Goal: Task Accomplishment & Management: Manage account settings

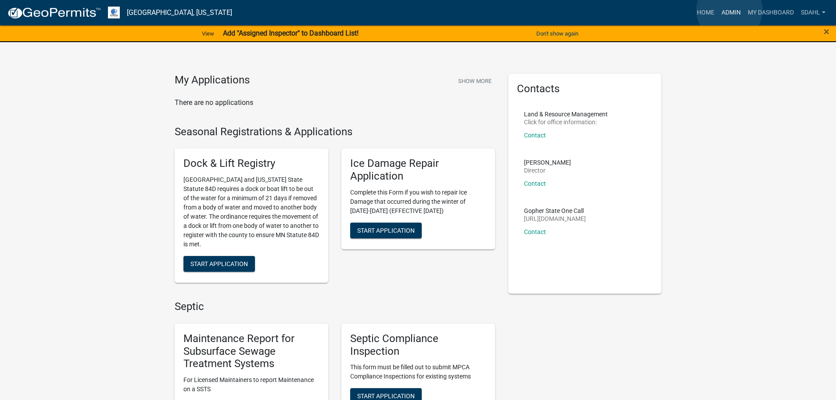
click at [730, 10] on link "Admin" at bounding box center [731, 12] width 26 height 17
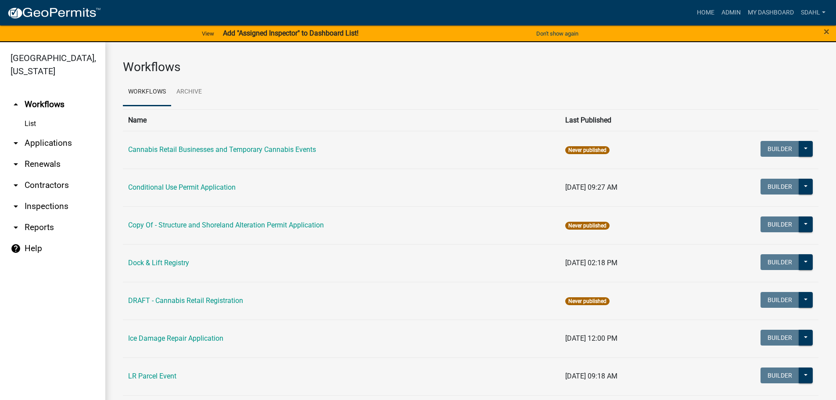
click at [44, 141] on link "arrow_drop_down Applications" at bounding box center [52, 143] width 105 height 21
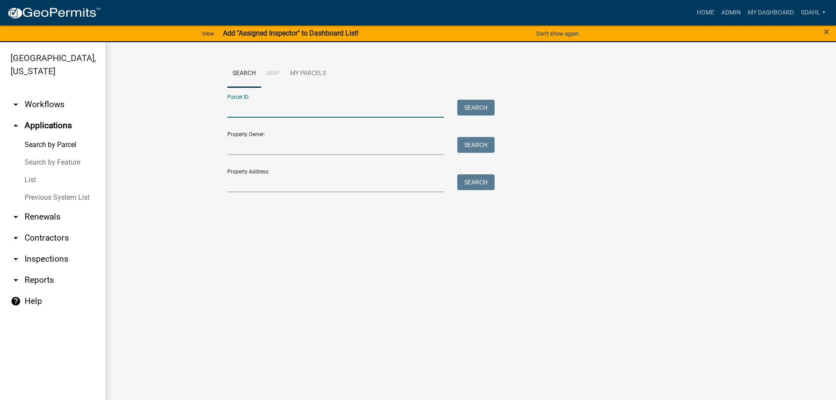
click at [315, 105] on input "Parcel ID:" at bounding box center [335, 109] width 217 height 18
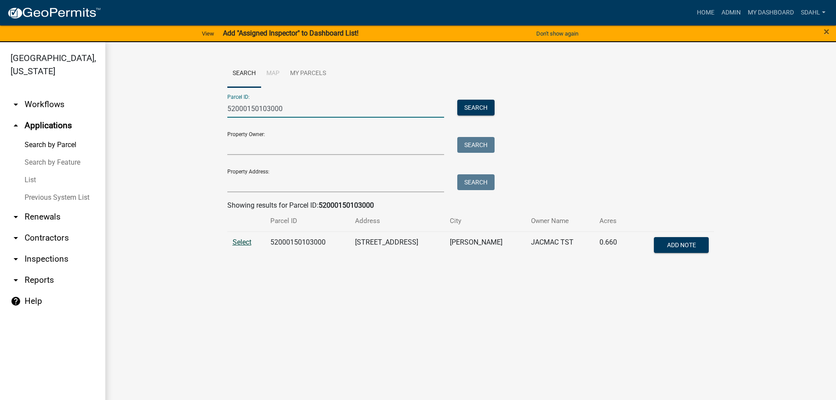
type input "52000150103000"
click at [234, 242] on span "Select" at bounding box center [242, 242] width 19 height 8
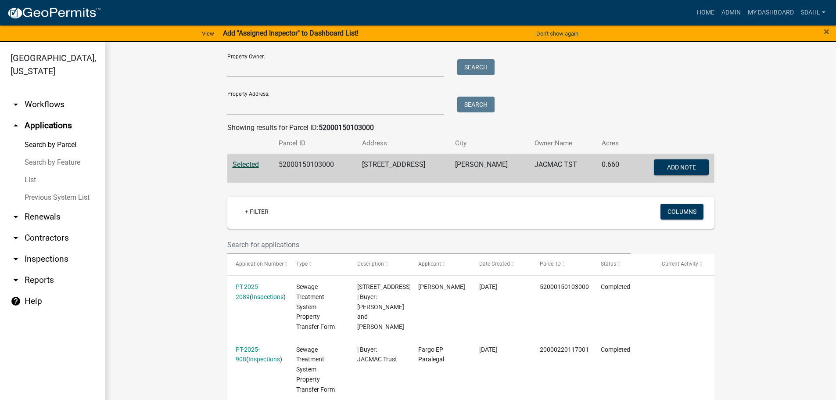
scroll to position [62, 0]
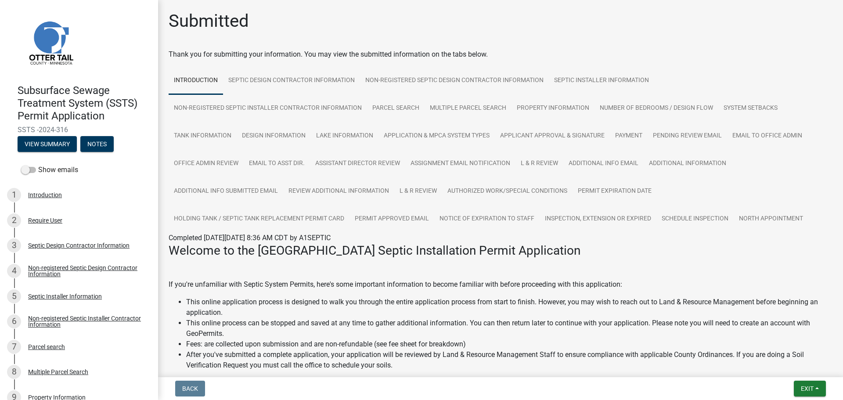
scroll to position [44, 0]
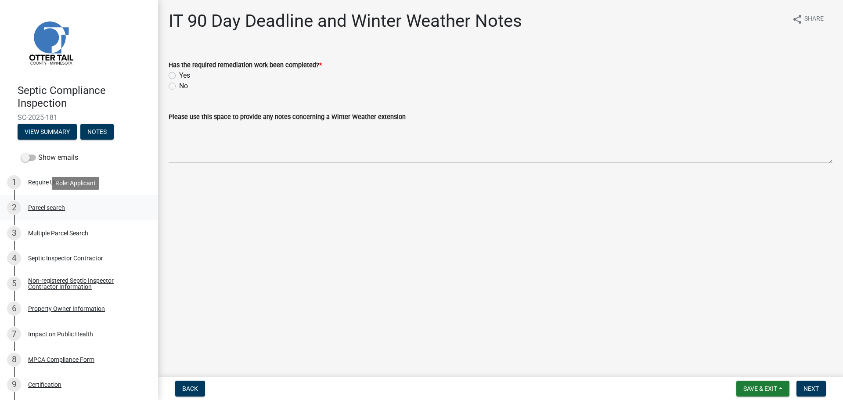
click at [53, 209] on div "Parcel search" at bounding box center [46, 208] width 37 height 6
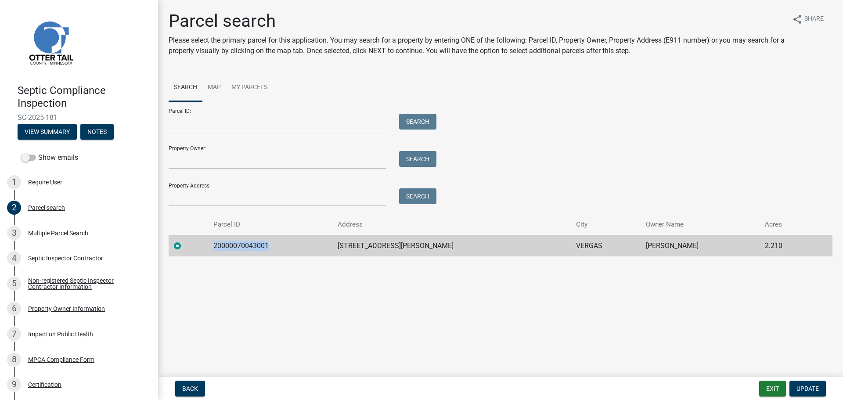
drag, startPoint x: 275, startPoint y: 246, endPoint x: 220, endPoint y: 247, distance: 55.3
click at [220, 247] on td "20000070043001" at bounding box center [270, 246] width 124 height 22
copy td "20000070043001"
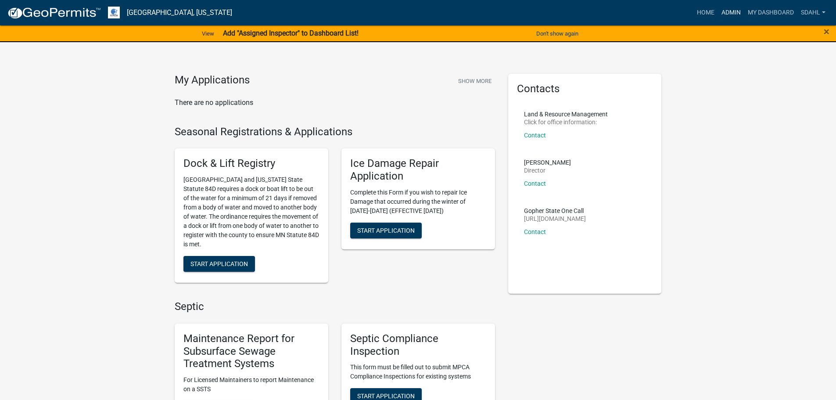
click at [725, 13] on link "Admin" at bounding box center [731, 12] width 26 height 17
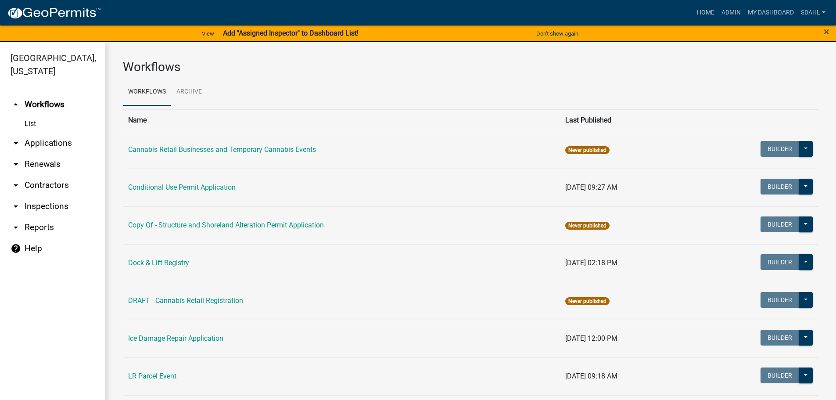
click at [57, 140] on link "arrow_drop_down Applications" at bounding box center [52, 143] width 105 height 21
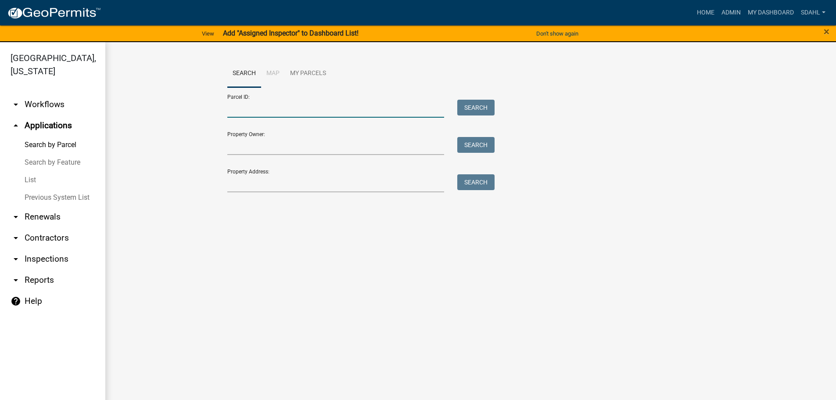
click at [274, 108] on input "Parcel ID:" at bounding box center [335, 109] width 217 height 18
paste input "20000070043001"
type input "20000070043001"
click at [472, 107] on button "Search" at bounding box center [475, 108] width 37 height 16
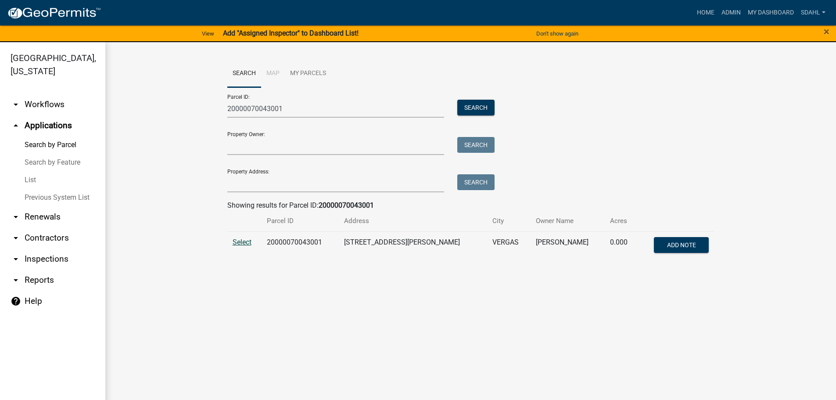
click at [242, 241] on span "Select" at bounding box center [242, 242] width 19 height 8
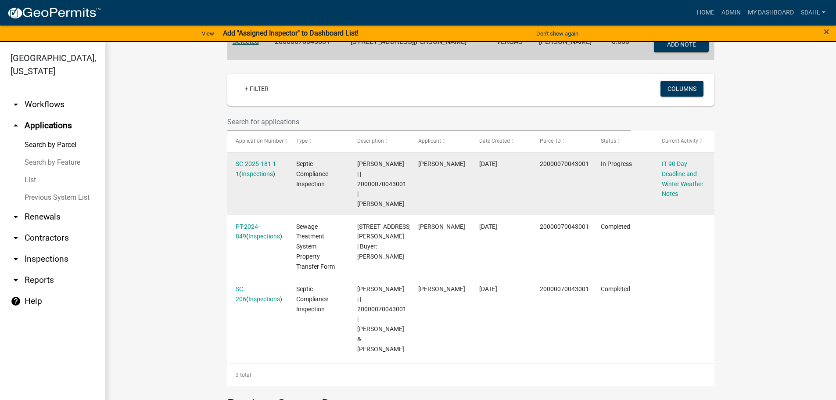
scroll to position [176, 0]
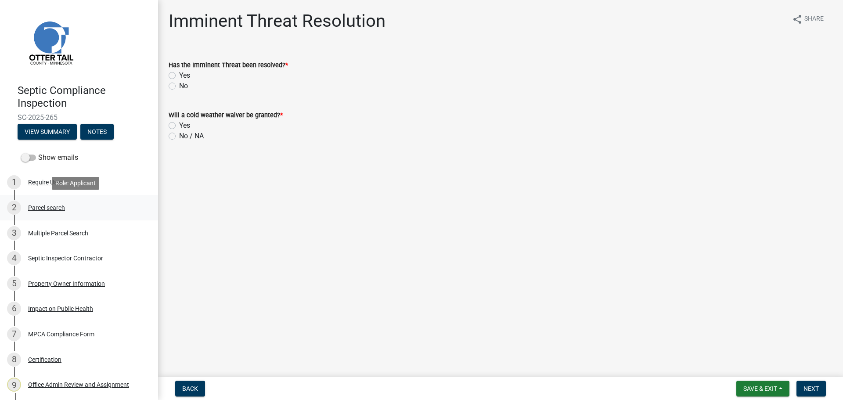
click at [43, 209] on div "Parcel search" at bounding box center [46, 208] width 37 height 6
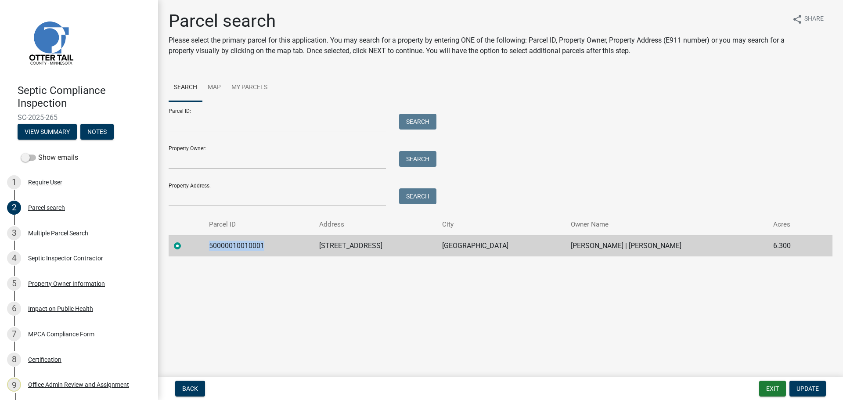
drag, startPoint x: 272, startPoint y: 248, endPoint x: 212, endPoint y: 252, distance: 60.7
click at [212, 252] on td "50000010010001" at bounding box center [259, 246] width 110 height 22
copy td "50000010010001"
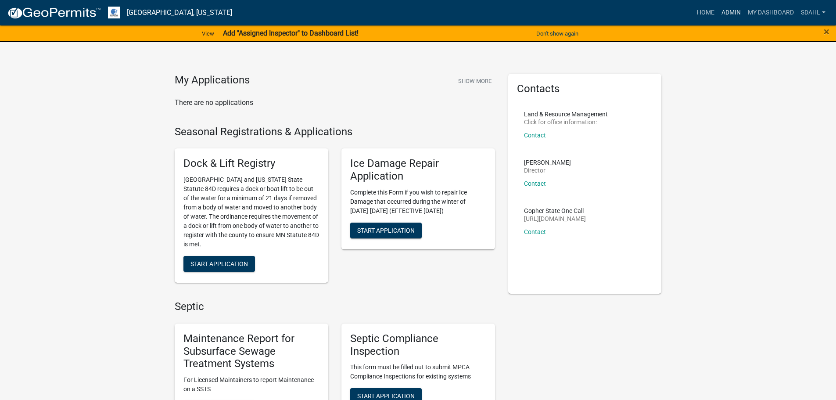
click at [724, 8] on link "Admin" at bounding box center [731, 12] width 26 height 17
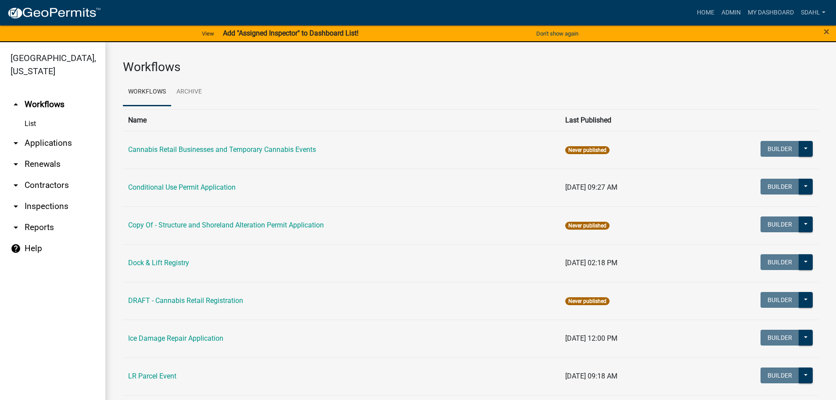
click at [50, 141] on link "arrow_drop_down Applications" at bounding box center [52, 143] width 105 height 21
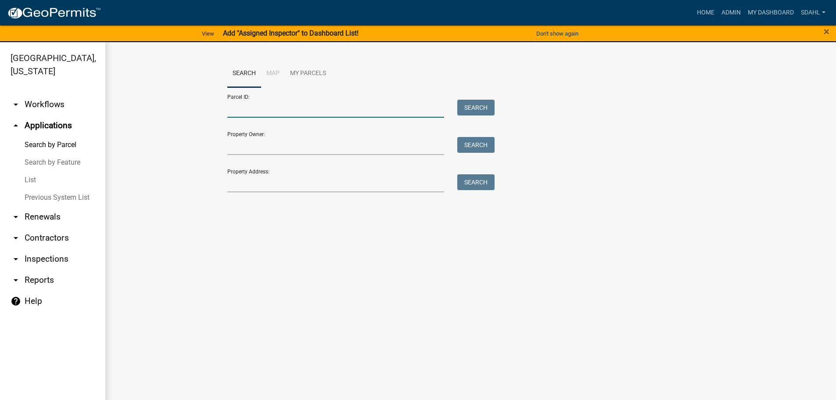
click at [247, 109] on input "Parcel ID:" at bounding box center [335, 109] width 217 height 18
paste input "50000010010001"
type input "50000010010001"
click at [486, 105] on button "Search" at bounding box center [475, 108] width 37 height 16
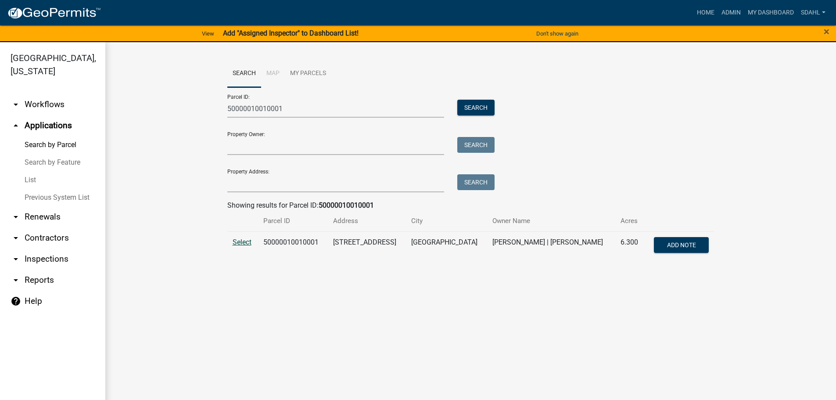
click at [244, 241] on span "Select" at bounding box center [242, 242] width 19 height 8
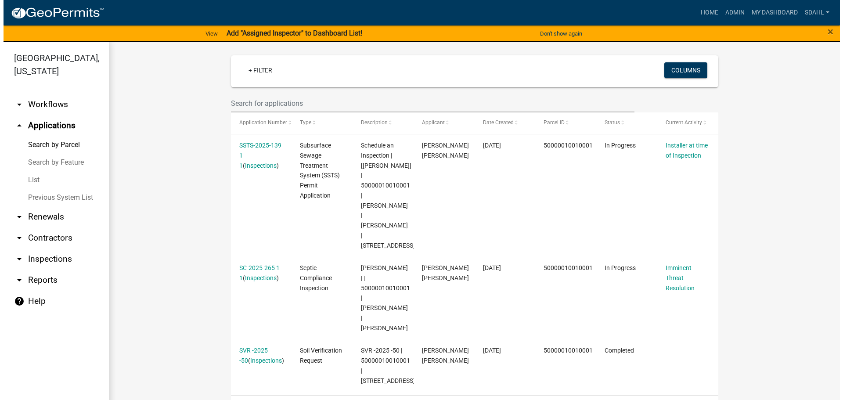
scroll to position [220, 0]
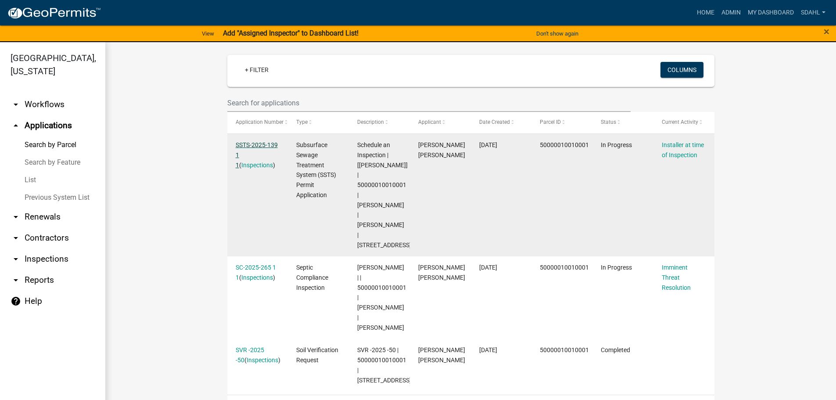
click at [261, 145] on link "SSTS-2025-139 1 1" at bounding box center [257, 154] width 42 height 27
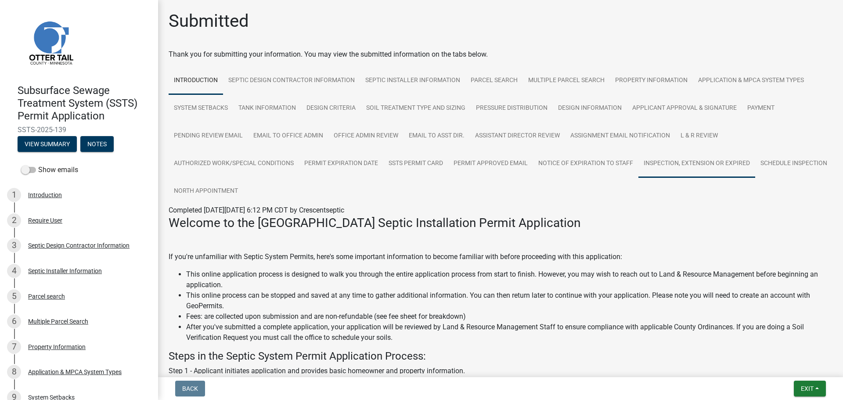
click at [664, 162] on link "Inspection, Extension or EXPIRED" at bounding box center [696, 164] width 117 height 28
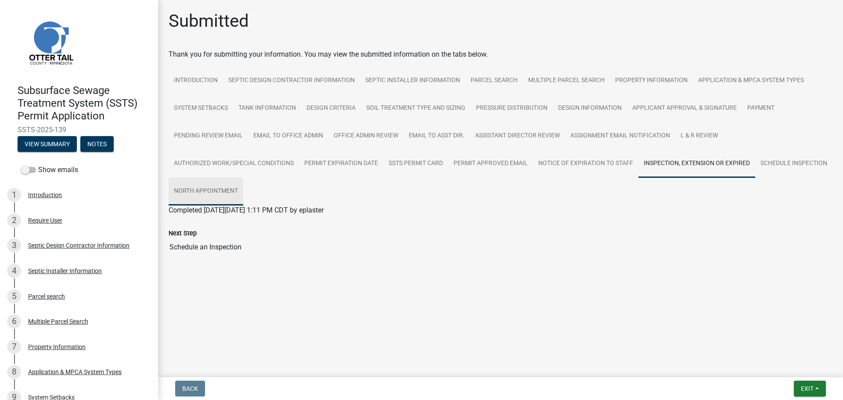
click at [196, 192] on link "North Appointment" at bounding box center [206, 191] width 75 height 28
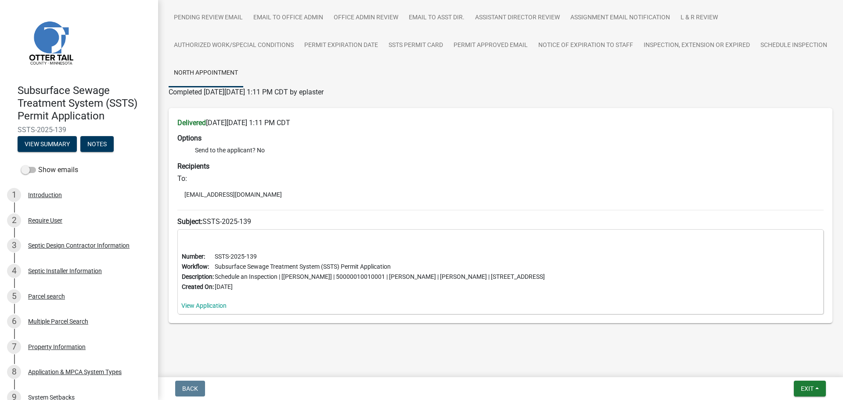
scroll to position [123, 0]
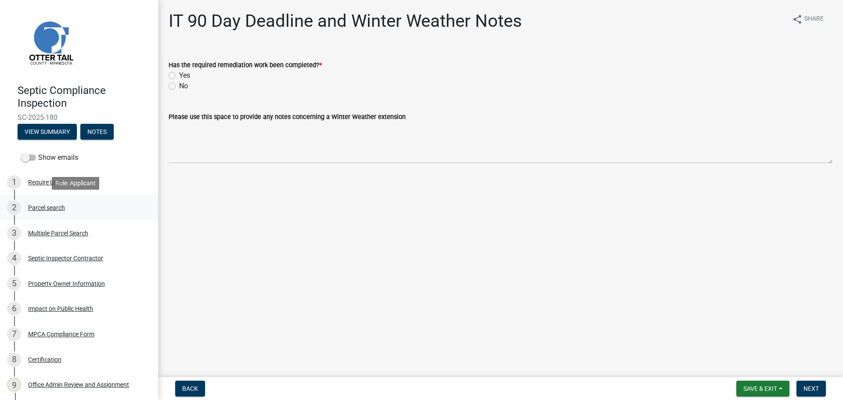
click at [36, 203] on div "2 Parcel search" at bounding box center [75, 208] width 137 height 14
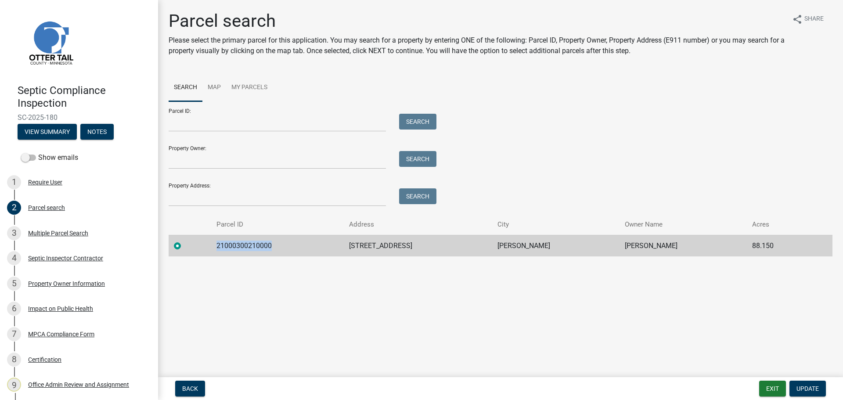
drag, startPoint x: 290, startPoint y: 242, endPoint x: 221, endPoint y: 251, distance: 69.9
click at [221, 251] on td "21000300210000" at bounding box center [277, 246] width 133 height 22
copy td "21000300210000"
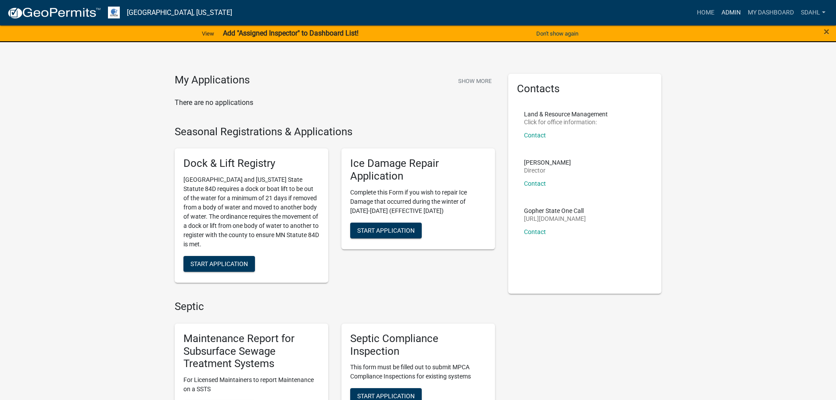
click at [726, 12] on link "Admin" at bounding box center [731, 12] width 26 height 17
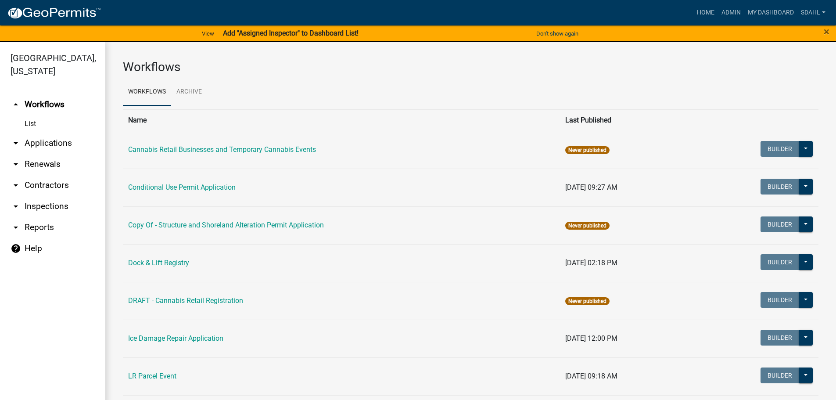
click at [71, 137] on link "arrow_drop_down Applications" at bounding box center [52, 143] width 105 height 21
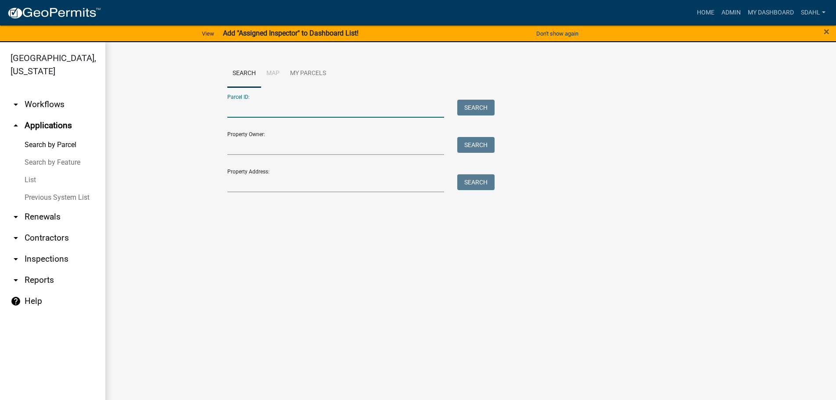
click at [291, 109] on input "Parcel ID:" at bounding box center [335, 109] width 217 height 18
paste input "21000300210000"
type input "21000300210000"
click at [480, 107] on button "Search" at bounding box center [475, 108] width 37 height 16
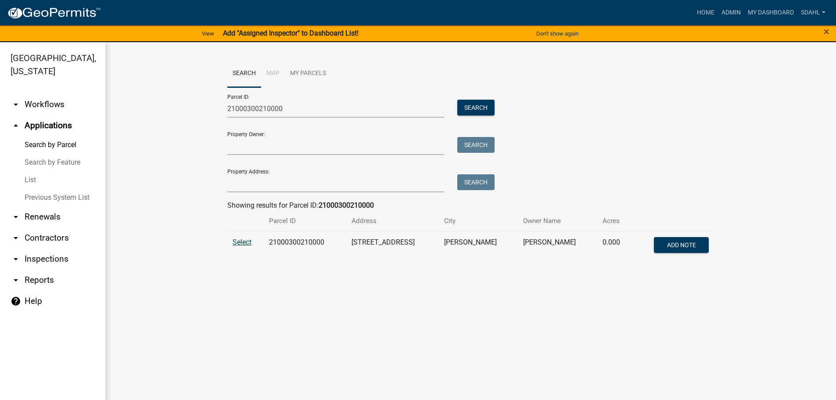
click at [244, 243] on span "Select" at bounding box center [242, 242] width 19 height 8
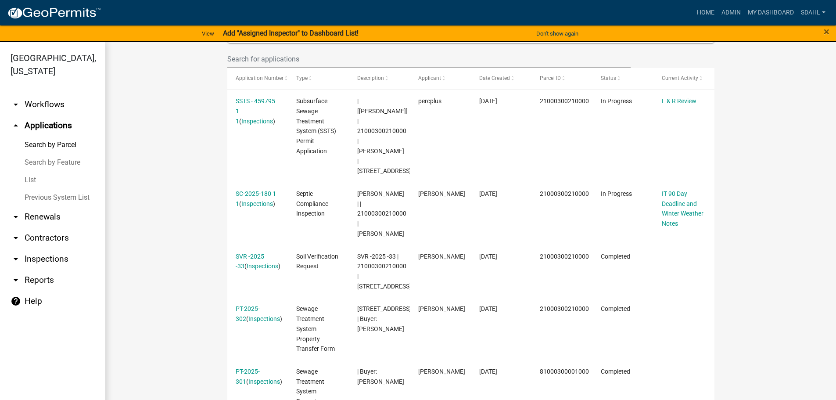
scroll to position [220, 0]
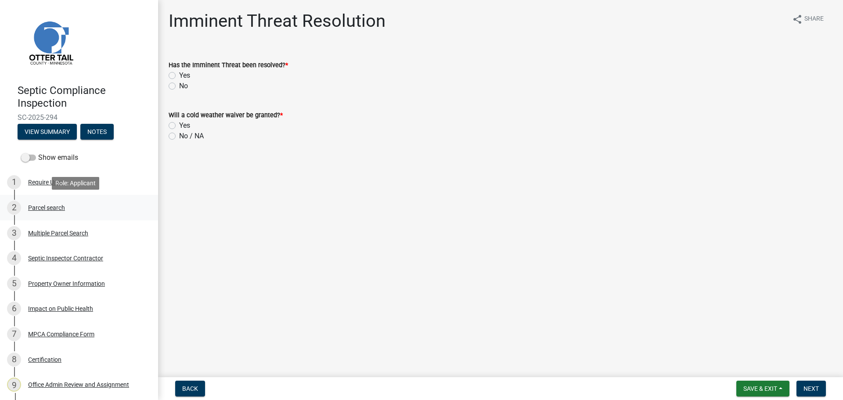
click at [39, 209] on div "Parcel search" at bounding box center [46, 208] width 37 height 6
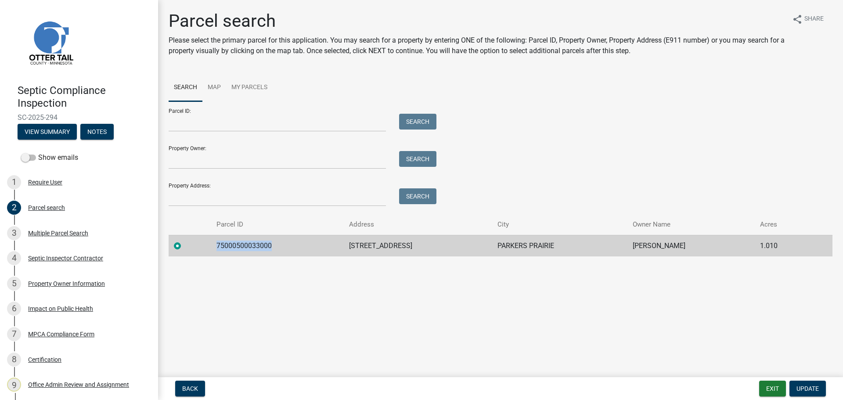
drag, startPoint x: 280, startPoint y: 247, endPoint x: 218, endPoint y: 251, distance: 61.6
click at [218, 251] on td "75000500033000" at bounding box center [277, 246] width 133 height 22
copy td "75000500033000"
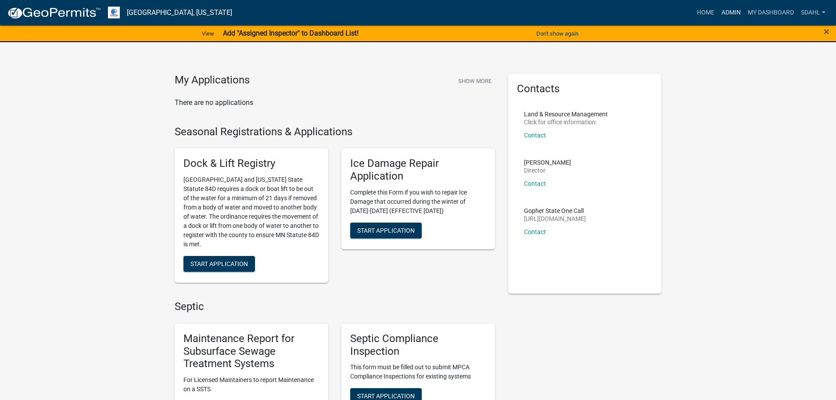
click at [728, 13] on link "Admin" at bounding box center [731, 12] width 26 height 17
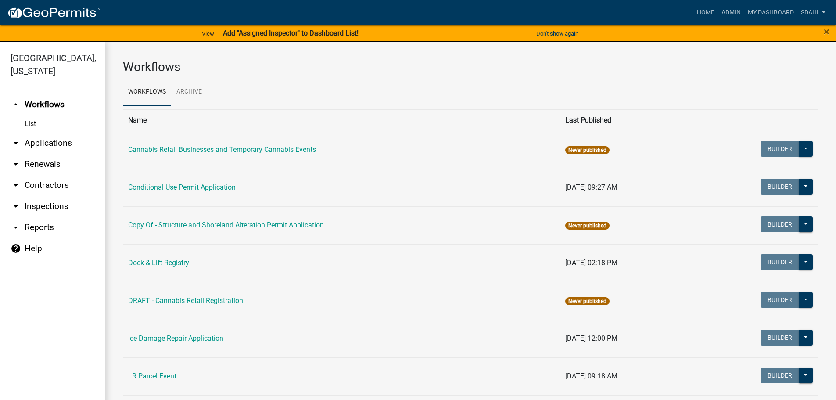
click at [42, 141] on link "arrow_drop_down Applications" at bounding box center [52, 143] width 105 height 21
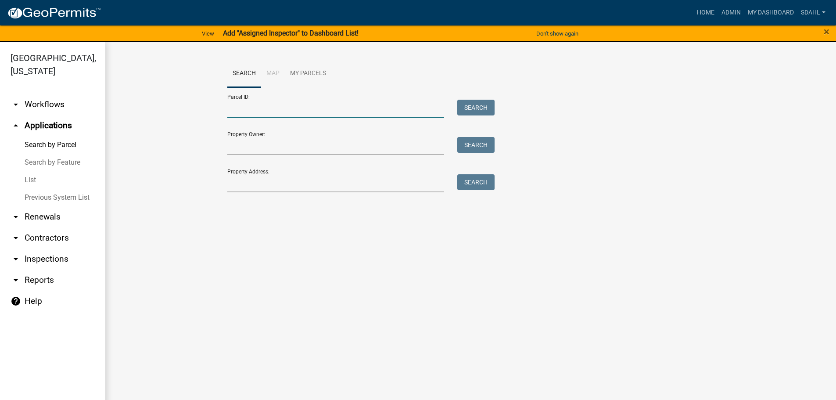
click at [321, 100] on input "Parcel ID:" at bounding box center [335, 109] width 217 height 18
paste input "75000500033000"
type input "75000500033000"
click at [477, 108] on button "Search" at bounding box center [475, 108] width 37 height 16
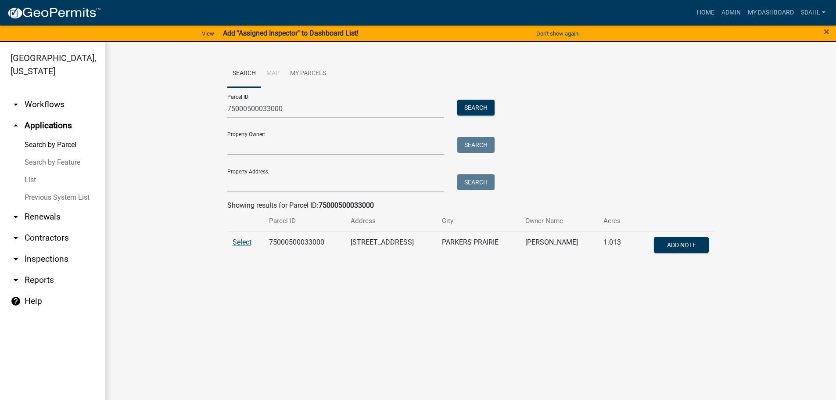
click at [248, 245] on span "Select" at bounding box center [242, 242] width 19 height 8
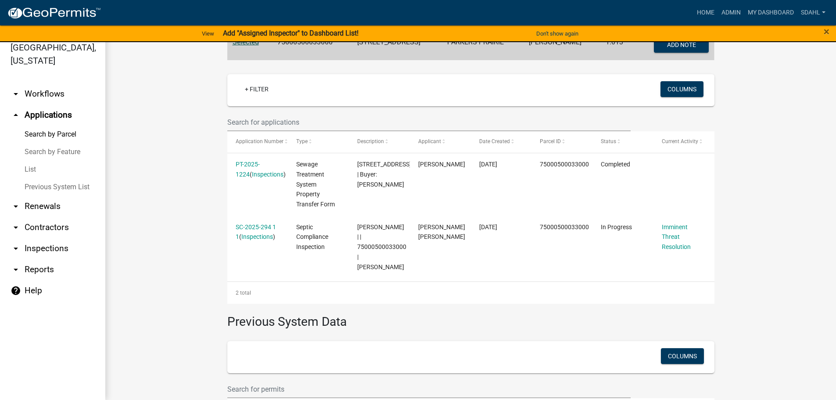
scroll to position [174, 0]
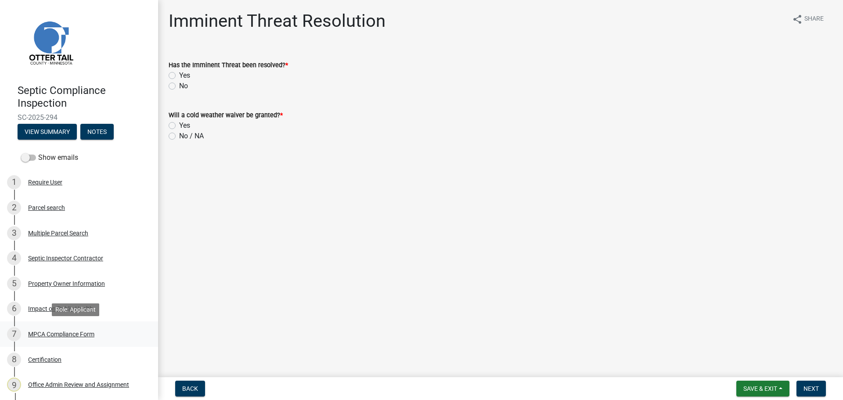
click at [78, 329] on div "7 MPCA Compliance Form" at bounding box center [75, 334] width 137 height 14
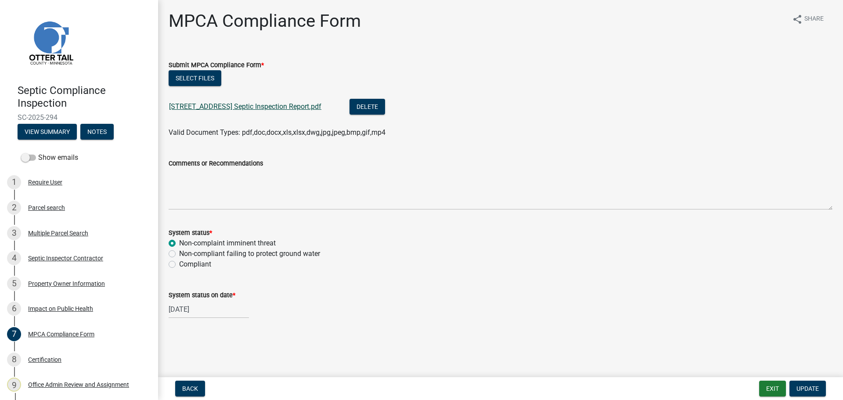
click at [292, 104] on link "[STREET_ADDRESS] Septic Inspection Report.pdf" at bounding box center [245, 106] width 152 height 8
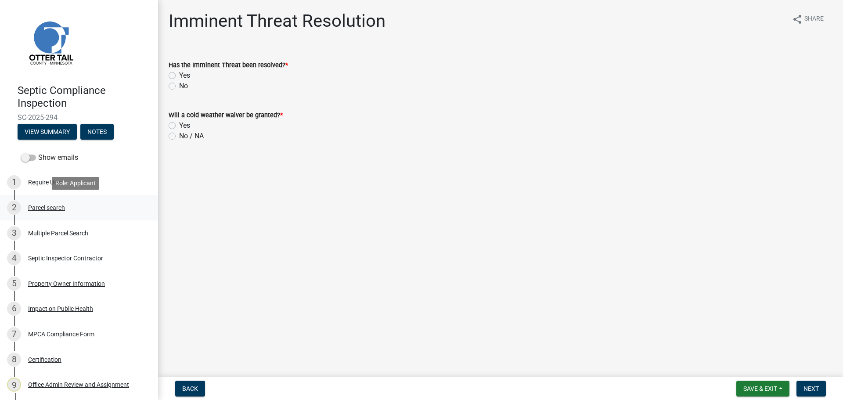
click at [41, 206] on div "Parcel search" at bounding box center [46, 208] width 37 height 6
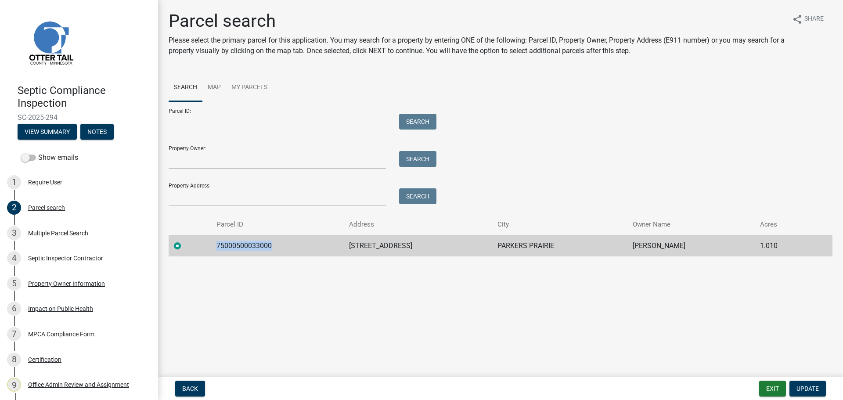
drag, startPoint x: 277, startPoint y: 248, endPoint x: 219, endPoint y: 256, distance: 58.9
click at [219, 256] on td "75000500033000" at bounding box center [277, 246] width 133 height 22
copy td "75000500033000"
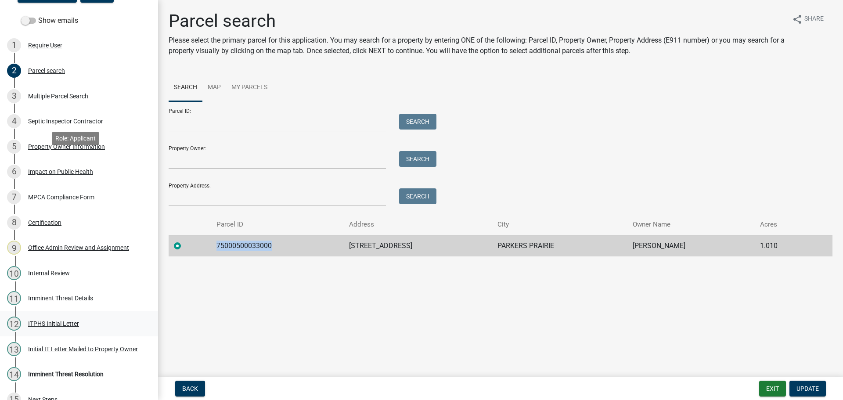
scroll to position [153, 0]
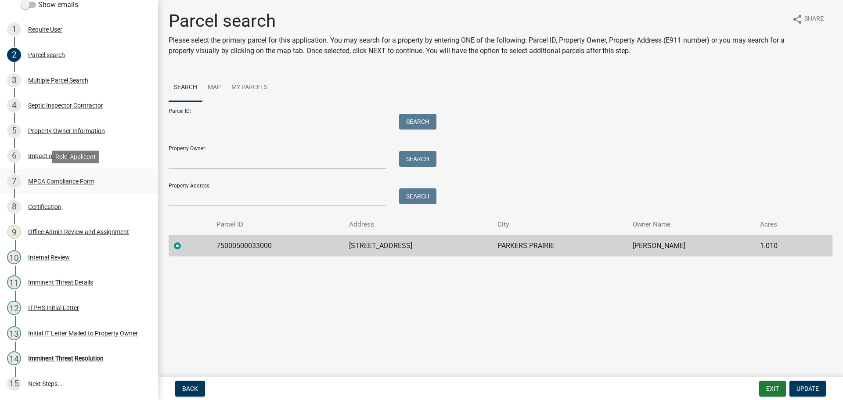
click at [58, 182] on div "MPCA Compliance Form" at bounding box center [61, 181] width 66 height 6
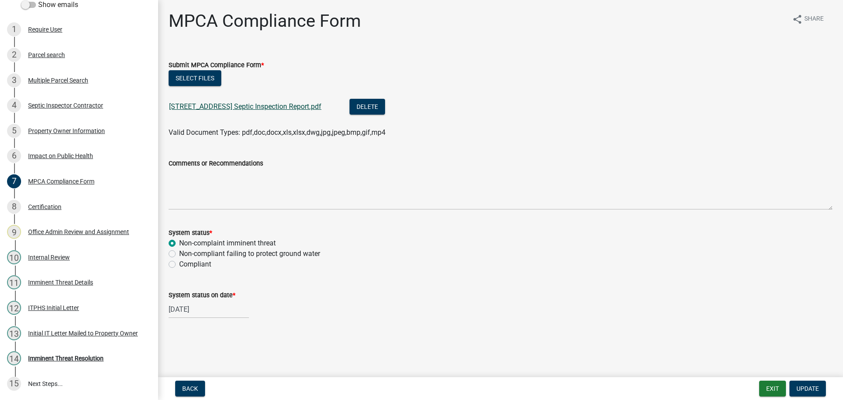
click at [293, 104] on link "602 Sunset Ave N Septic Inspection Report.pdf" at bounding box center [245, 106] width 152 height 8
click at [61, 332] on div "Initial IT Letter Mailed to Property Owner" at bounding box center [83, 333] width 110 height 6
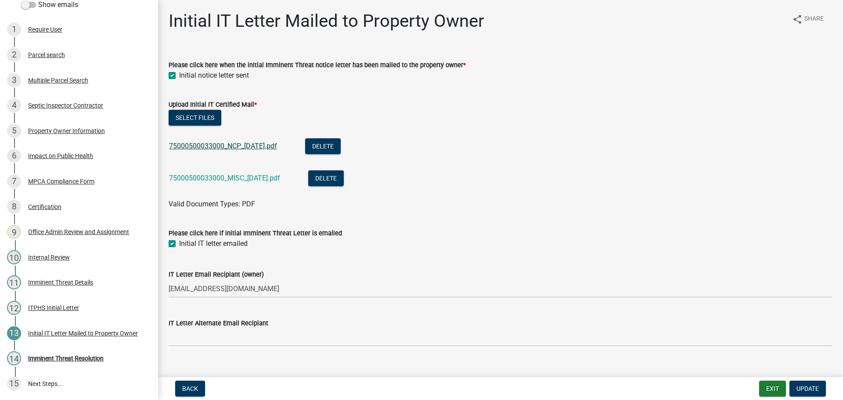
click at [255, 145] on link "75000500033000_NCP_2025-06-09.pdf" at bounding box center [223, 146] width 108 height 8
click at [230, 182] on link "75000500033000_MISC_2025-06-13.pdf" at bounding box center [224, 178] width 111 height 8
click at [78, 330] on div "Initial IT Letter Mailed to Property Owner" at bounding box center [83, 333] width 110 height 6
click at [67, 360] on div "Imminent Threat Resolution" at bounding box center [66, 358] width 76 height 6
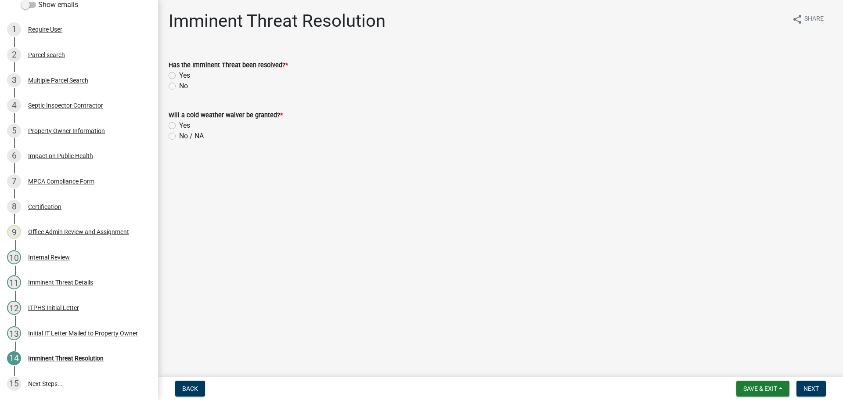
click at [179, 86] on label "No" at bounding box center [183, 86] width 9 height 11
click at [179, 86] on input "No" at bounding box center [182, 84] width 6 height 6
radio input "true"
click at [179, 136] on label "No / NA" at bounding box center [191, 136] width 25 height 11
click at [179, 136] on input "No / NA" at bounding box center [182, 134] width 6 height 6
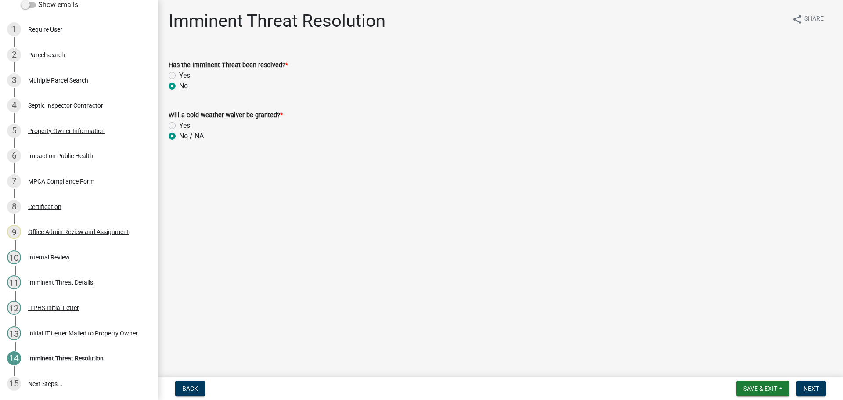
radio input "true"
click at [820, 387] on button "Next" at bounding box center [810, 389] width 29 height 16
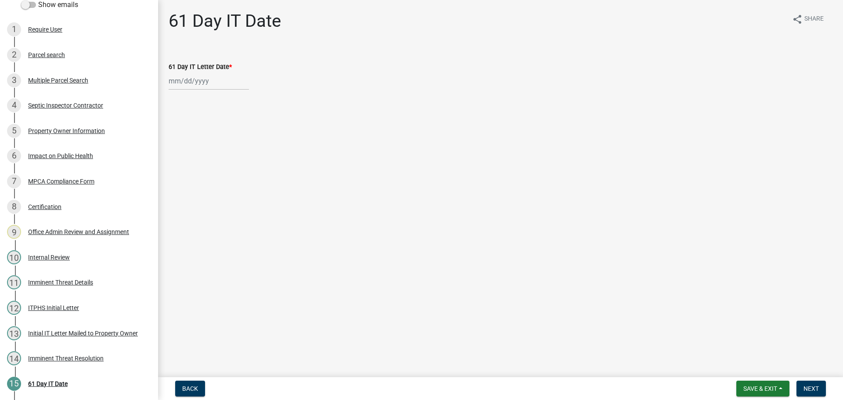
click at [188, 83] on div at bounding box center [209, 81] width 80 height 18
select select "8"
select select "2025"
click at [179, 169] on div "18" at bounding box center [177, 170] width 14 height 14
type input "08/18/2025"
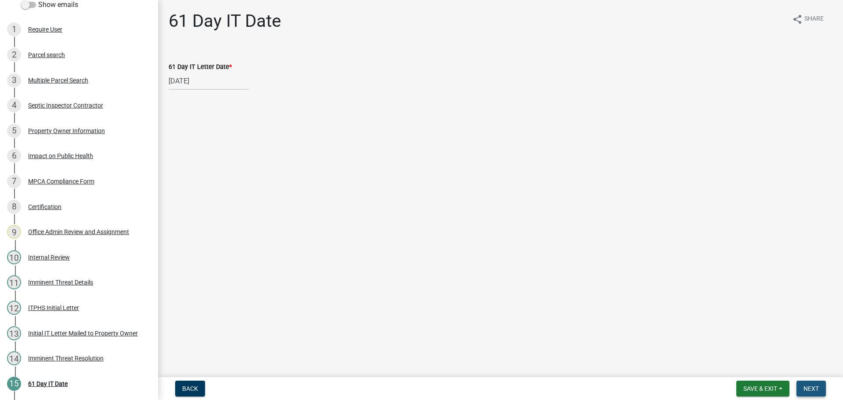
click at [814, 389] on span "Next" at bounding box center [810, 388] width 15 height 7
click at [202, 53] on link "61 Day IT Letter" at bounding box center [193, 54] width 49 height 8
click at [808, 386] on span "Next" at bounding box center [810, 388] width 15 height 7
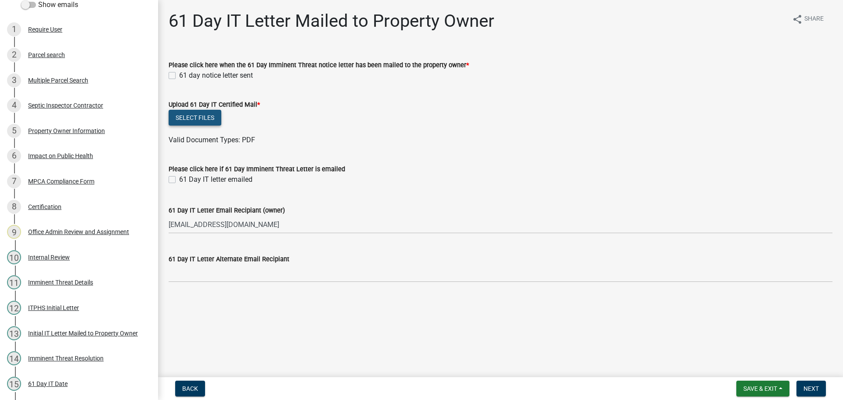
click at [199, 119] on button "Select files" at bounding box center [195, 118] width 53 height 16
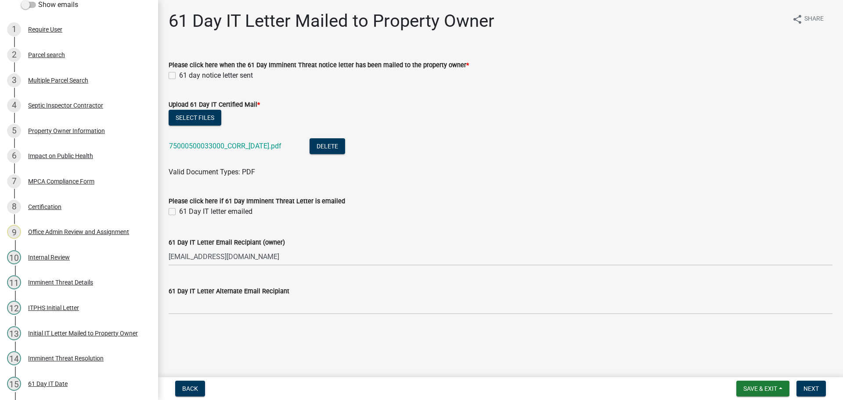
click at [179, 211] on label "61 Day IT letter emailed" at bounding box center [215, 211] width 73 height 11
click at [179, 211] on input "61 Day IT letter emailed" at bounding box center [182, 209] width 6 height 6
checkbox input "true"
click at [179, 76] on label "61 day notice letter sent" at bounding box center [216, 75] width 74 height 11
click at [179, 76] on input "61 day notice letter sent" at bounding box center [182, 73] width 6 height 6
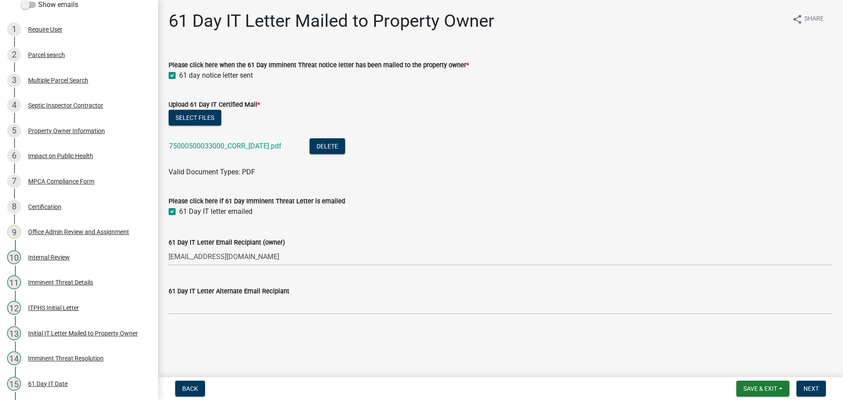
checkbox input "true"
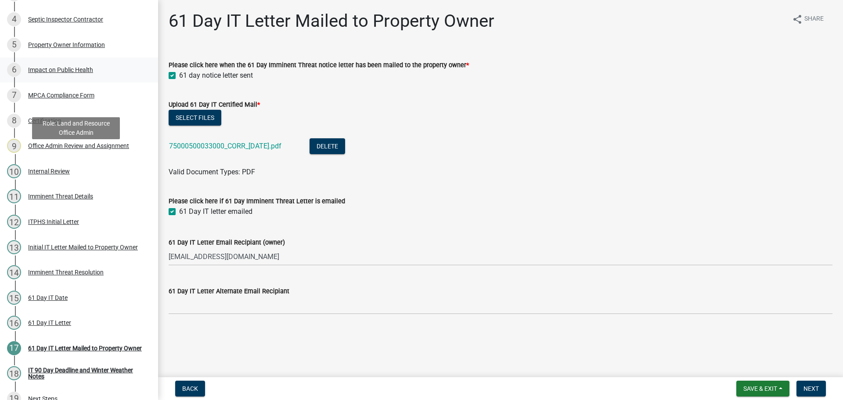
scroll to position [254, 0]
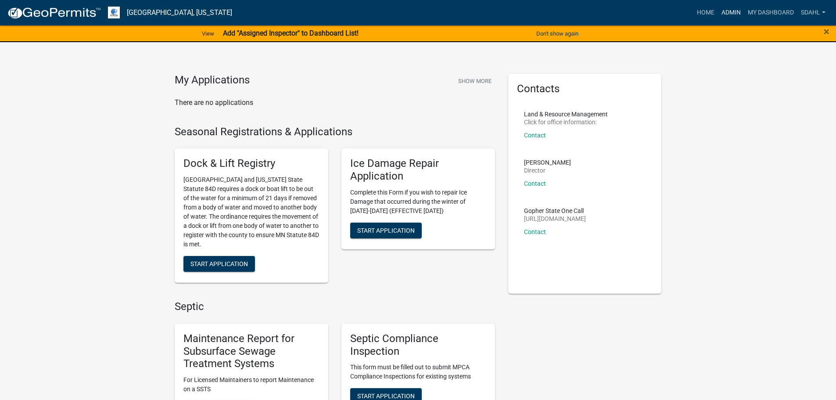
click at [731, 11] on link "Admin" at bounding box center [731, 12] width 26 height 17
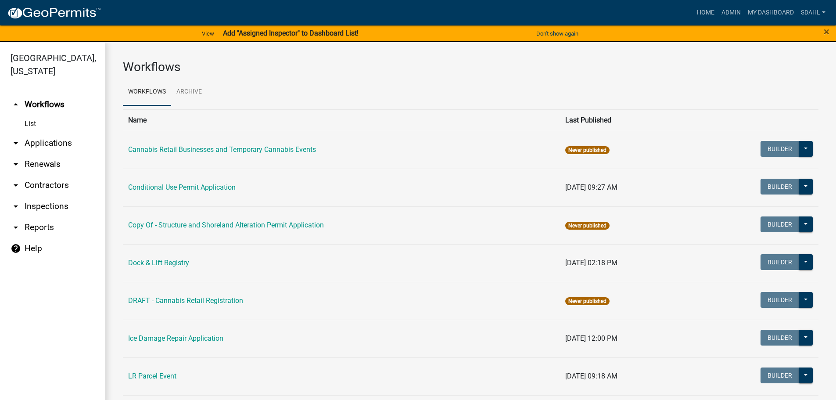
click at [63, 147] on link "arrow_drop_down Applications" at bounding box center [52, 143] width 105 height 21
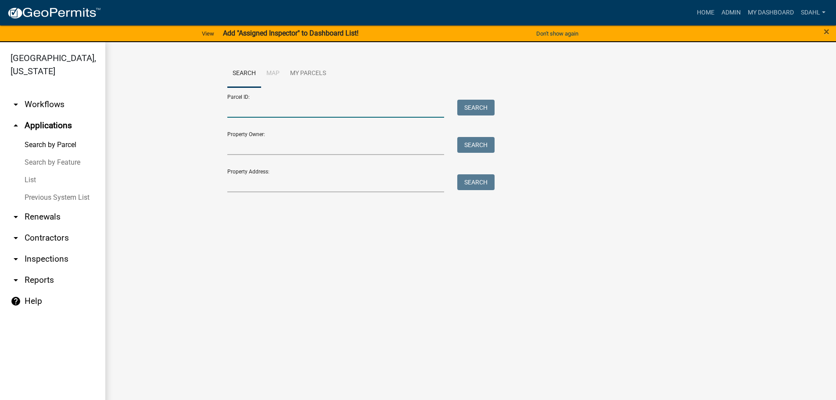
click at [265, 108] on input "Parcel ID:" at bounding box center [335, 109] width 217 height 18
paste input "75000500033000"
type input "75000500033000"
click at [475, 105] on button "Search" at bounding box center [475, 108] width 37 height 16
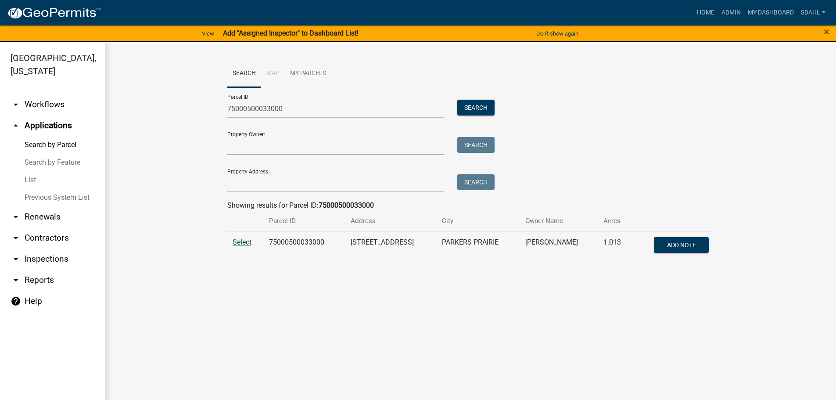
click at [247, 241] on span "Select" at bounding box center [242, 242] width 19 height 8
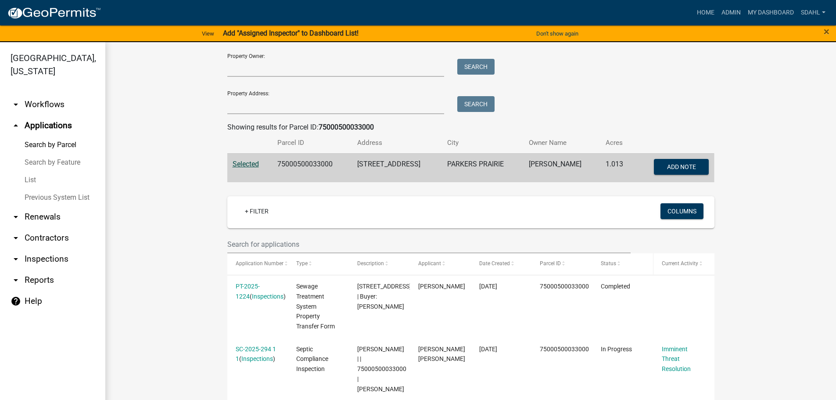
scroll to position [132, 0]
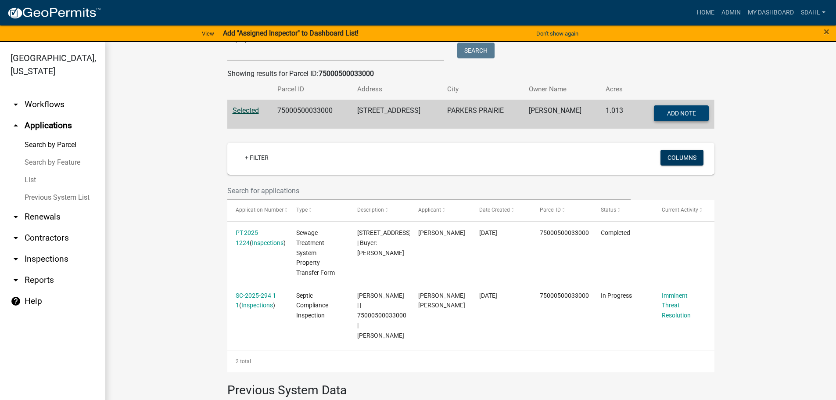
click at [682, 109] on span "Add Note" at bounding box center [681, 112] width 29 height 7
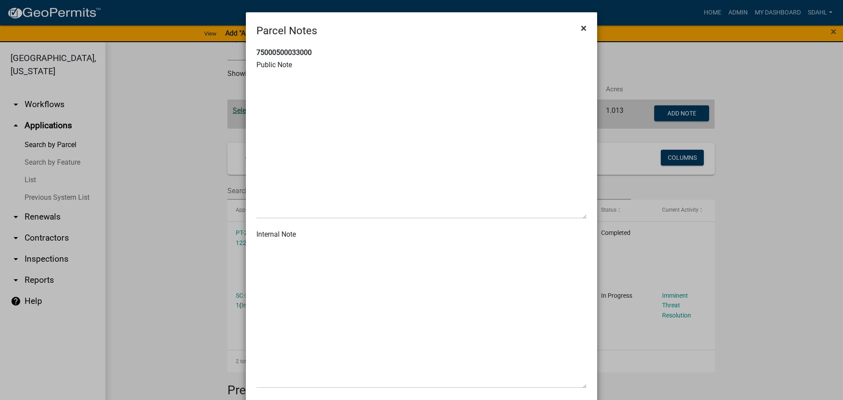
click at [581, 28] on span "×" at bounding box center [584, 28] width 6 height 12
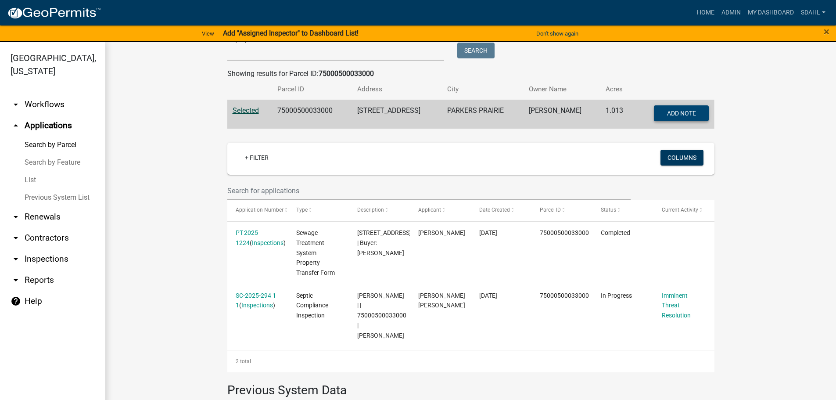
scroll to position [176, 0]
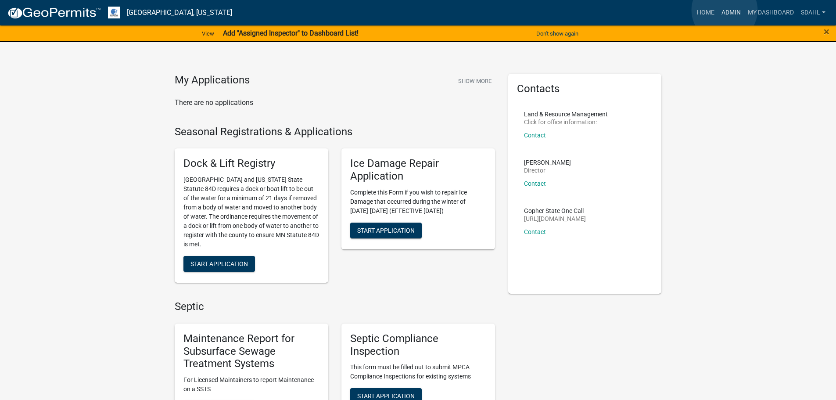
click at [725, 10] on link "Admin" at bounding box center [731, 12] width 26 height 17
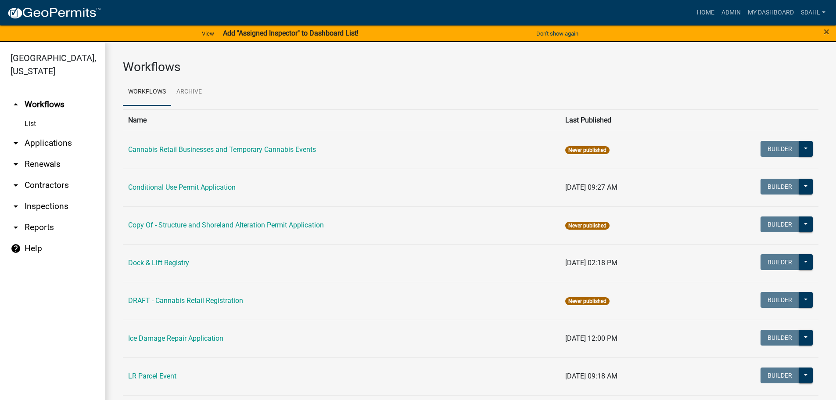
click at [58, 144] on link "arrow_drop_down Applications" at bounding box center [52, 143] width 105 height 21
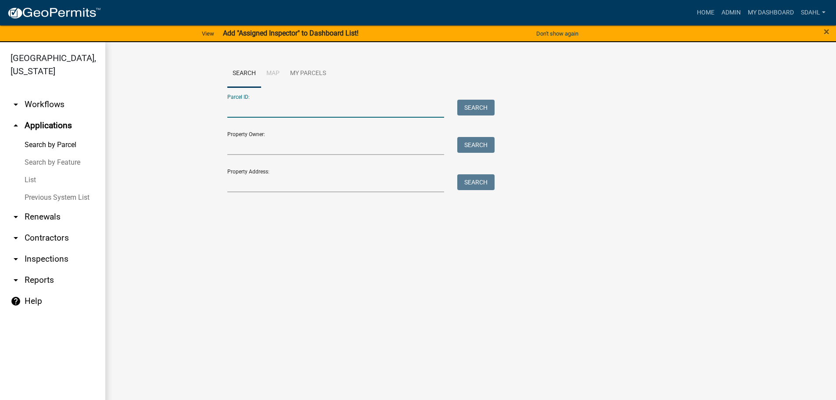
click at [275, 110] on input "Parcel ID:" at bounding box center [335, 109] width 217 height 18
paste input "13000990357000"
type input "13000990357000"
click at [469, 106] on button "Search" at bounding box center [475, 108] width 37 height 16
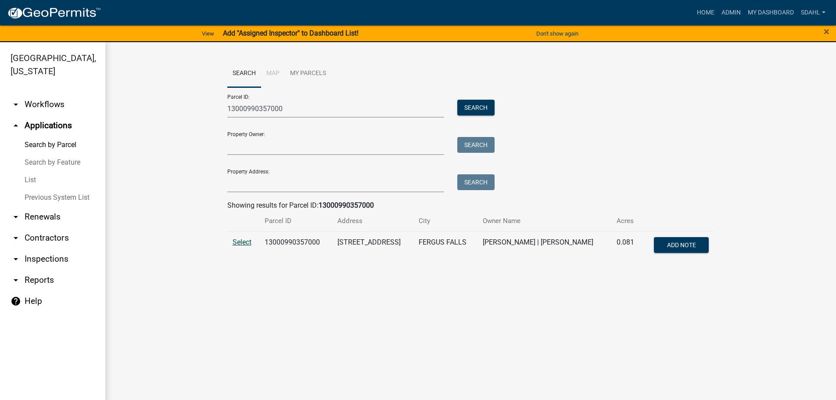
click at [243, 242] on span "Select" at bounding box center [242, 242] width 19 height 8
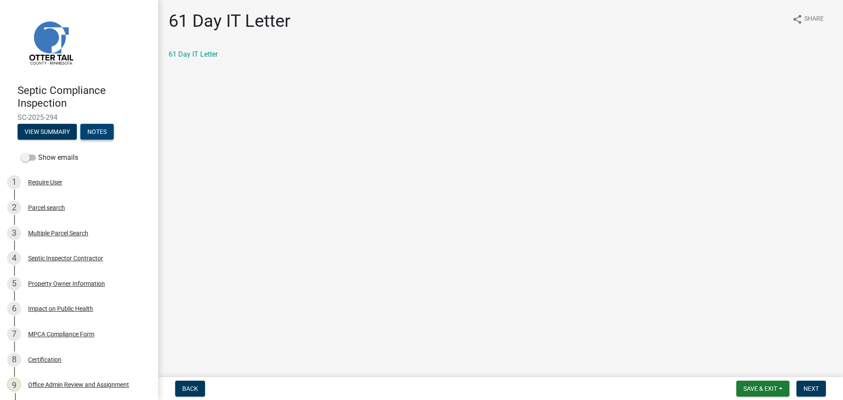
click at [101, 131] on button "Notes" at bounding box center [96, 132] width 33 height 16
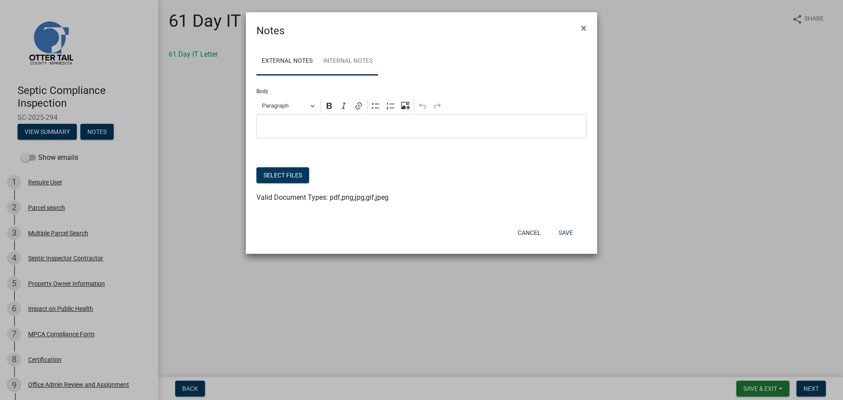
click at [361, 61] on link "Internal Notes" at bounding box center [348, 61] width 60 height 28
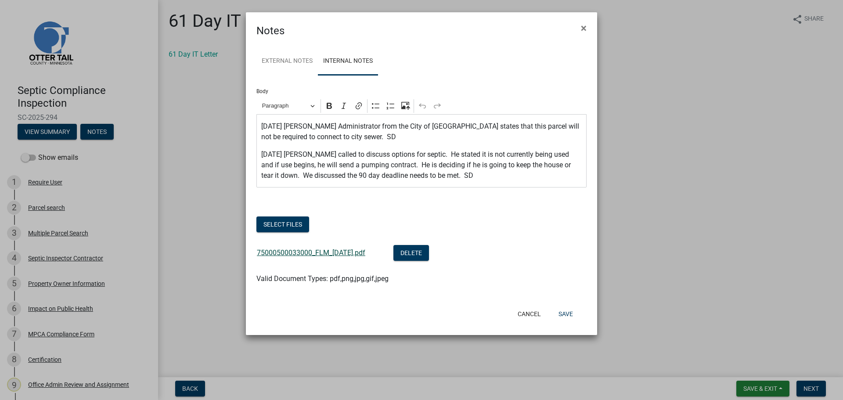
click at [316, 254] on link "75000500033000_FLM_[DATE].pdf" at bounding box center [311, 252] width 108 height 8
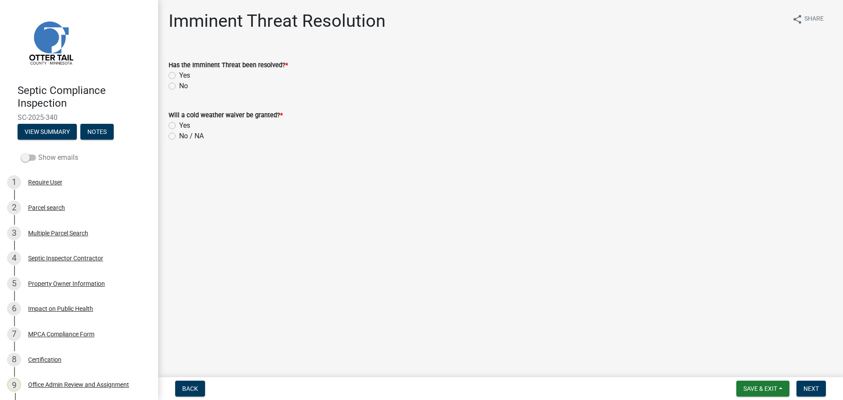
click at [68, 159] on label "Show emails" at bounding box center [49, 157] width 57 height 11
click at [38, 152] on input "Show emails" at bounding box center [38, 152] width 0 height 0
click at [54, 210] on div "Parcel search" at bounding box center [46, 208] width 37 height 6
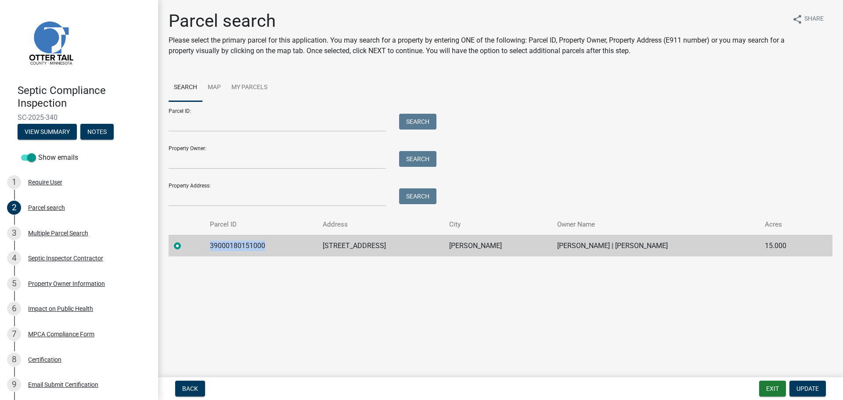
drag, startPoint x: 274, startPoint y: 248, endPoint x: 212, endPoint y: 252, distance: 62.9
click at [212, 252] on td "39000180151000" at bounding box center [261, 246] width 113 height 22
copy td "39000180151000"
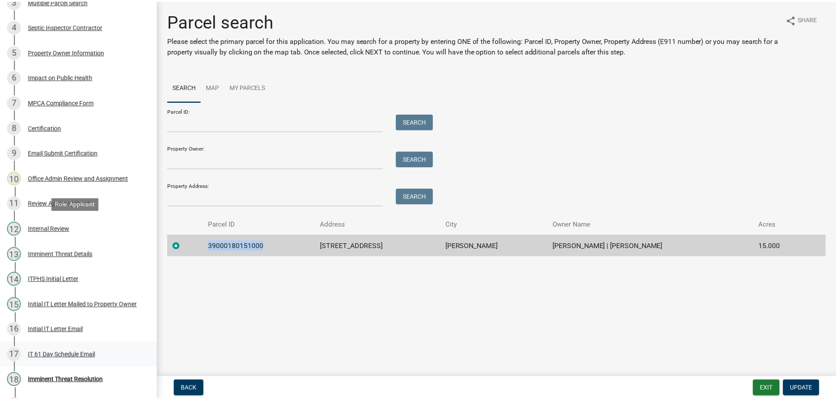
scroll to position [254, 0]
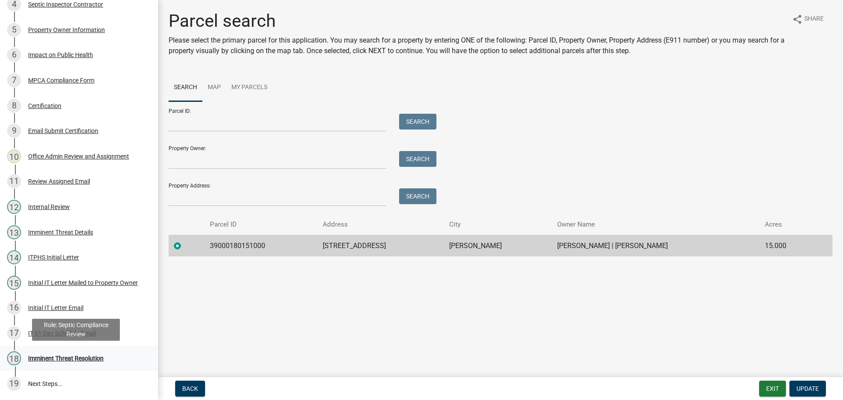
click at [67, 358] on div "Imminent Threat Resolution" at bounding box center [66, 358] width 76 height 6
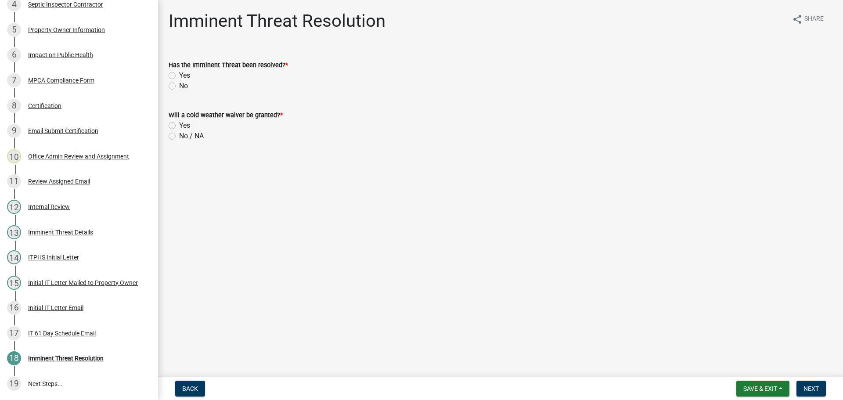
click at [179, 75] on label "Yes" at bounding box center [184, 75] width 11 height 11
click at [179, 75] on input "Yes" at bounding box center [182, 73] width 6 height 6
radio input "true"
click at [179, 137] on label "No / NA" at bounding box center [191, 136] width 25 height 11
click at [179, 137] on input "No / NA" at bounding box center [182, 134] width 6 height 6
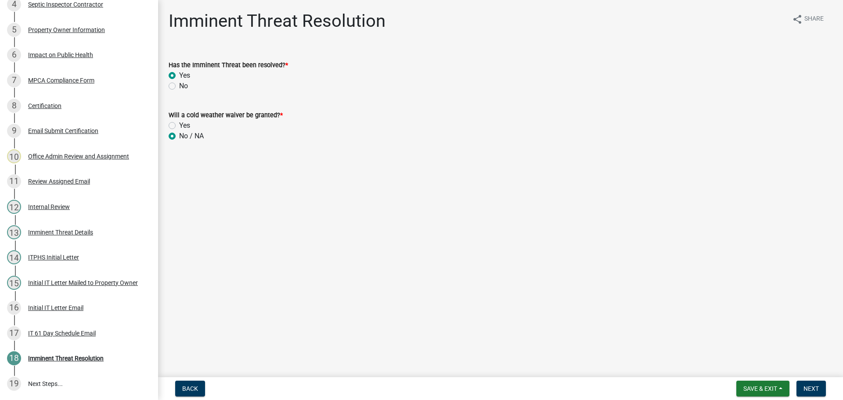
radio input "true"
click at [809, 385] on span "Next" at bounding box center [810, 388] width 15 height 7
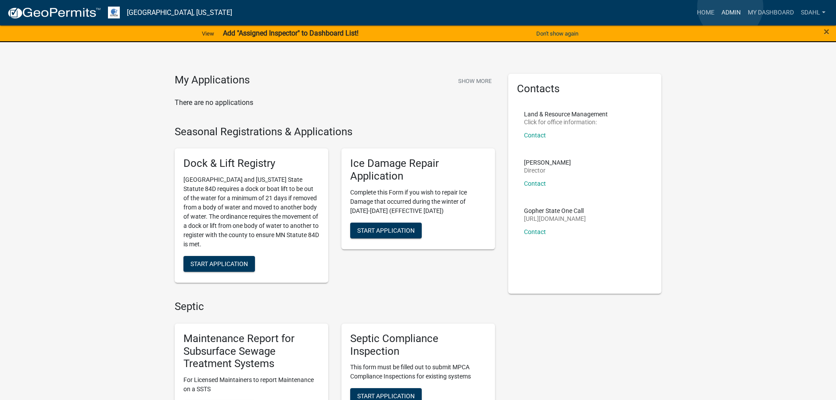
click at [731, 7] on link "Admin" at bounding box center [731, 12] width 26 height 17
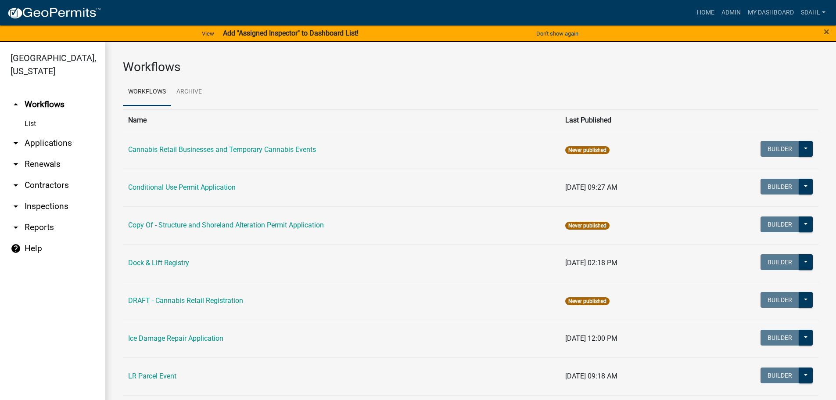
click at [57, 140] on link "arrow_drop_down Applications" at bounding box center [52, 143] width 105 height 21
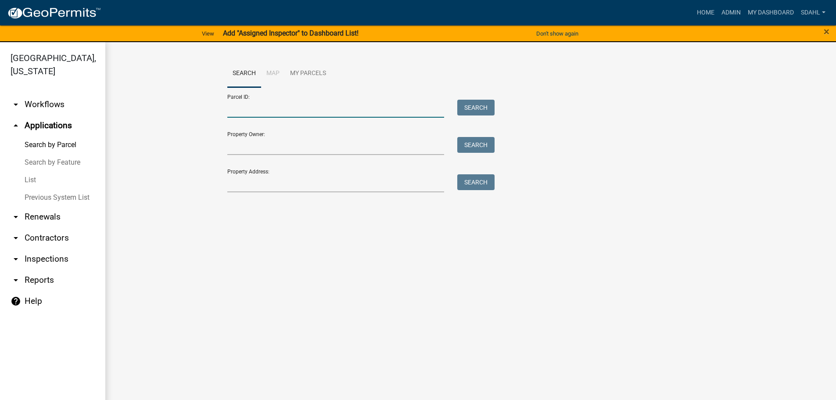
click at [254, 109] on input "Parcel ID:" at bounding box center [335, 109] width 217 height 18
paste input "39000180151000"
type input "39000180151000"
click at [476, 101] on button "Search" at bounding box center [475, 108] width 37 height 16
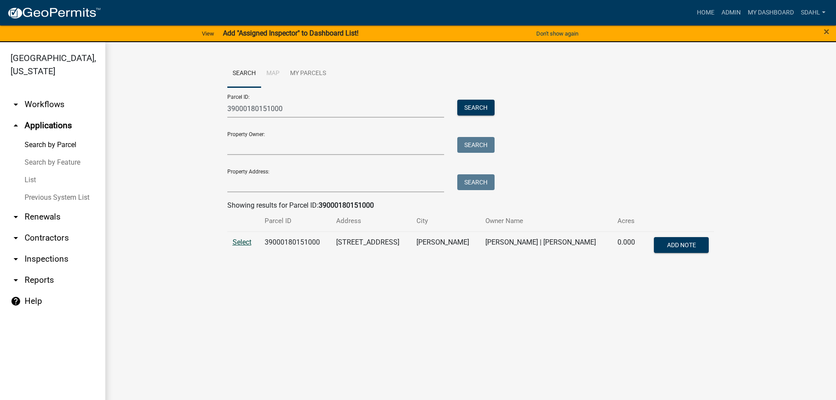
click at [242, 241] on span "Select" at bounding box center [242, 242] width 19 height 8
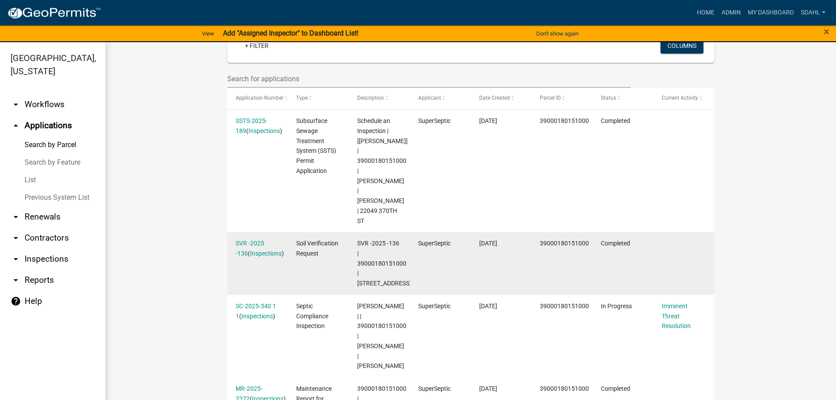
scroll to position [263, 0]
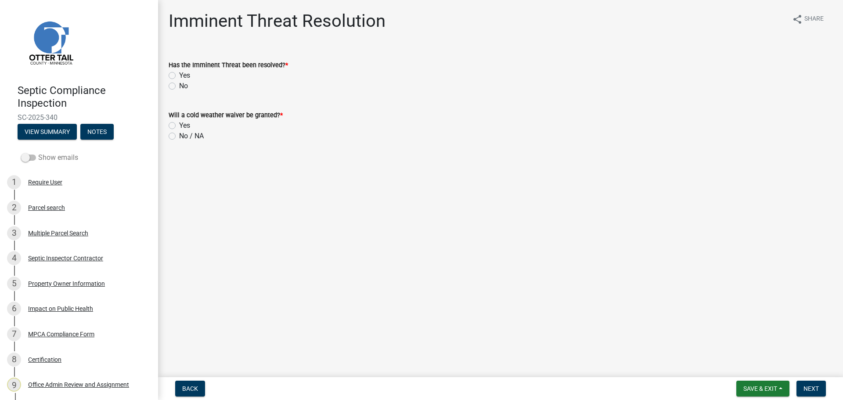
click at [38, 155] on label "Show emails" at bounding box center [49, 157] width 57 height 11
click at [38, 152] on input "Show emails" at bounding box center [38, 152] width 0 height 0
click at [54, 335] on div "MPCA Compliance Form" at bounding box center [61, 334] width 66 height 6
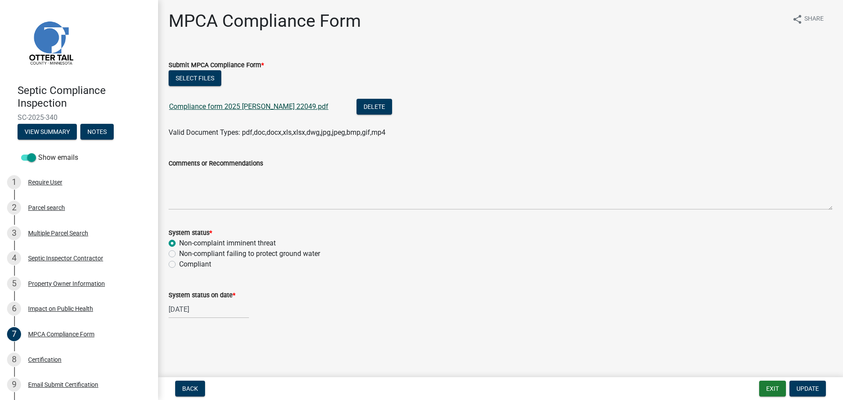
click at [261, 107] on link "Compliance form 2025 [PERSON_NAME] 22049.pdf" at bounding box center [248, 106] width 159 height 8
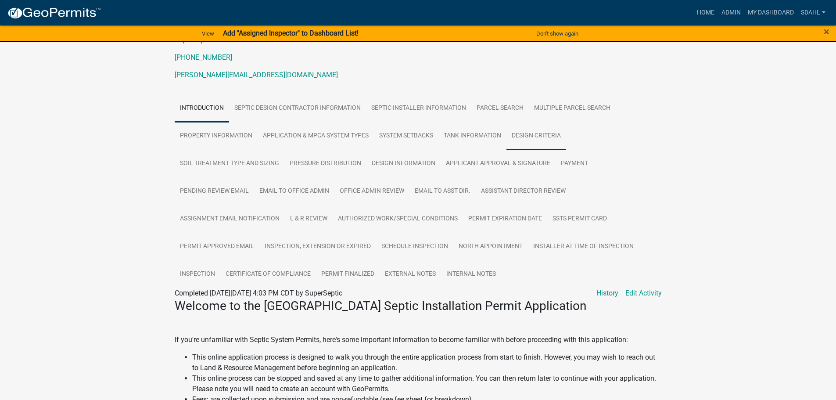
scroll to position [132, 0]
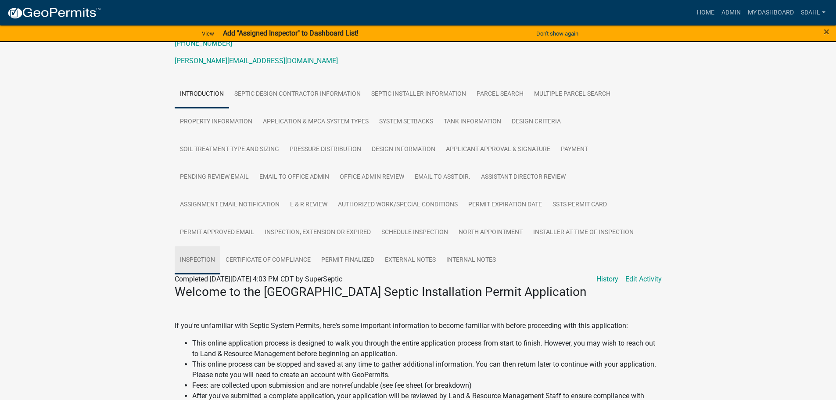
click at [184, 269] on link "Inspection" at bounding box center [198, 260] width 46 height 28
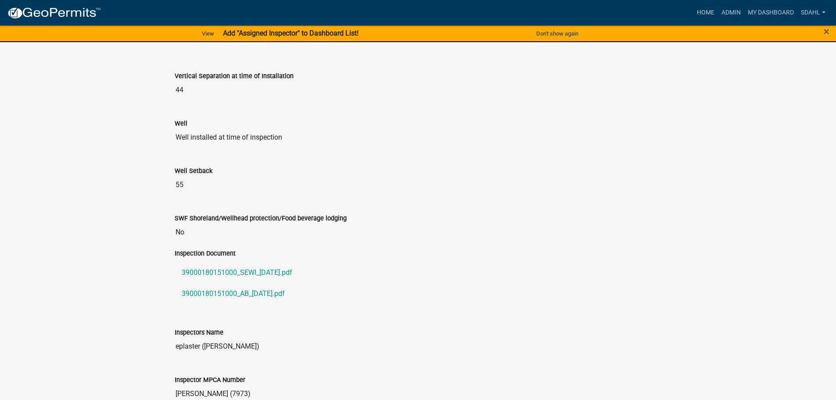
scroll to position [878, 0]
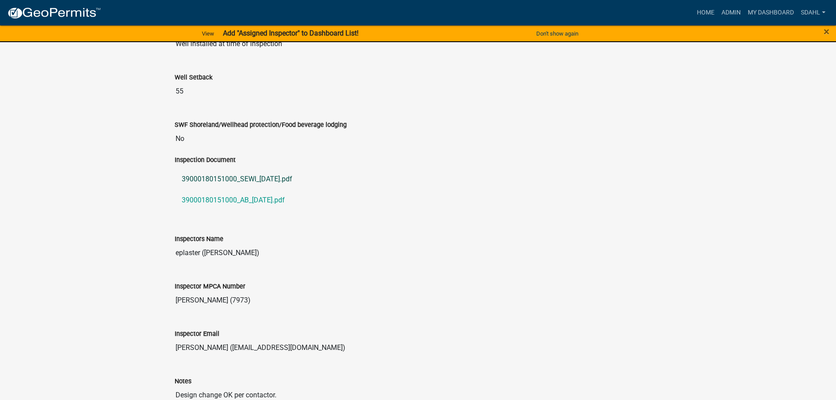
click at [274, 189] on link "39000180151000_SEWI_2025-07-10.pdf" at bounding box center [418, 179] width 487 height 21
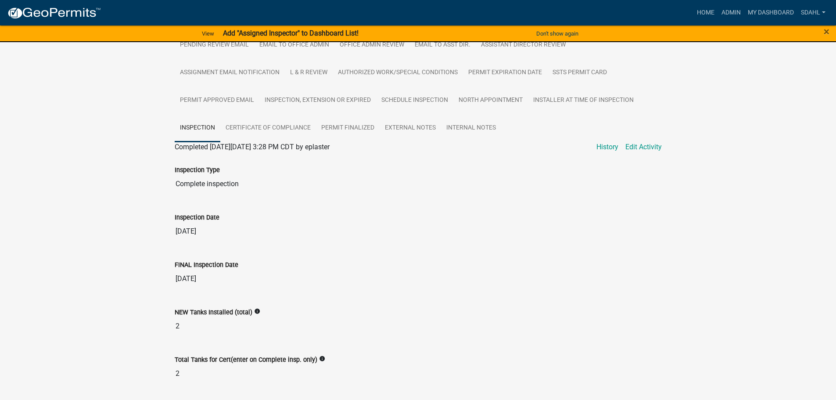
scroll to position [0, 0]
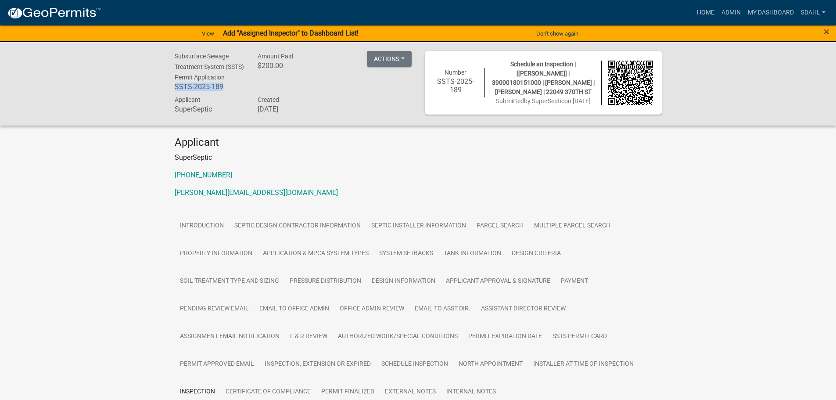
drag, startPoint x: 225, startPoint y: 96, endPoint x: 162, endPoint y: 104, distance: 63.3
click at [162, 104] on div "Subsurface Sewage Treatment System (SSTS) Permit Application SSTS-2025-189 Amou…" at bounding box center [418, 83] width 836 height 83
copy h6 "SSTS-2025-189"
click at [348, 117] on div "Applicant SuperSeptic Created June 18, 2025" at bounding box center [293, 105] width 250 height 22
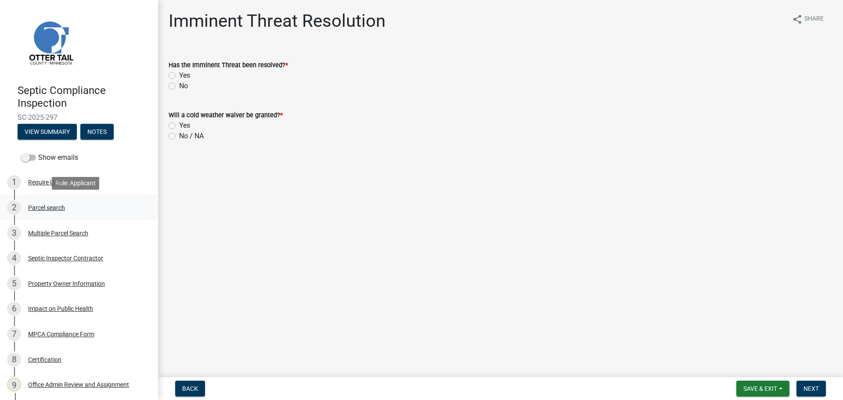
click at [43, 209] on div "Parcel search" at bounding box center [46, 208] width 37 height 6
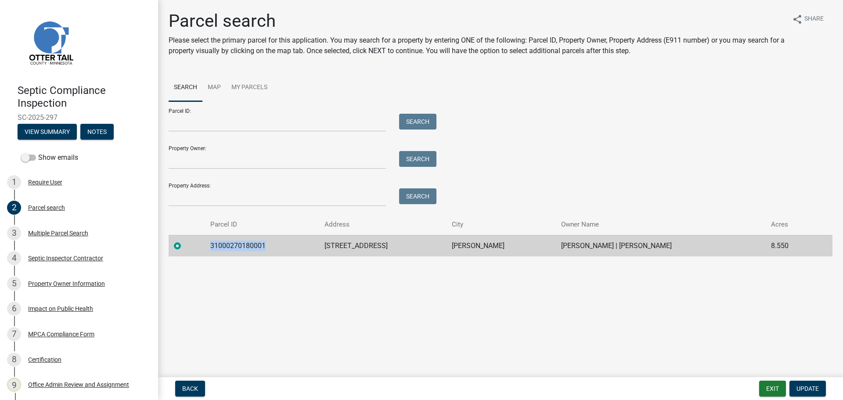
drag, startPoint x: 277, startPoint y: 248, endPoint x: 214, endPoint y: 251, distance: 62.8
click at [214, 251] on td "31000270180001" at bounding box center [262, 246] width 114 height 22
copy td "31000270180001"
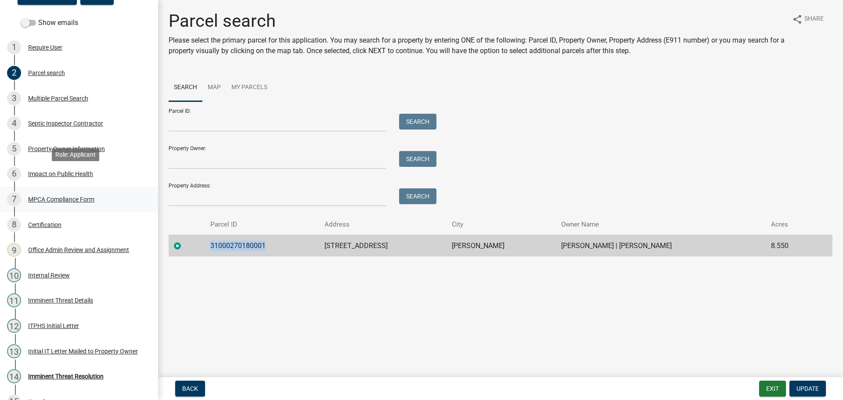
scroll to position [153, 0]
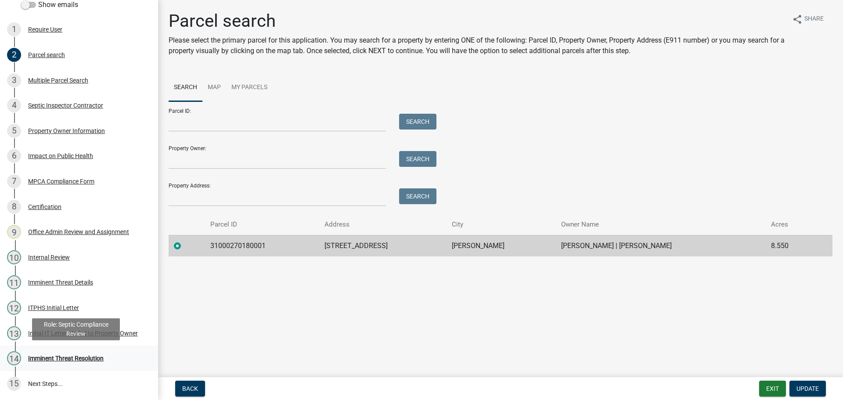
click at [70, 358] on div "Imminent Threat Resolution" at bounding box center [66, 358] width 76 height 6
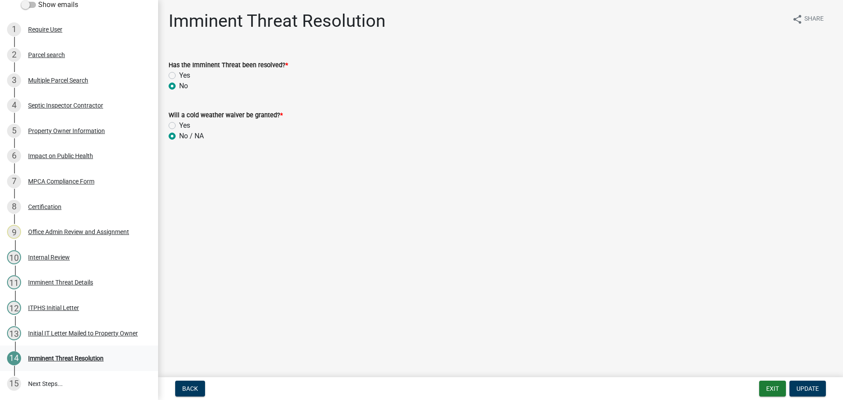
click at [46, 360] on div "Imminent Threat Resolution" at bounding box center [66, 358] width 76 height 6
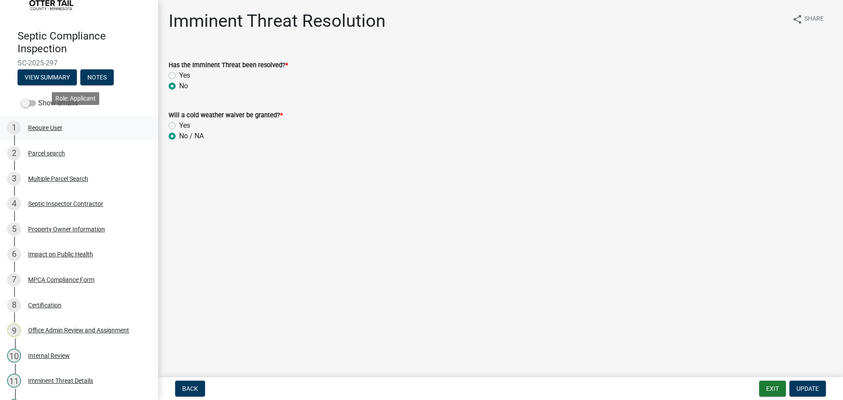
scroll to position [88, 0]
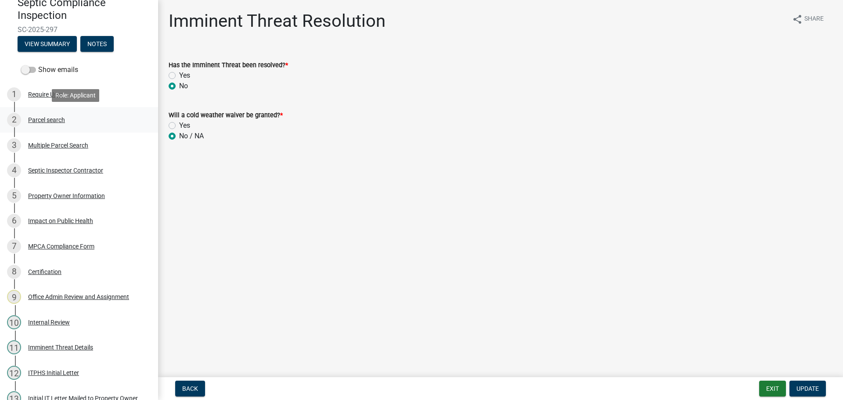
click at [48, 119] on div "Parcel search" at bounding box center [46, 120] width 37 height 6
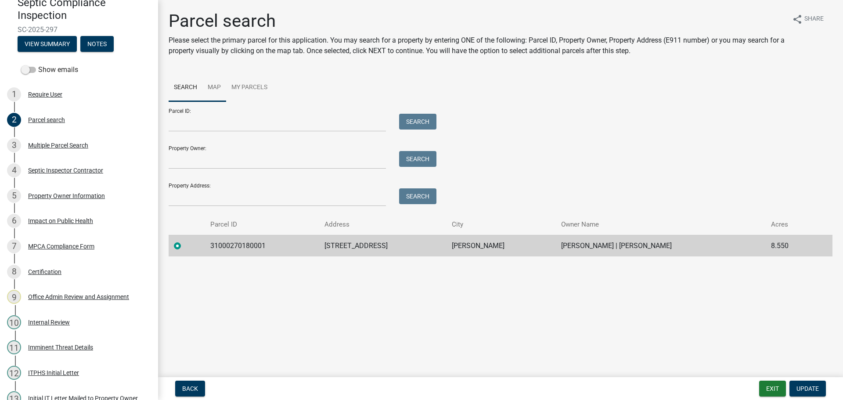
click at [217, 89] on link "Map" at bounding box center [214, 88] width 24 height 28
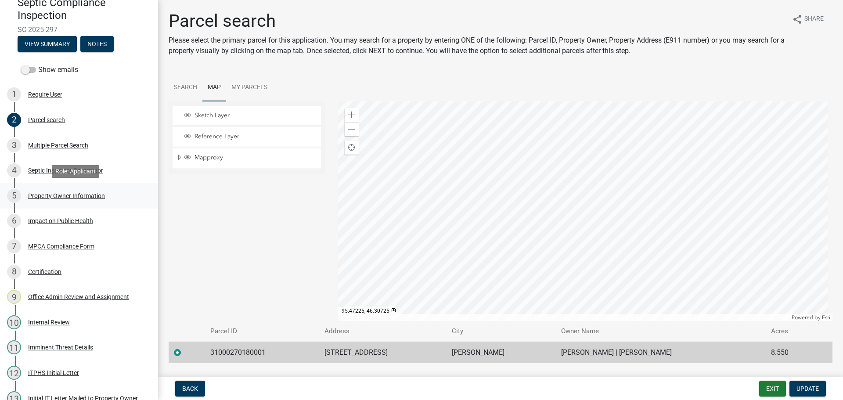
click at [81, 194] on div "Property Owner Information" at bounding box center [66, 196] width 77 height 6
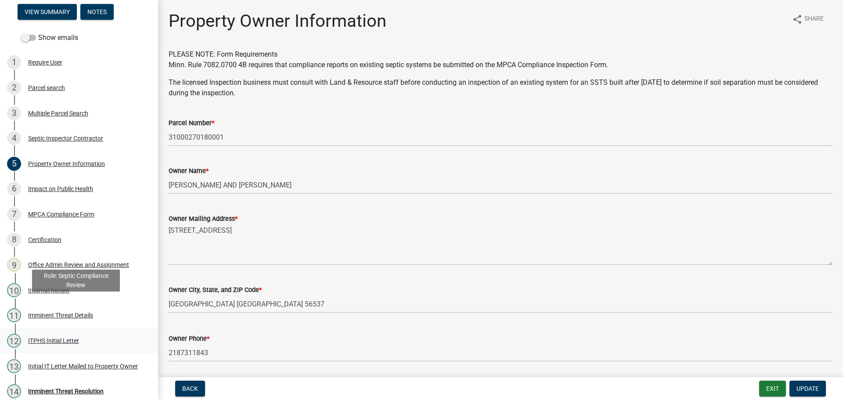
scroll to position [153, 0]
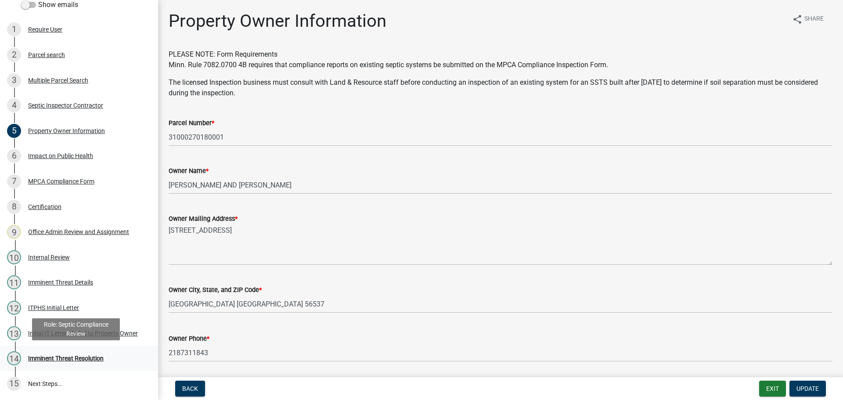
click at [71, 358] on div "Imminent Threat Resolution" at bounding box center [66, 358] width 76 height 6
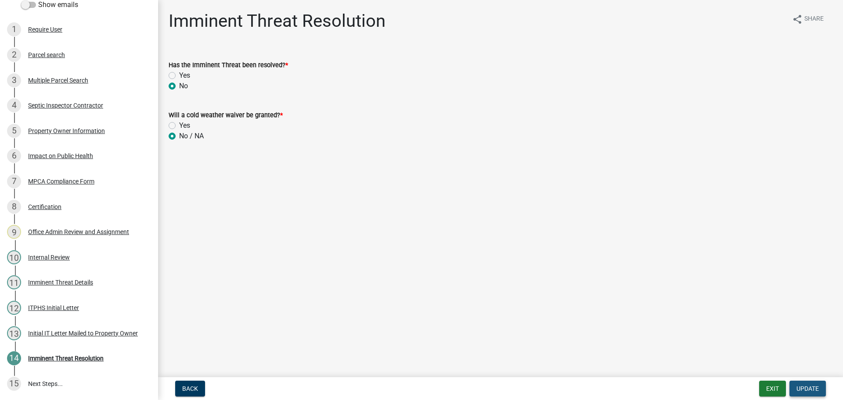
click at [803, 388] on span "Update" at bounding box center [807, 388] width 22 height 7
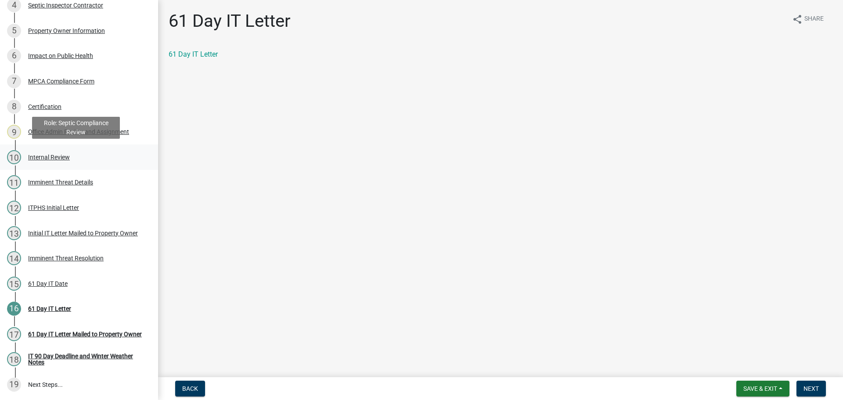
scroll to position [254, 0]
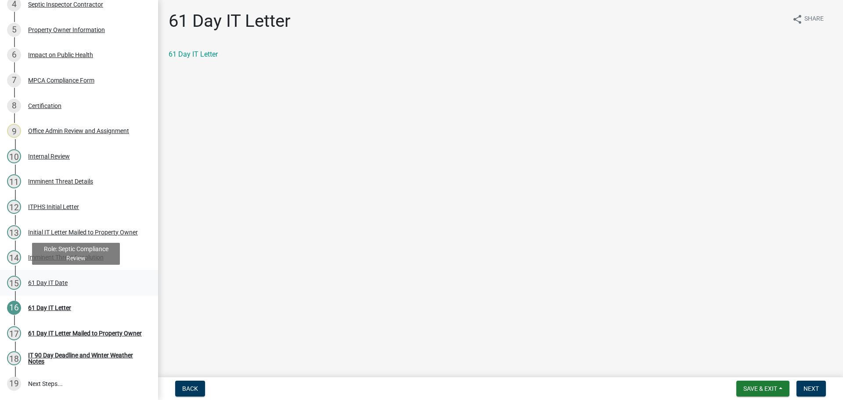
click at [53, 281] on div "61 Day IT Date" at bounding box center [48, 283] width 40 height 6
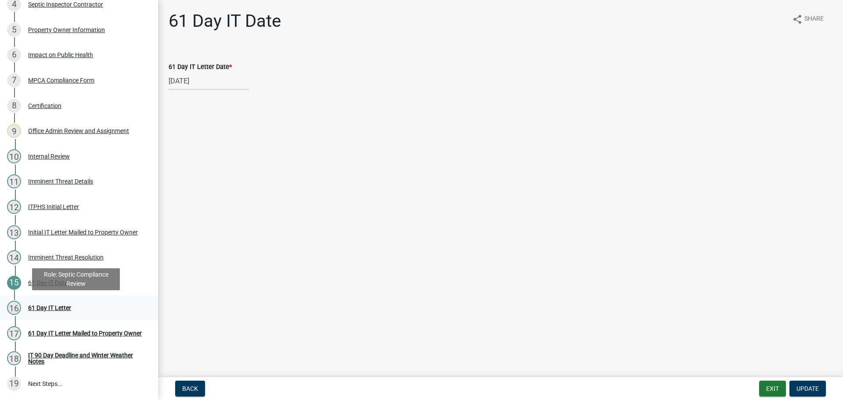
click at [59, 307] on div "61 Day IT Letter" at bounding box center [49, 308] width 43 height 6
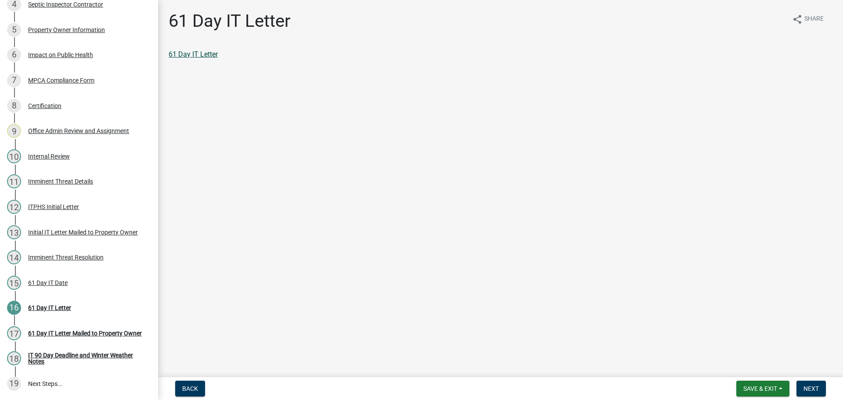
click at [200, 56] on link "61 Day IT Letter" at bounding box center [193, 54] width 49 height 8
click at [814, 389] on span "Next" at bounding box center [810, 388] width 15 height 7
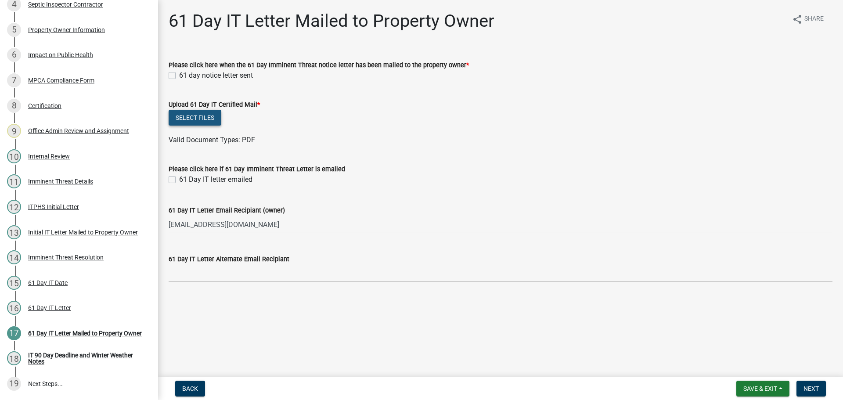
click at [197, 115] on button "Select files" at bounding box center [195, 118] width 53 height 16
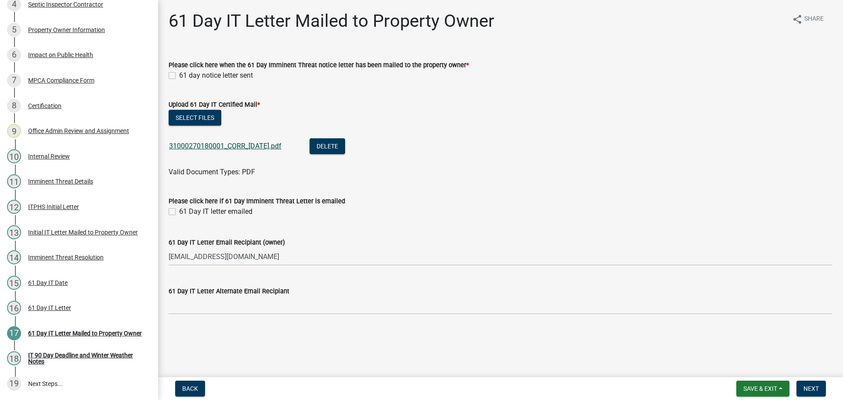
click at [243, 148] on link "31000270180001_CORR_2025-08-18.pdf" at bounding box center [225, 146] width 112 height 8
click at [179, 75] on label "61 day notice letter sent" at bounding box center [216, 75] width 74 height 11
click at [179, 75] on input "61 day notice letter sent" at bounding box center [182, 73] width 6 height 6
checkbox input "true"
click at [179, 212] on label "61 Day IT letter emailed" at bounding box center [215, 211] width 73 height 11
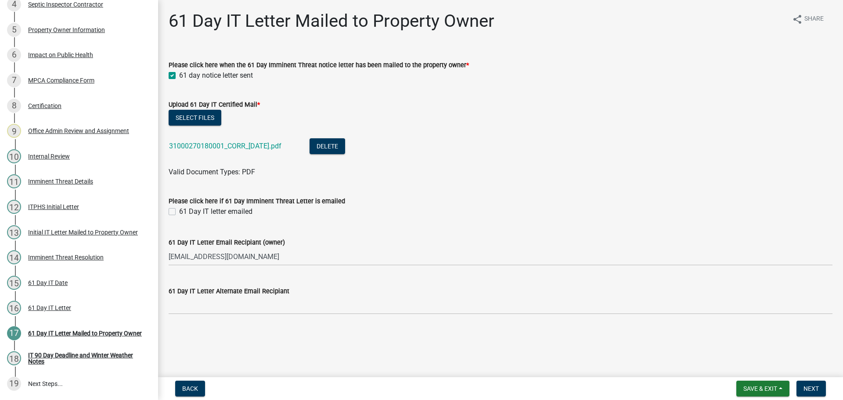
click at [179, 212] on input "61 Day IT letter emailed" at bounding box center [182, 209] width 6 height 6
checkbox input "true"
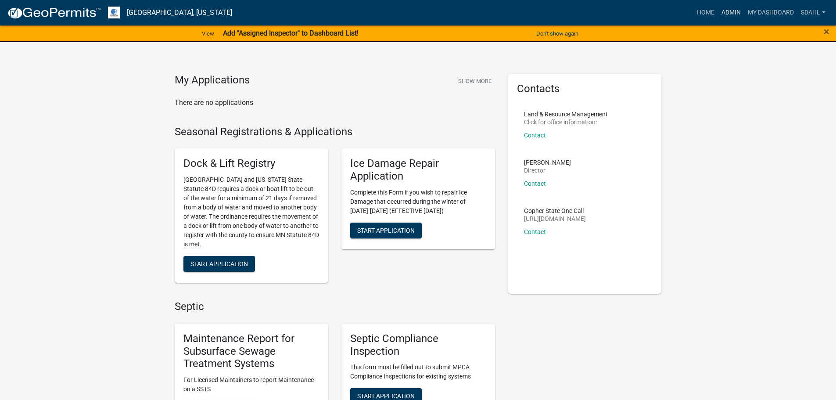
click at [727, 9] on link "Admin" at bounding box center [731, 12] width 26 height 17
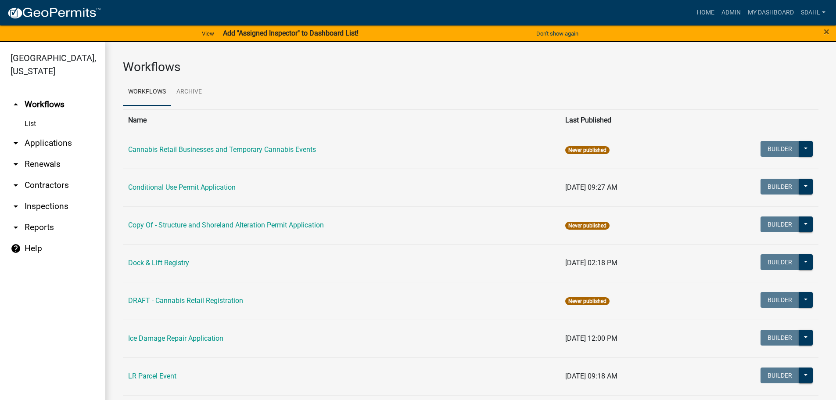
click at [51, 143] on link "arrow_drop_down Applications" at bounding box center [52, 143] width 105 height 21
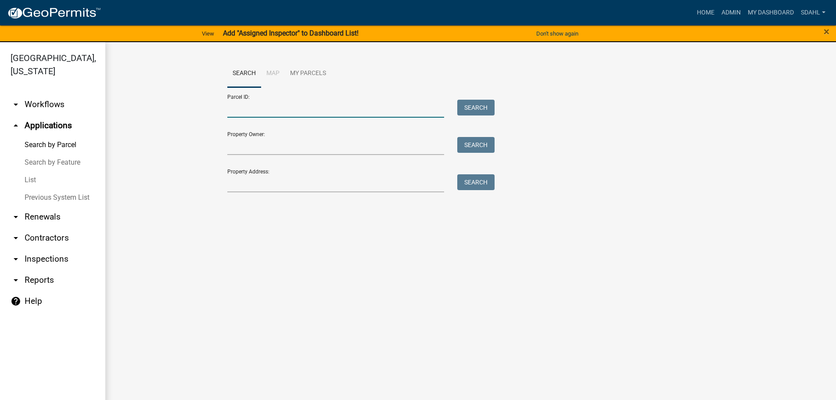
click at [307, 106] on input "Parcel ID:" at bounding box center [335, 109] width 217 height 18
paste input "31000270180001"
type input "31000270180001"
click at [478, 105] on button "Search" at bounding box center [475, 108] width 37 height 16
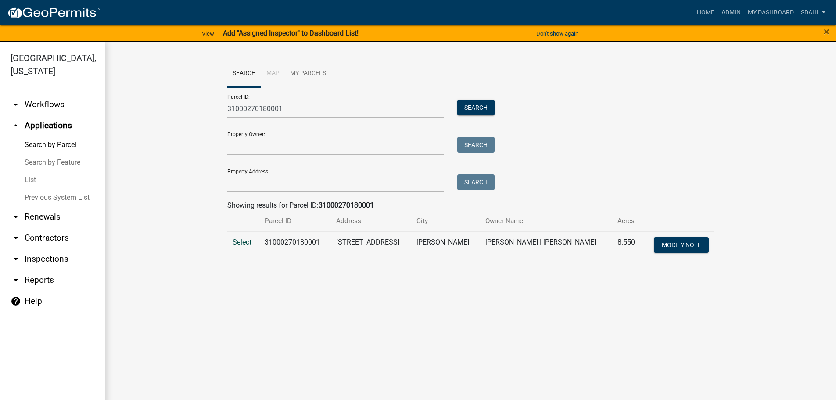
click at [240, 240] on span "Select" at bounding box center [242, 242] width 19 height 8
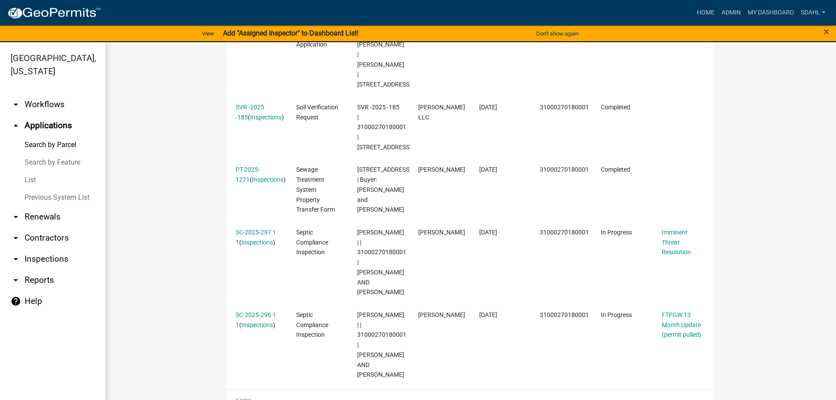
scroll to position [483, 0]
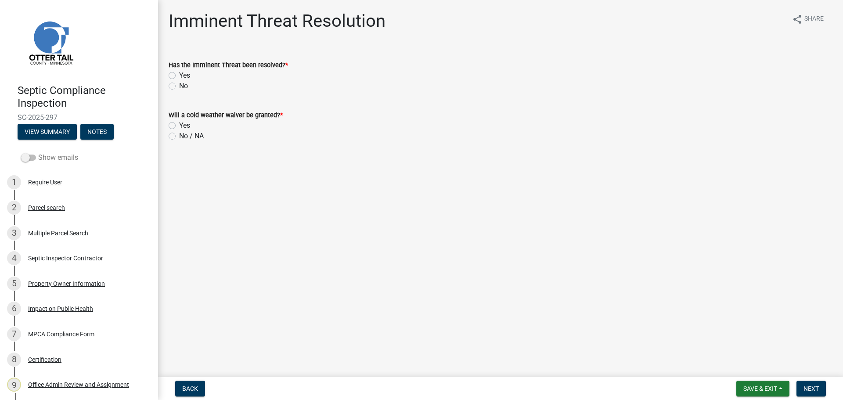
click at [46, 159] on label "Show emails" at bounding box center [49, 157] width 57 height 11
click at [38, 152] on input "Show emails" at bounding box center [38, 152] width 0 height 0
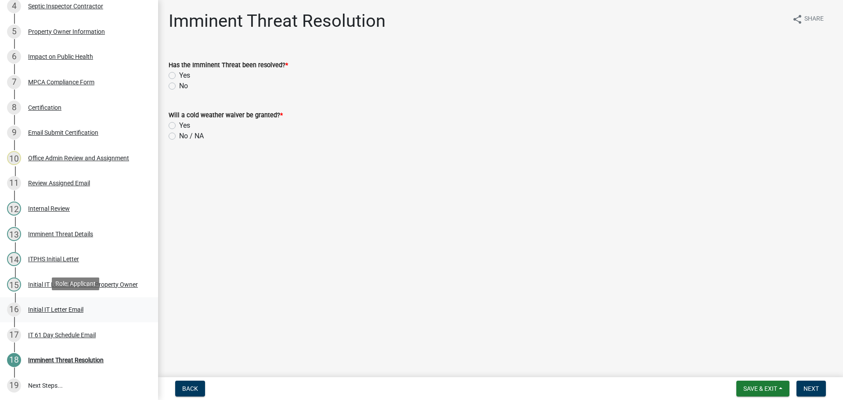
scroll to position [254, 0]
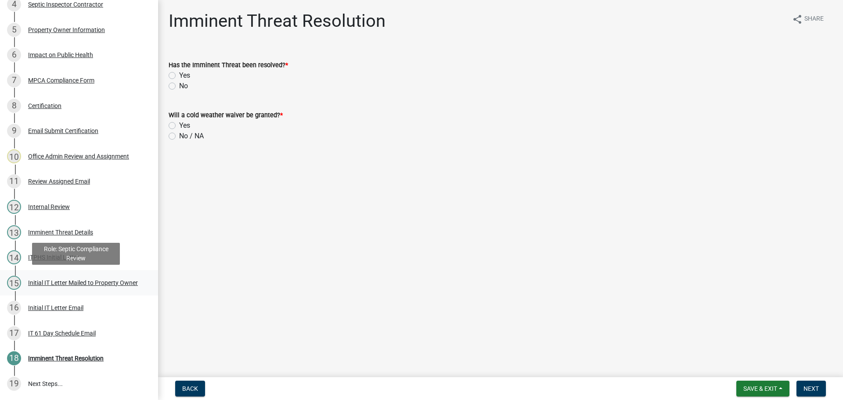
click at [53, 281] on div "Initial IT Letter Mailed to Property Owner" at bounding box center [83, 283] width 110 height 6
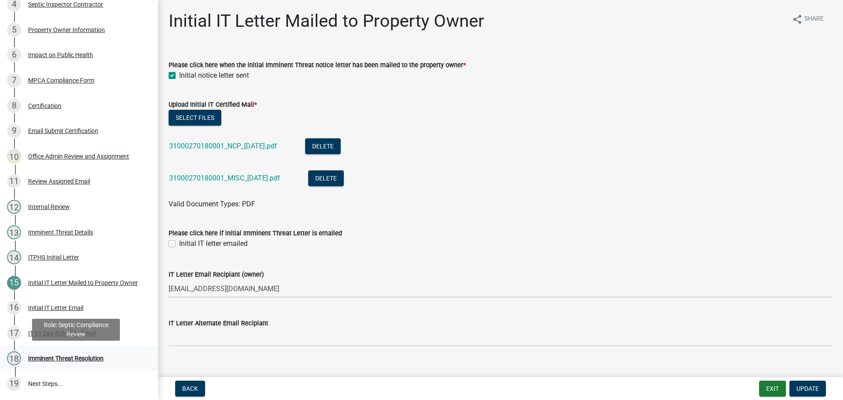
click at [65, 356] on div "Imminent Threat Resolution" at bounding box center [66, 358] width 76 height 6
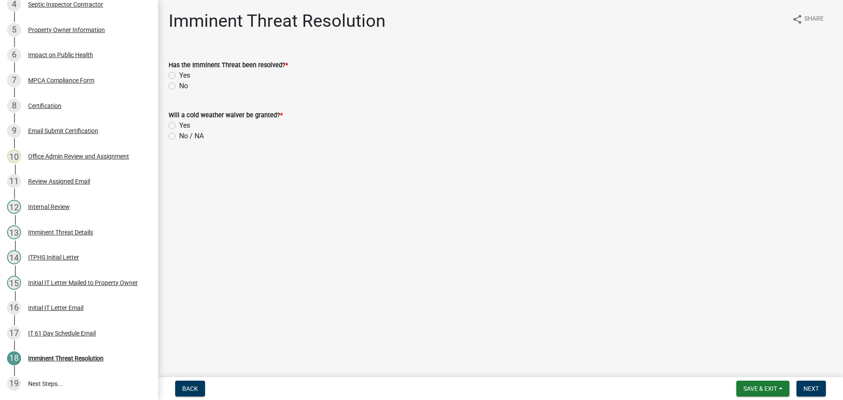
click at [179, 86] on label "No" at bounding box center [183, 86] width 9 height 11
click at [179, 86] on input "No" at bounding box center [182, 84] width 6 height 6
radio input "true"
click at [179, 138] on label "No / NA" at bounding box center [191, 136] width 25 height 11
click at [179, 137] on input "No / NA" at bounding box center [182, 134] width 6 height 6
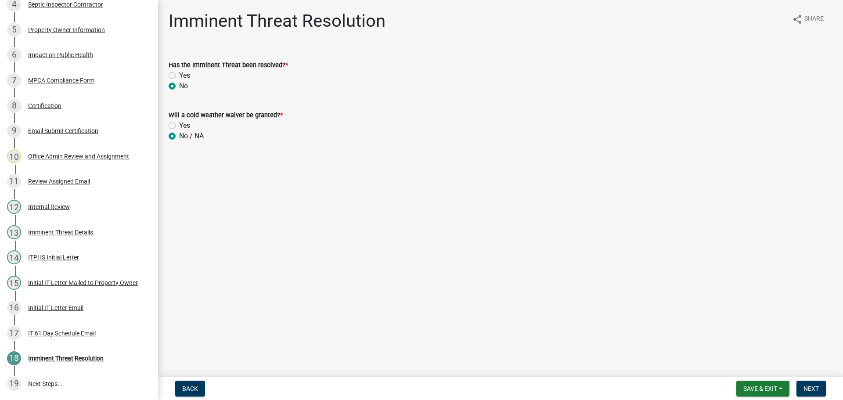
radio input "true"
click at [814, 385] on span "Next" at bounding box center [810, 388] width 15 height 7
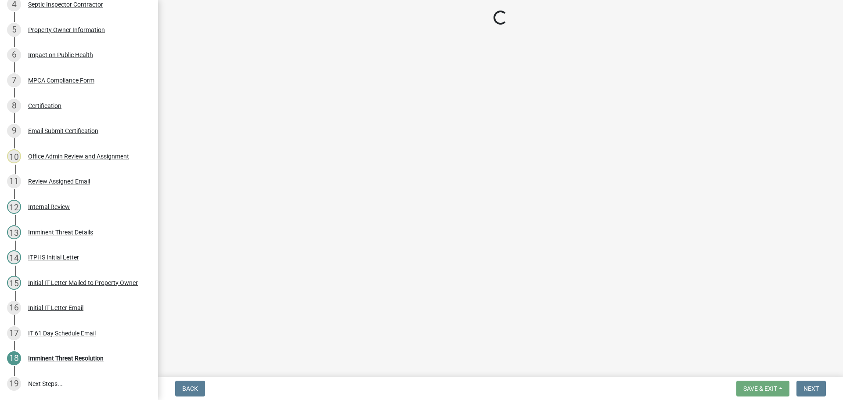
scroll to position [355, 0]
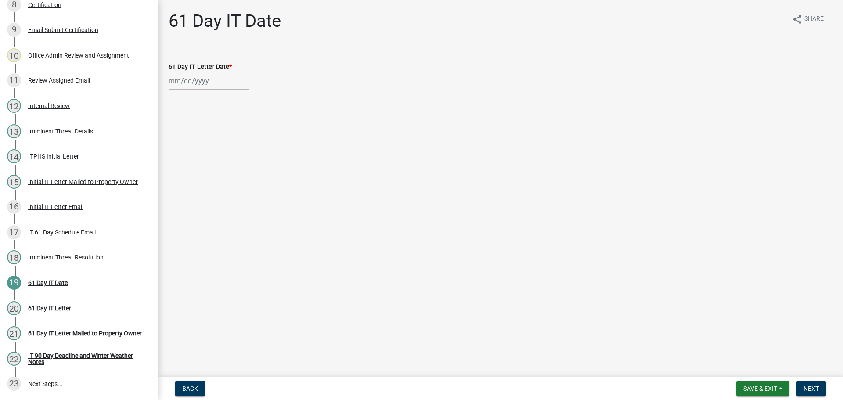
click at [204, 80] on div at bounding box center [209, 81] width 80 height 18
select select "8"
select select "2025"
click at [182, 171] on div "18" at bounding box center [177, 170] width 14 height 14
type input "08/18/2025"
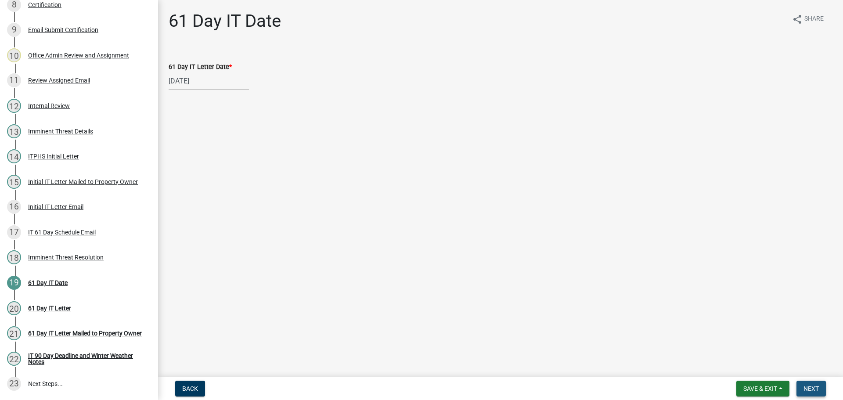
click at [813, 387] on span "Next" at bounding box center [810, 388] width 15 height 7
click at [191, 54] on link "61 Day IT Letter" at bounding box center [193, 54] width 49 height 8
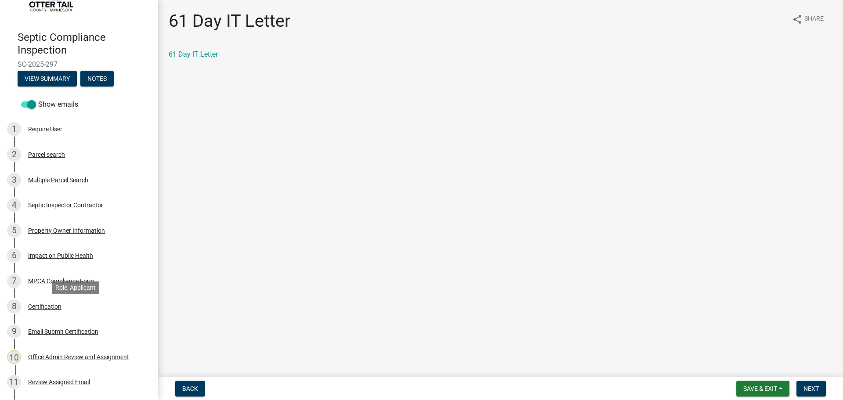
scroll to position [47, 0]
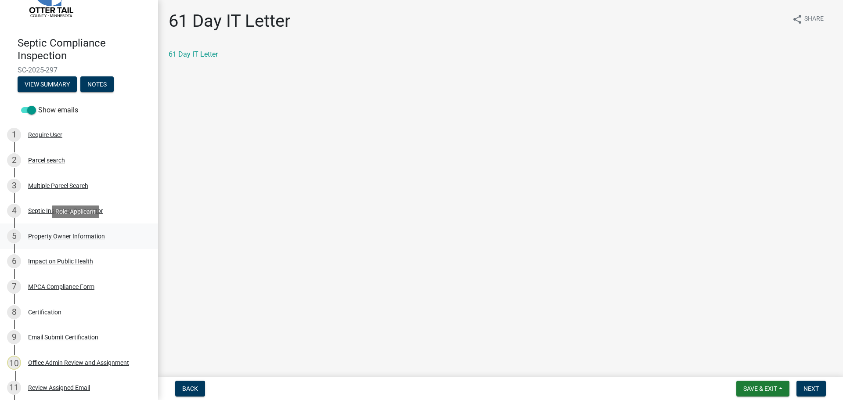
click at [77, 234] on div "Property Owner Information" at bounding box center [66, 236] width 77 height 6
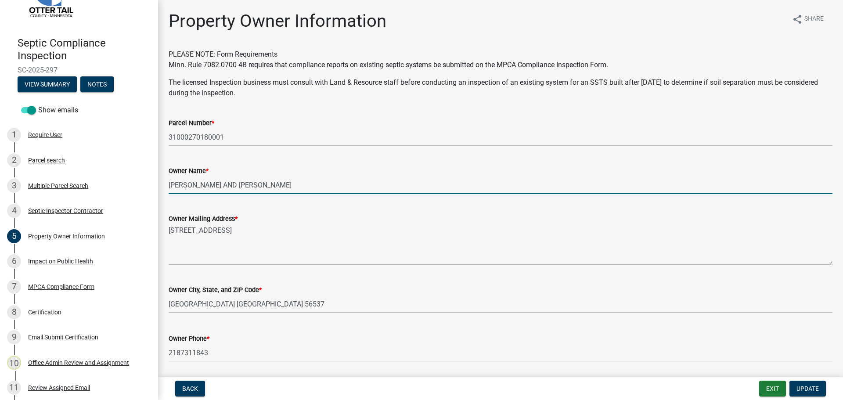
click at [245, 185] on input "BRIAN GREEN AND JULIUE GREEN" at bounding box center [501, 185] width 664 height 18
click at [280, 186] on input "BRIAN GREEN AND JULIE GREEN" at bounding box center [501, 185] width 664 height 18
type input "BRIAN GREEN AND JULIE GREEN"
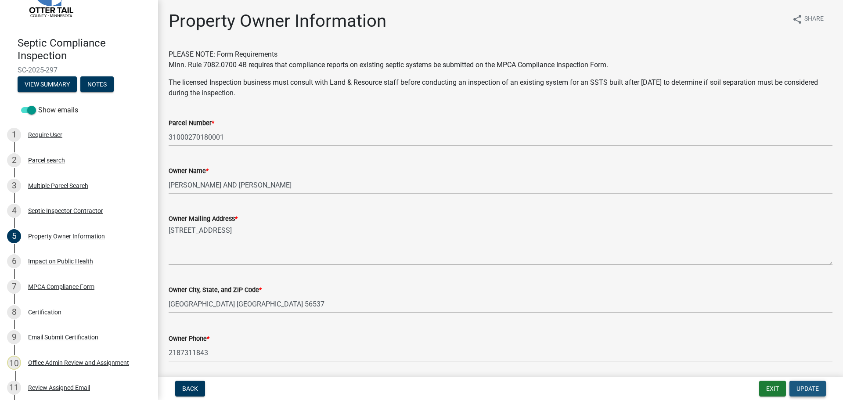
click at [800, 387] on span "Update" at bounding box center [807, 388] width 22 height 7
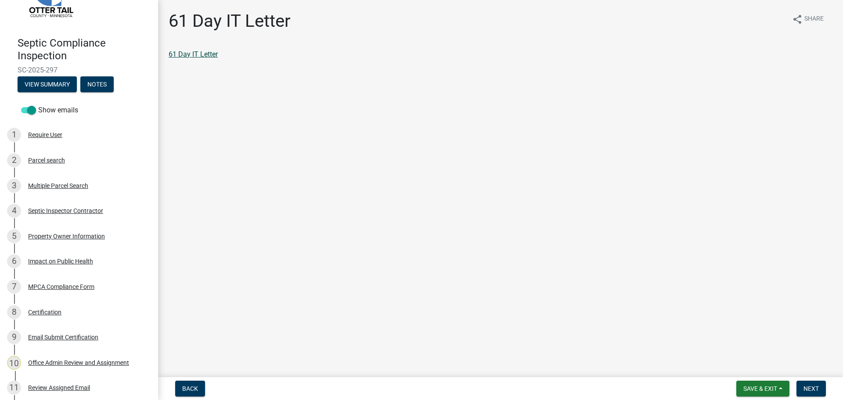
click at [199, 52] on link "61 Day IT Letter" at bounding box center [193, 54] width 49 height 8
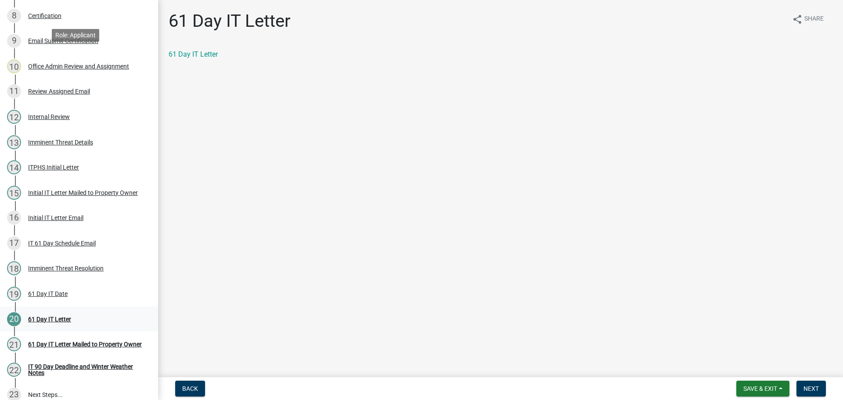
scroll to position [355, 0]
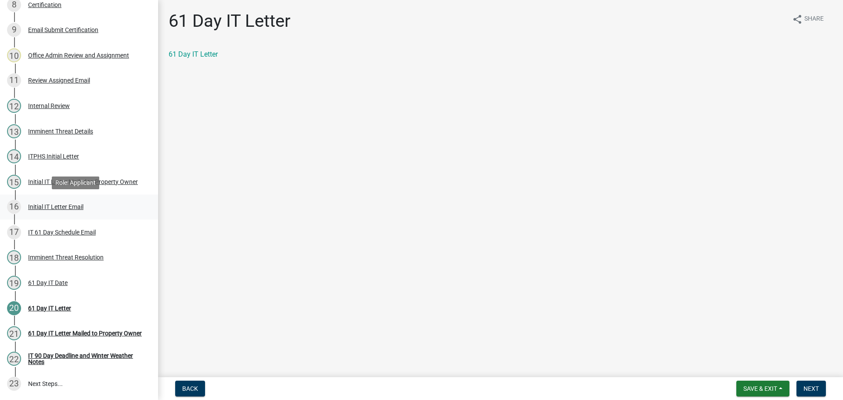
click at [60, 205] on div "Initial IT Letter Email" at bounding box center [55, 207] width 55 height 6
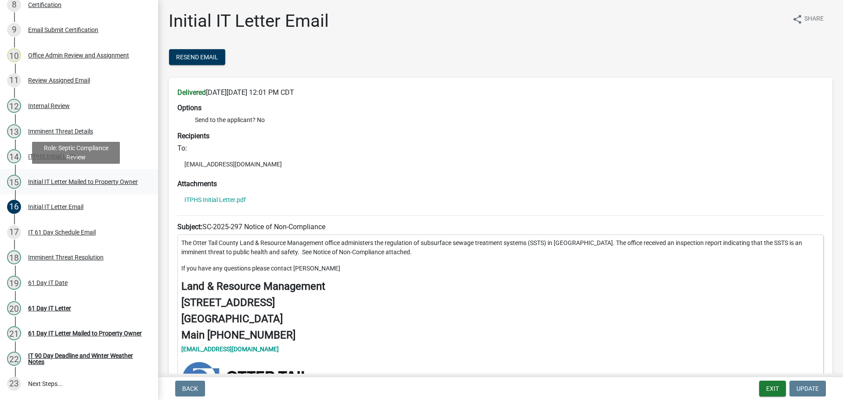
click at [67, 179] on div "Initial IT Letter Mailed to Property Owner" at bounding box center [83, 182] width 110 height 6
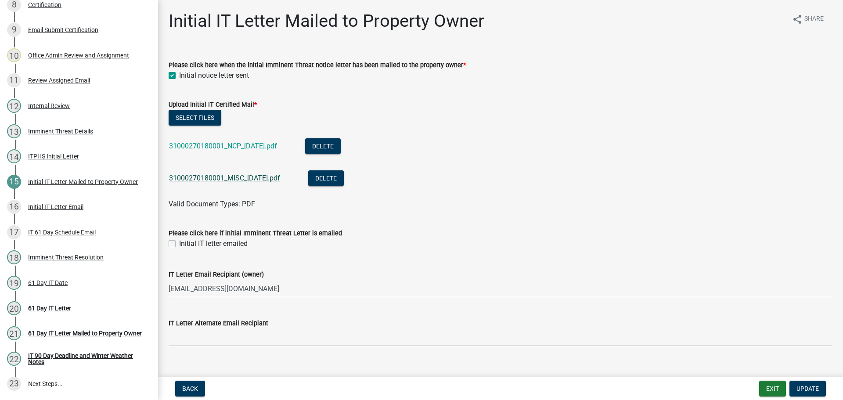
click at [248, 178] on link "31000270180001_MISC_2025-06-16.pdf" at bounding box center [224, 178] width 111 height 8
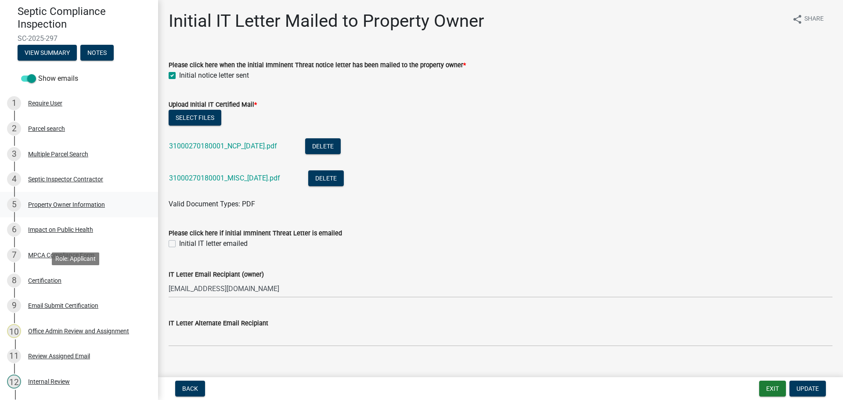
scroll to position [0, 0]
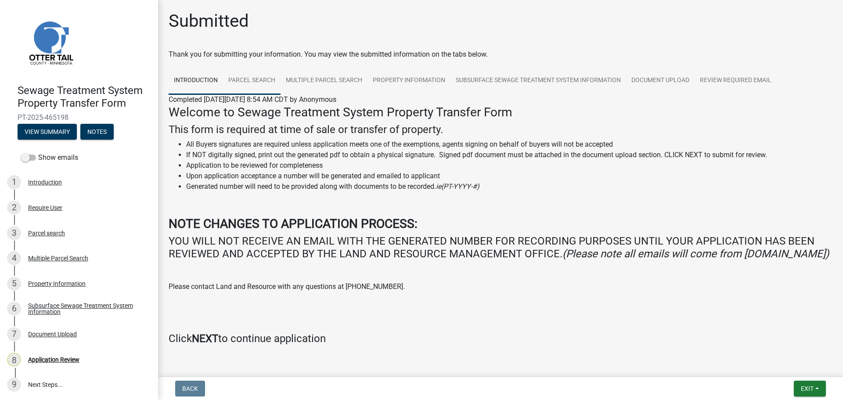
click at [237, 81] on link "Parcel search" at bounding box center [252, 81] width 58 height 28
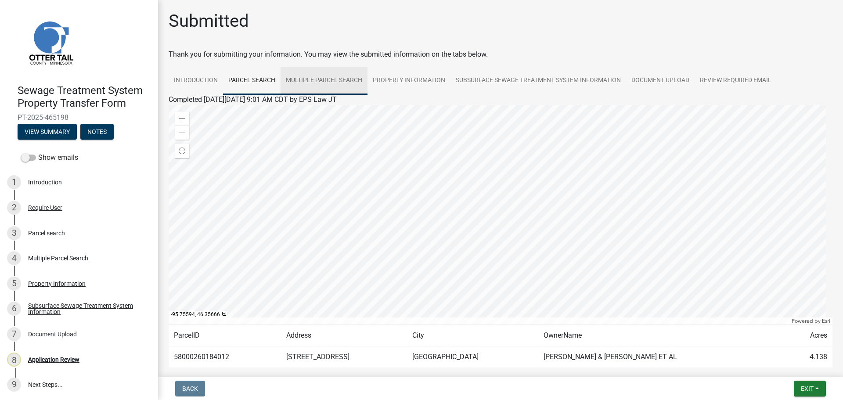
click at [332, 78] on link "Multiple Parcel Search" at bounding box center [324, 81] width 87 height 28
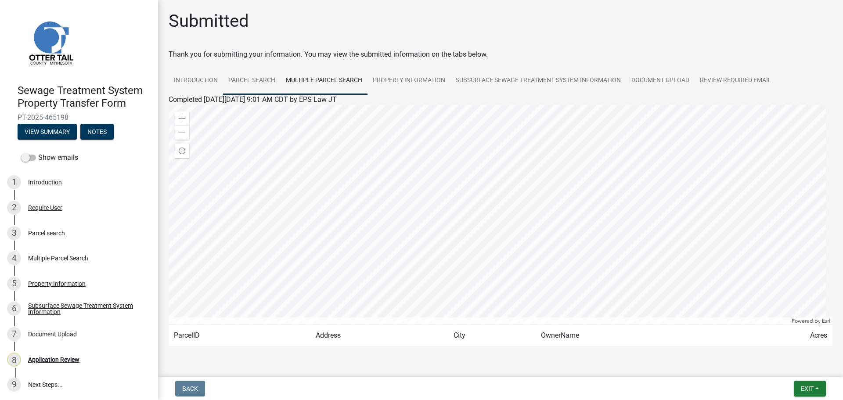
click at [252, 83] on link "Parcel search" at bounding box center [252, 81] width 58 height 28
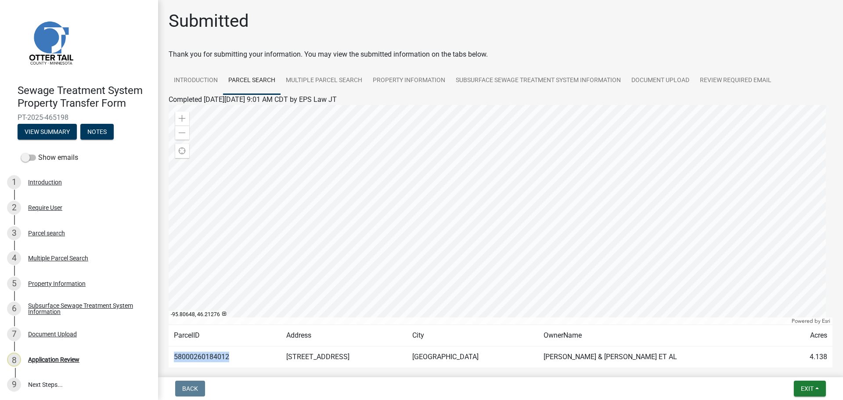
drag, startPoint x: 230, startPoint y: 360, endPoint x: 172, endPoint y: 356, distance: 58.6
click at [172, 356] on td "58000260184012" at bounding box center [225, 357] width 112 height 22
copy td "58000260184012"
click at [440, 72] on link "Property Information" at bounding box center [408, 81] width 83 height 28
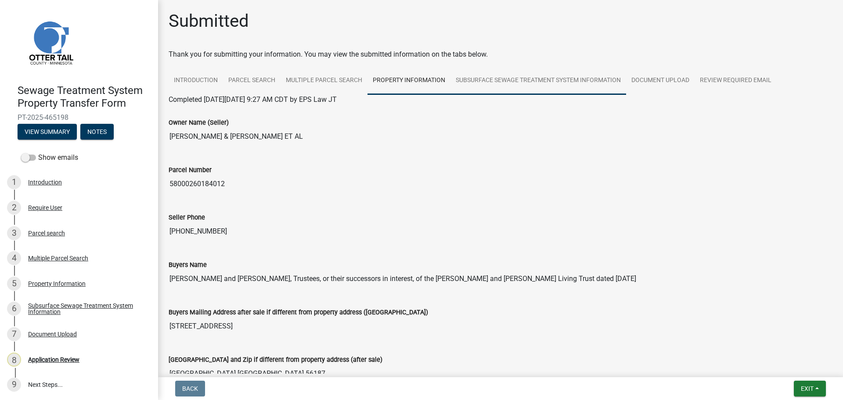
click at [562, 82] on link "Subsurface Sewage Treatment System Information" at bounding box center [538, 81] width 176 height 28
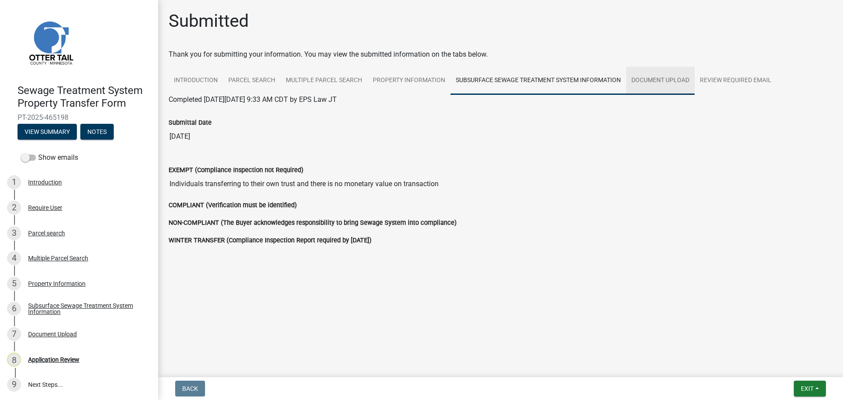
click at [645, 81] on link "Document Upload" at bounding box center [660, 81] width 68 height 28
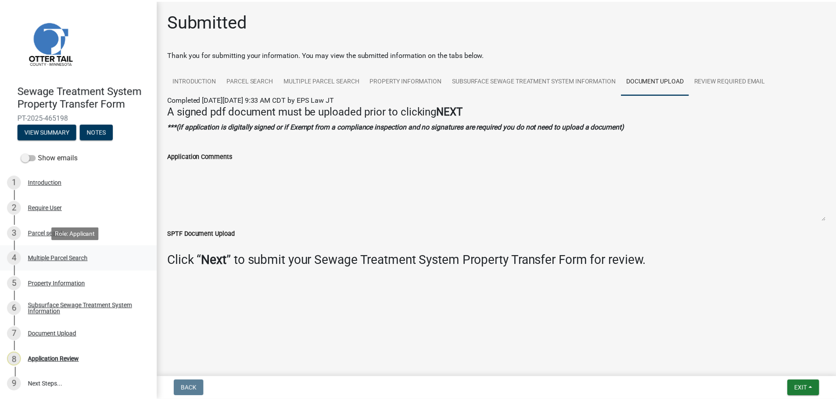
scroll to position [1, 0]
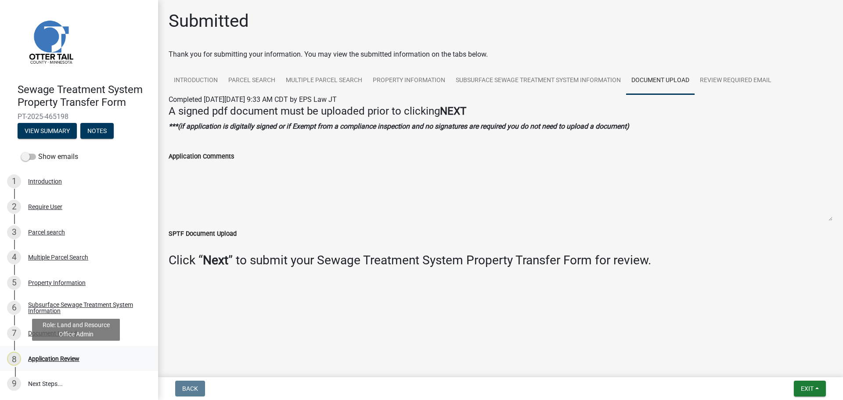
click at [67, 358] on div "Application Review" at bounding box center [53, 359] width 51 height 6
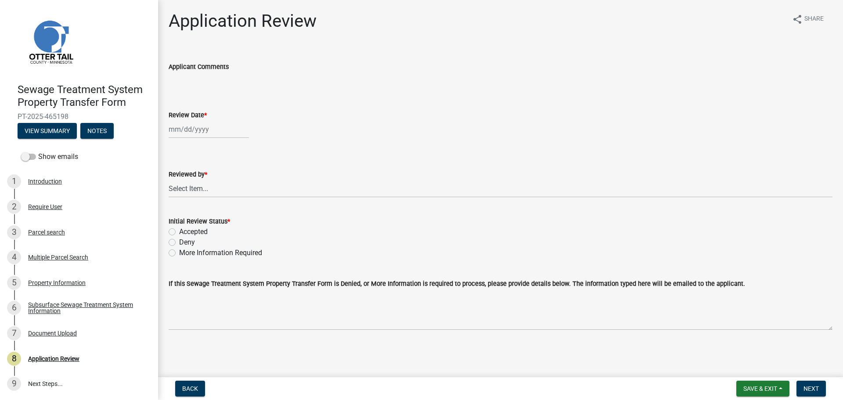
click at [190, 130] on div at bounding box center [209, 129] width 80 height 18
select select "8"
select select "2025"
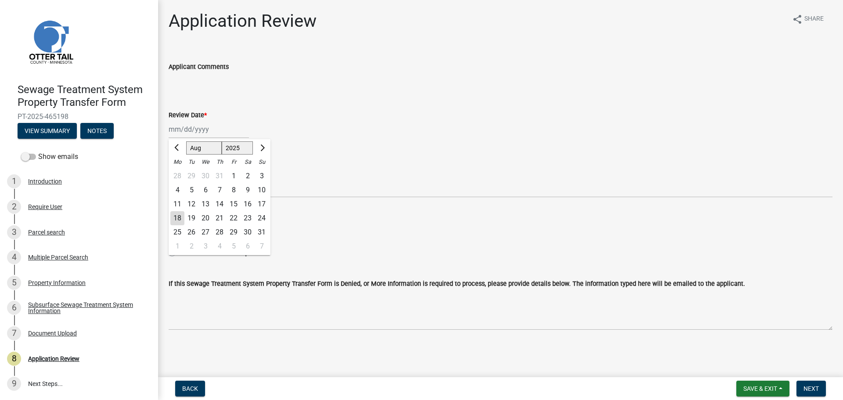
click at [176, 219] on div "18" at bounding box center [177, 218] width 14 height 14
type input "[DATE]"
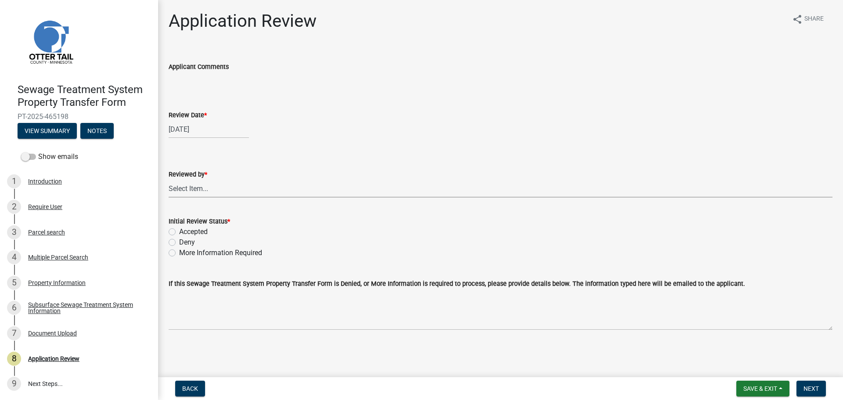
click at [199, 184] on select "Select Item... Alexis Newark Amy Busko Andrea Perales Brittany Tollefson Christ…" at bounding box center [501, 189] width 664 height 18
click at [169, 180] on select "Select Item... Alexis Newark Amy Busko Andrea Perales Brittany Tollefson Christ…" at bounding box center [501, 189] width 664 height 18
select select "67745ee8-7159-4960-80f9-a638286b467c"
click at [201, 230] on label "Accepted" at bounding box center [193, 232] width 29 height 11
click at [185, 230] on input "Accepted" at bounding box center [182, 230] width 6 height 6
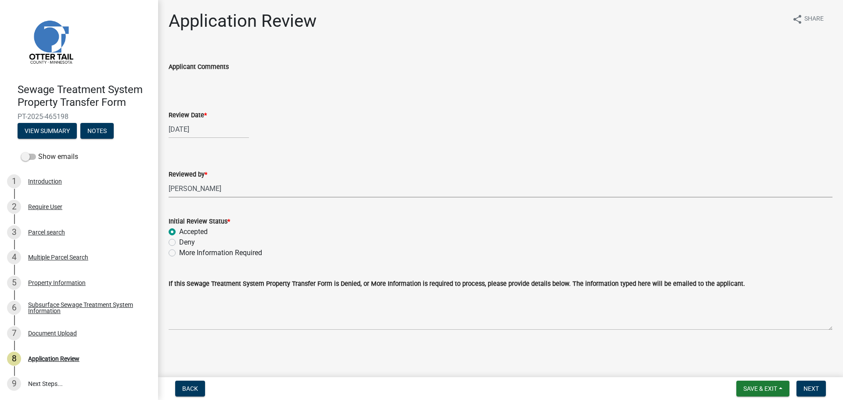
radio input "true"
click at [815, 389] on span "Next" at bounding box center [810, 388] width 15 height 7
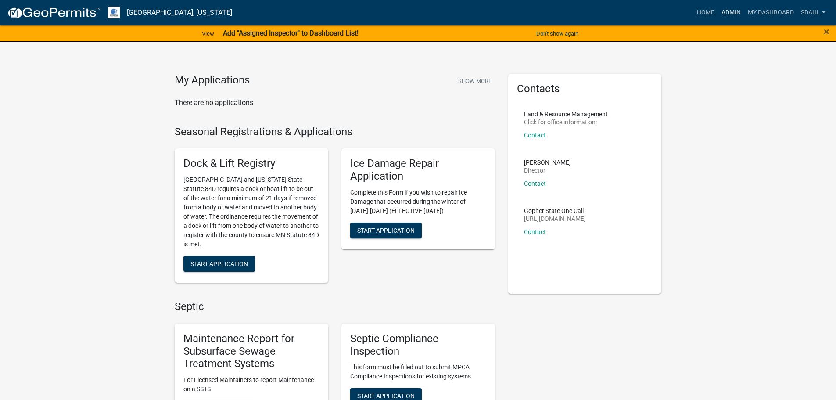
click at [724, 10] on link "Admin" at bounding box center [731, 12] width 26 height 17
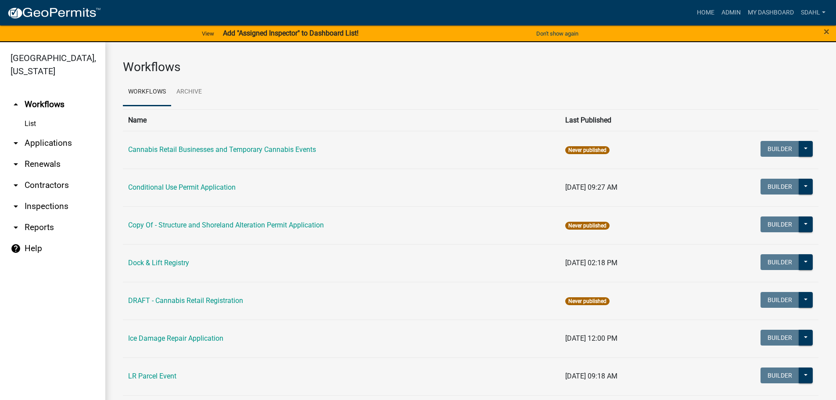
click at [45, 140] on link "arrow_drop_down Applications" at bounding box center [52, 143] width 105 height 21
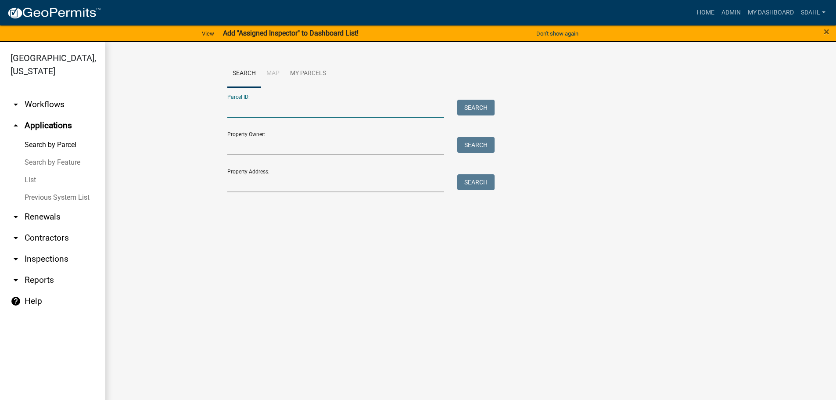
click at [353, 108] on input "Parcel ID:" at bounding box center [335, 109] width 217 height 18
paste input "58000260184012"
type input "58000260184012"
click at [469, 109] on button "Search" at bounding box center [475, 108] width 37 height 16
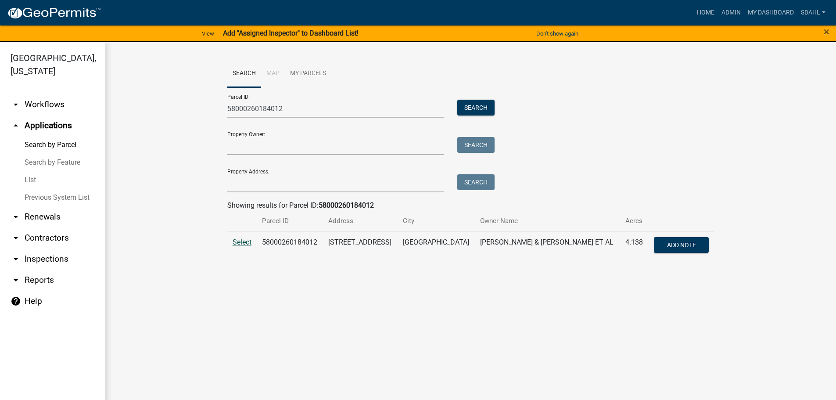
click at [245, 244] on span "Select" at bounding box center [242, 242] width 19 height 8
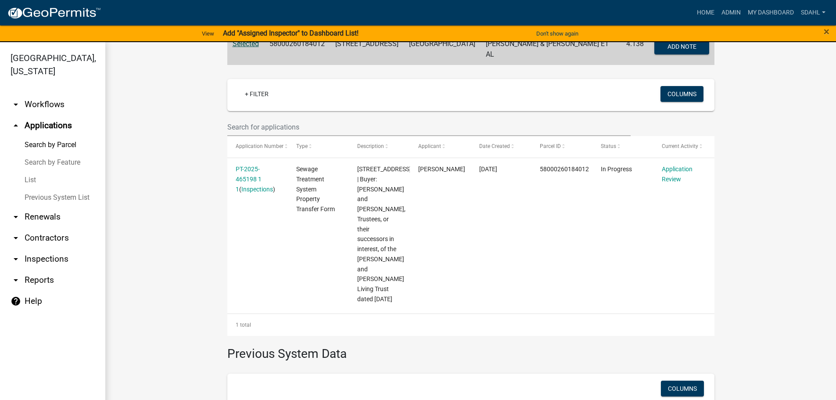
scroll to position [220, 0]
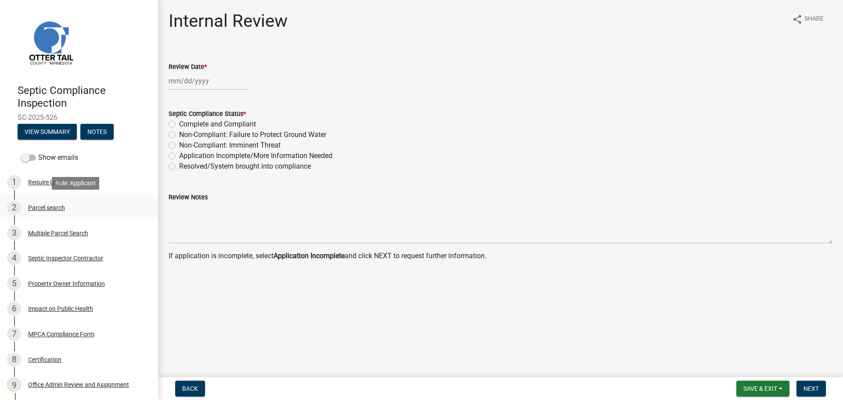
click at [53, 203] on div "2 Parcel search" at bounding box center [75, 208] width 137 height 14
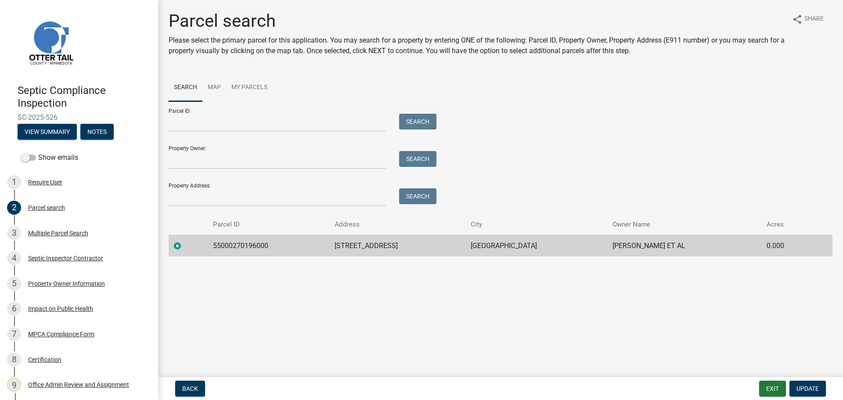
click at [248, 244] on td "55000270196000" at bounding box center [269, 246] width 122 height 22
copy td "55000270196000"
click at [53, 333] on div "MPCA Compliance Form" at bounding box center [61, 334] width 66 height 6
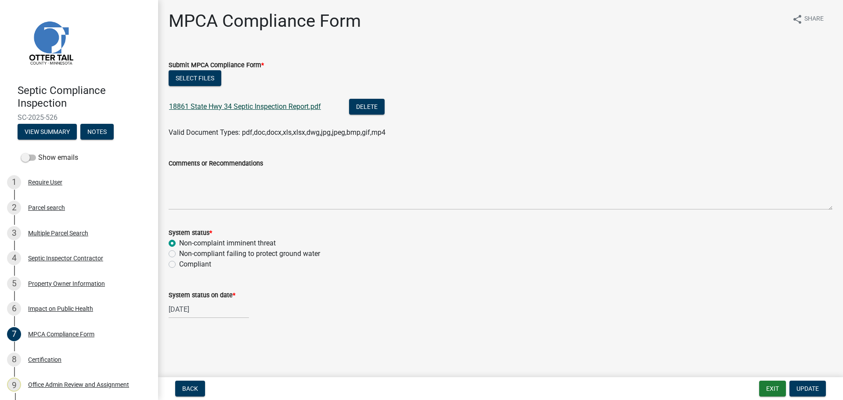
click at [276, 108] on link "18861 State Hwy 34 Septic Inspection Report.pdf" at bounding box center [245, 106] width 152 height 8
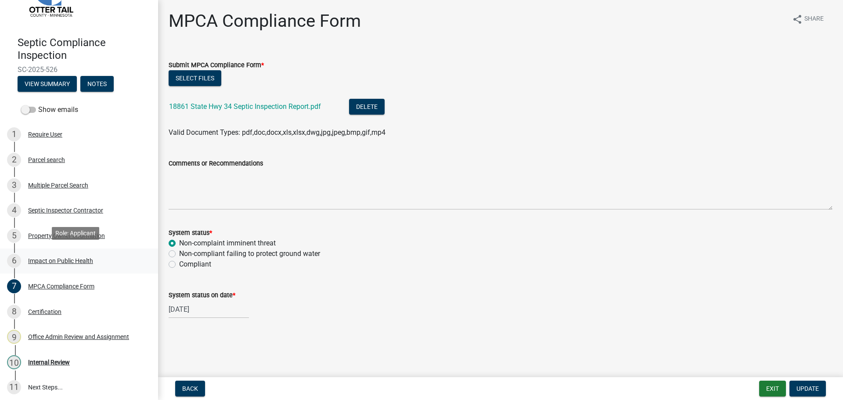
scroll to position [51, 0]
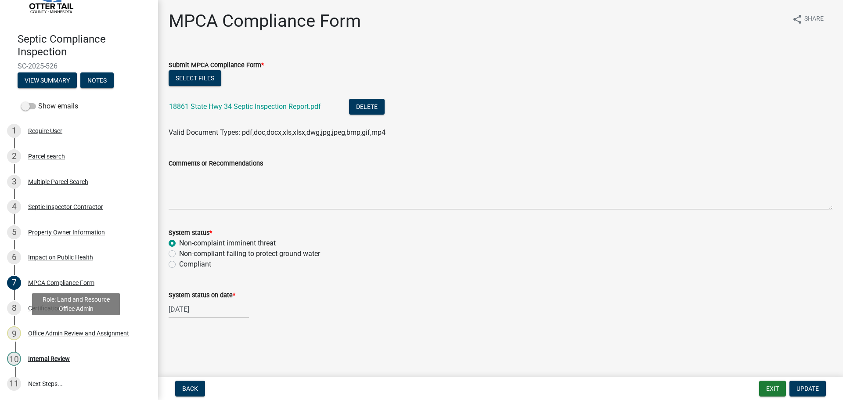
click at [56, 335] on div "Office Admin Review and Assignment" at bounding box center [78, 333] width 101 height 6
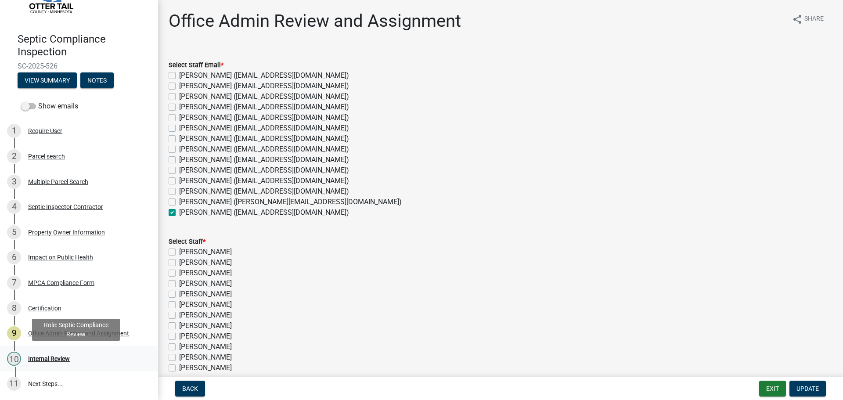
click at [47, 360] on div "Internal Review" at bounding box center [49, 359] width 42 height 6
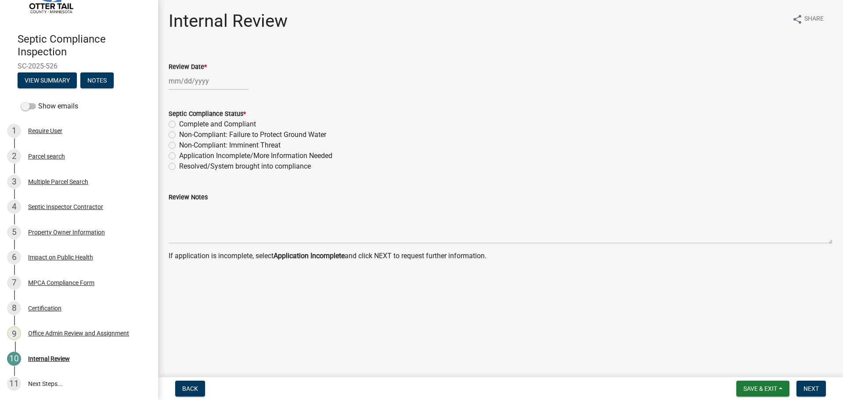
select select "8"
select select "2025"
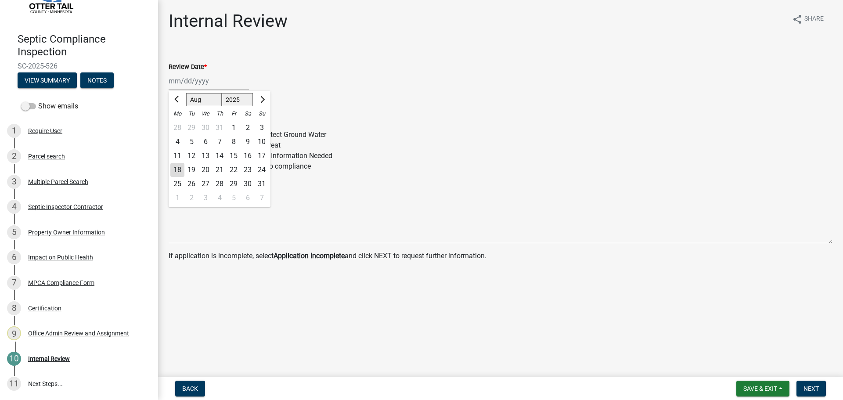
click at [192, 80] on div "Jan Feb Mar Apr May Jun Jul Aug Sep Oct Nov Dec 1525 1526 1527 1528 1529 1530 1…" at bounding box center [209, 81] width 80 height 18
click at [288, 61] on div "Review Date *" at bounding box center [501, 66] width 664 height 11
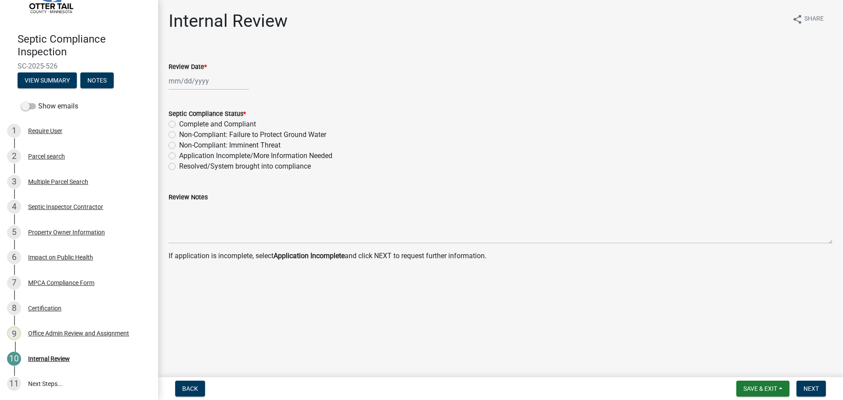
select select "8"
select select "2025"
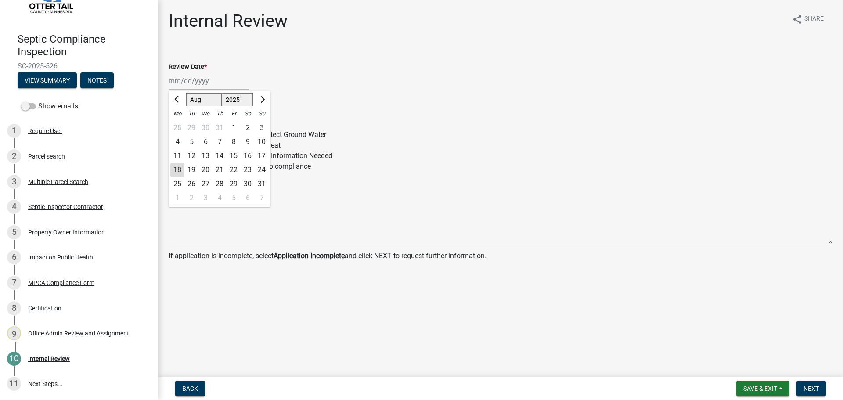
click at [194, 81] on div "Jan Feb Mar Apr May Jun Jul Aug Sep Oct Nov Dec 1525 1526 1527 1528 1529 1530 1…" at bounding box center [209, 81] width 80 height 18
click at [193, 158] on div "12" at bounding box center [191, 156] width 14 height 14
type input "08/12/2025"
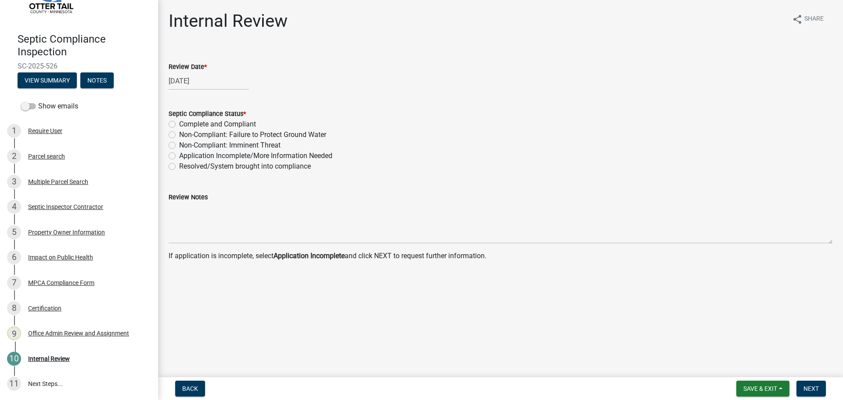
click at [226, 144] on label "Non-Compliant: Imminent Threat" at bounding box center [229, 145] width 101 height 11
click at [185, 144] on input "Non-Compliant: Imminent Threat" at bounding box center [182, 143] width 6 height 6
radio input "true"
click at [815, 384] on button "Next" at bounding box center [810, 389] width 29 height 16
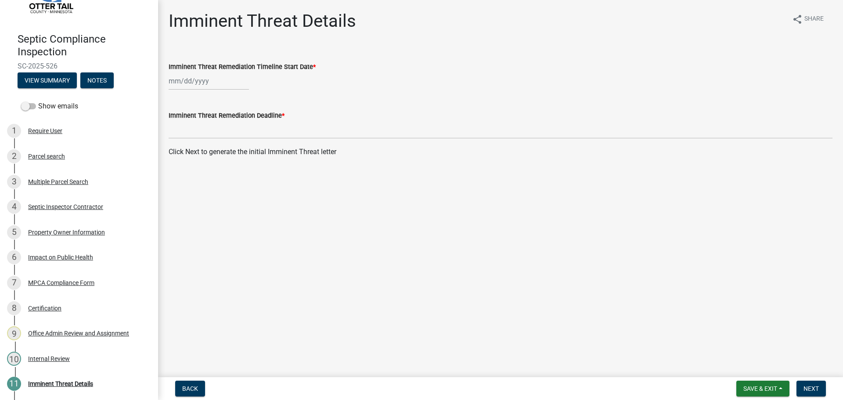
click at [194, 83] on div at bounding box center [209, 81] width 80 height 18
select select "8"
select select "2025"
click at [177, 171] on div "18" at bounding box center [177, 170] width 14 height 14
type input "08/18/2025"
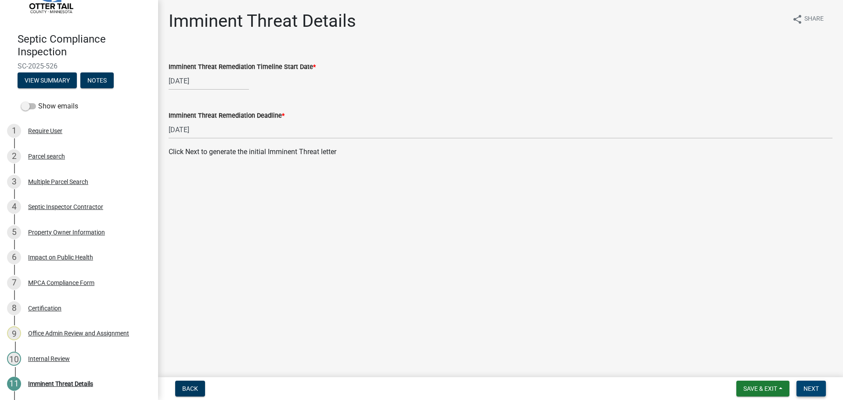
click at [811, 386] on span "Next" at bounding box center [810, 388] width 15 height 7
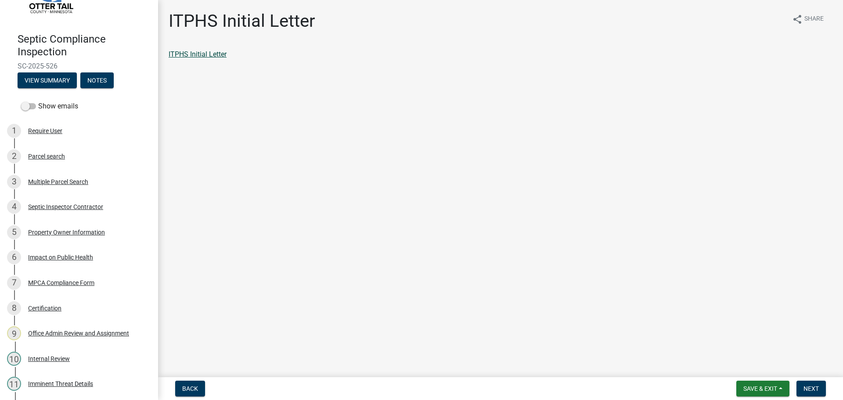
click at [198, 55] on link "ITPHS Initial Letter" at bounding box center [198, 54] width 58 height 8
click at [55, 155] on div "Parcel search" at bounding box center [46, 156] width 37 height 6
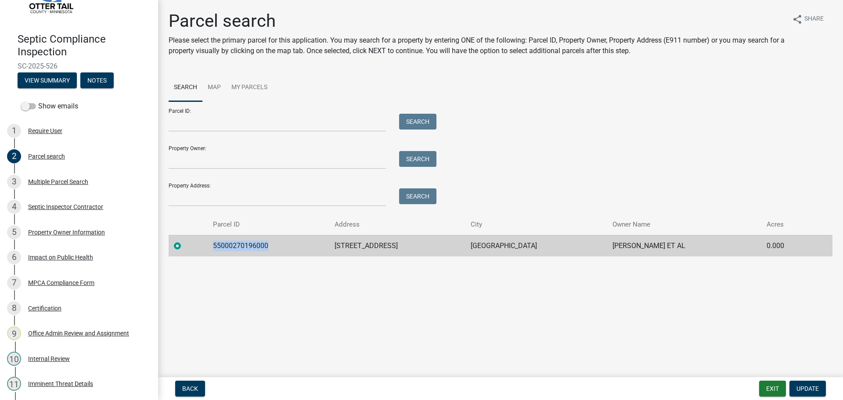
drag, startPoint x: 271, startPoint y: 247, endPoint x: 212, endPoint y: 247, distance: 58.8
click at [212, 247] on td "55000270196000" at bounding box center [269, 246] width 122 height 22
copy td "55000270196000"
click at [66, 234] on div "Property Owner Information" at bounding box center [66, 232] width 77 height 6
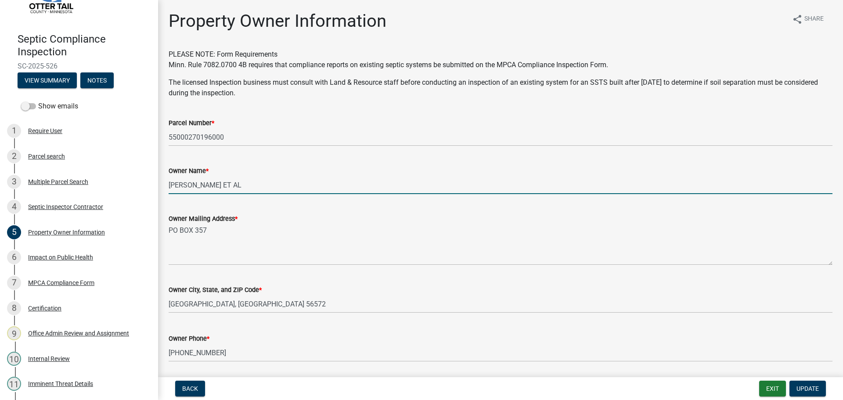
click at [264, 185] on input "JEAN E VARHOLDT ET AL" at bounding box center [501, 185] width 664 height 18
click at [331, 187] on input "JEAN E VARHOLDT ELLEN A KANEEN" at bounding box center [501, 185] width 664 height 18
click at [227, 185] on input "JEAN E VARHOLDT ELLEN A KANEEN RONALD J HANSON DONALD J HANSON JOHN P HANSON" at bounding box center [501, 185] width 664 height 18
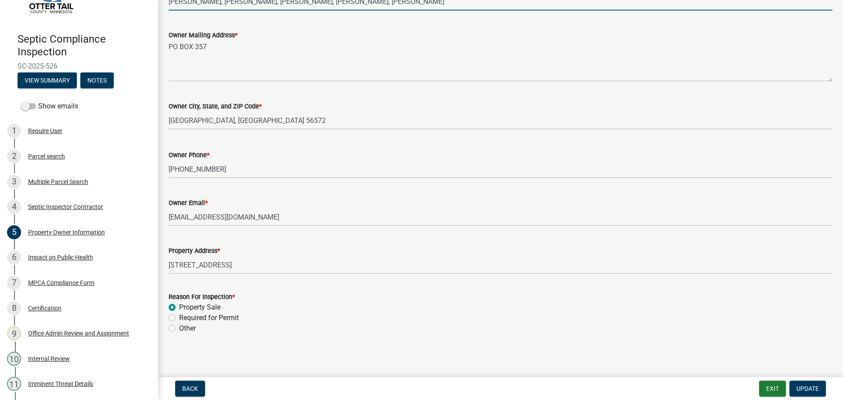
scroll to position [186, 0]
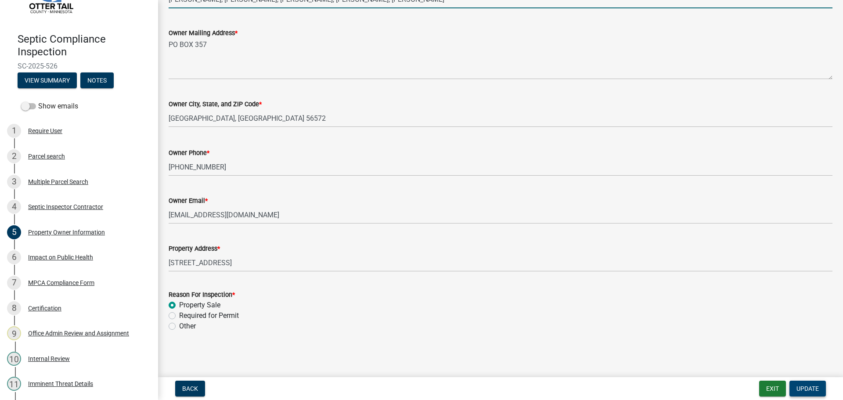
type input "JEAN E VARHOLDT, ELLEN A KANEEN, RONALD J HANSON, DONALD J HANSON, JOHN P HANSON"
click at [814, 385] on span "Update" at bounding box center [807, 388] width 22 height 7
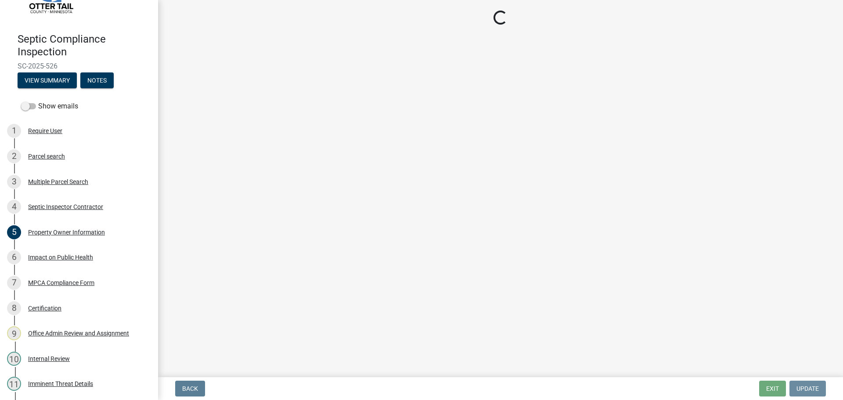
scroll to position [0, 0]
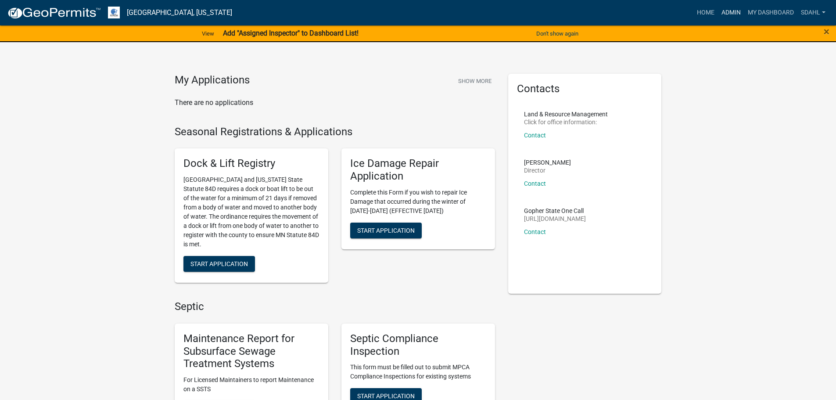
drag, startPoint x: 732, startPoint y: 12, endPoint x: 727, endPoint y: 22, distance: 11.4
click at [732, 12] on link "Admin" at bounding box center [731, 12] width 26 height 17
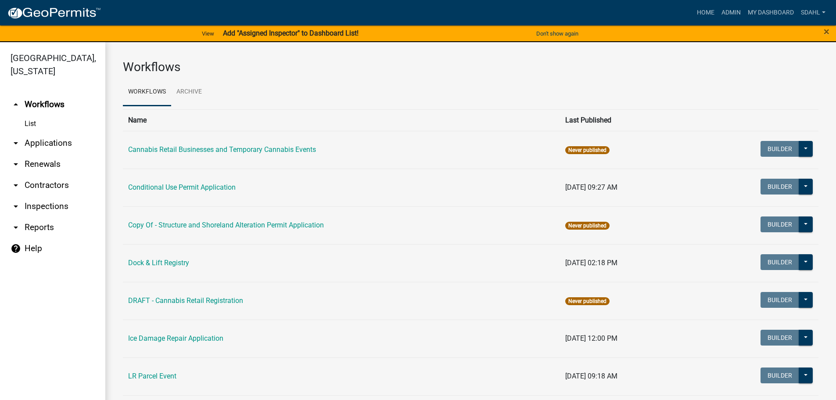
click at [40, 143] on link "arrow_drop_down Applications" at bounding box center [52, 143] width 105 height 21
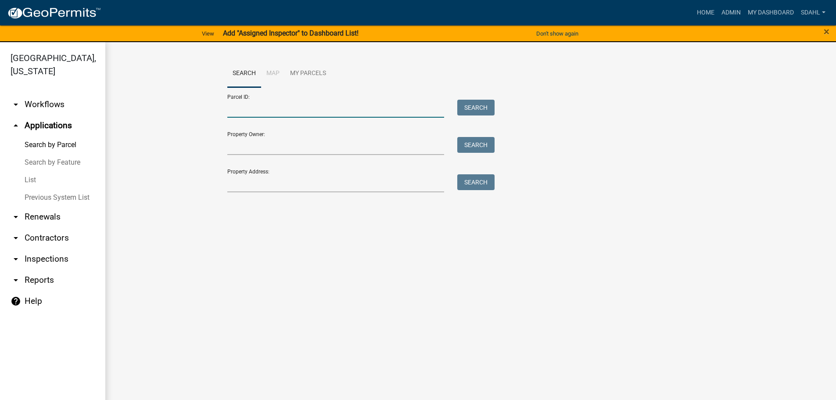
click at [285, 109] on input "Parcel ID:" at bounding box center [335, 109] width 217 height 18
paste input "55000270196000"
type input "55000270196000"
click at [480, 101] on button "Search" at bounding box center [475, 108] width 37 height 16
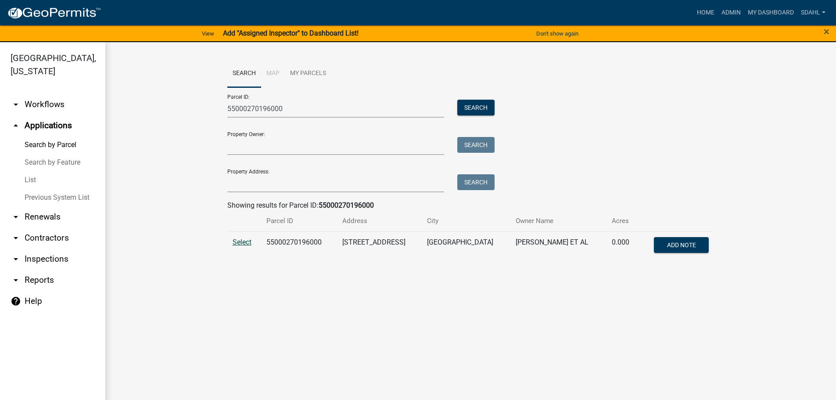
click at [245, 242] on span "Select" at bounding box center [242, 242] width 19 height 8
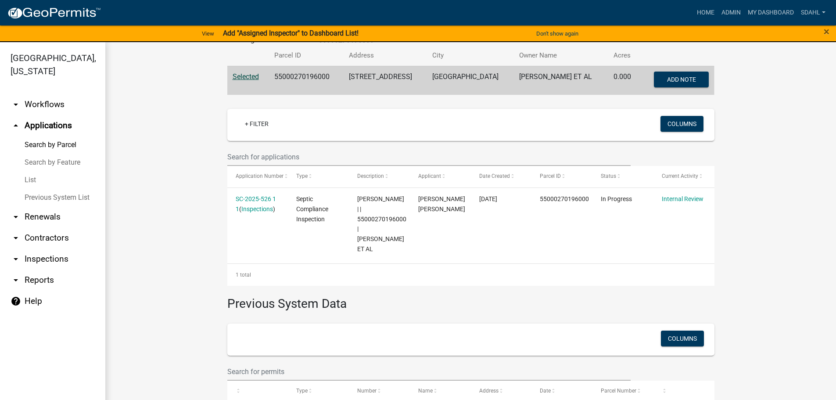
scroll to position [122, 0]
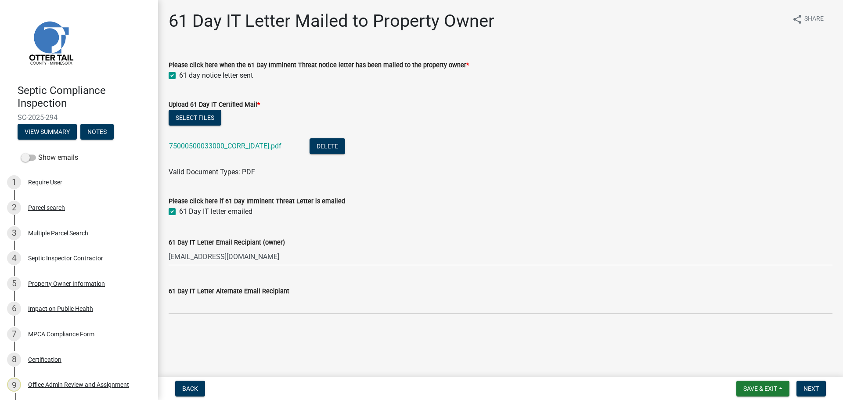
scroll to position [254, 0]
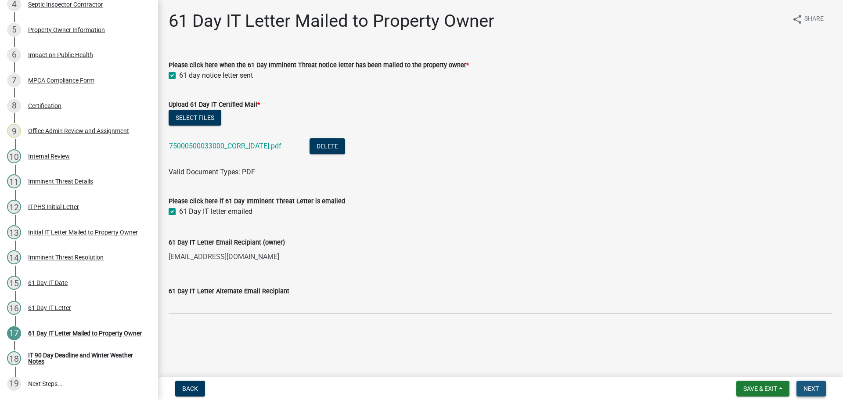
click at [813, 388] on span "Next" at bounding box center [810, 388] width 15 height 7
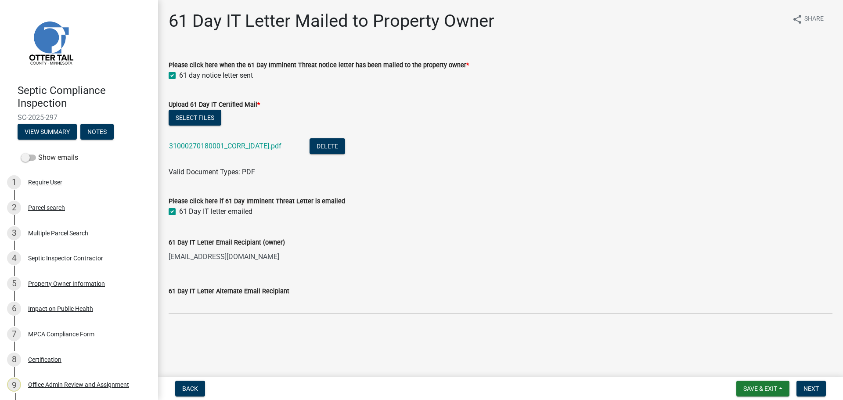
scroll to position [254, 0]
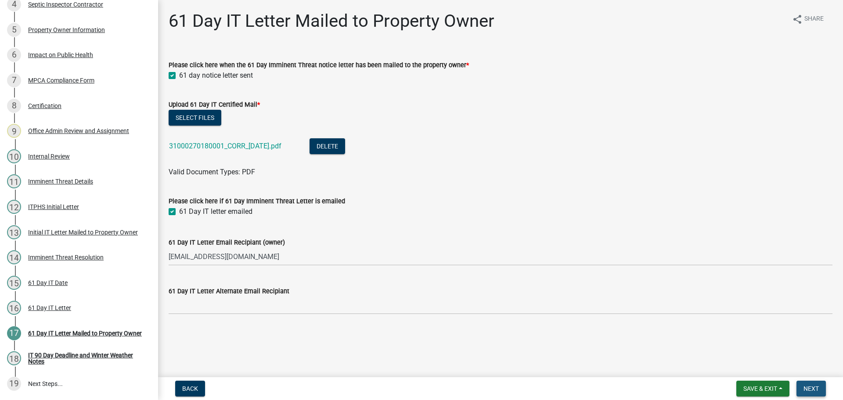
click at [811, 388] on span "Next" at bounding box center [810, 388] width 15 height 7
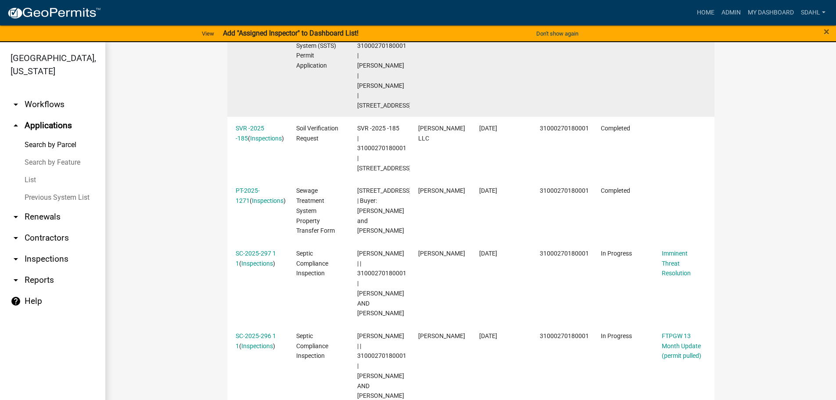
scroll to position [483, 0]
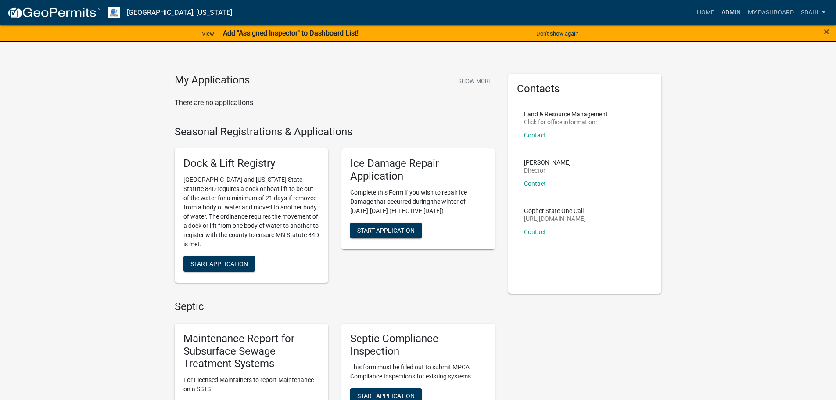
click at [731, 14] on link "Admin" at bounding box center [731, 12] width 26 height 17
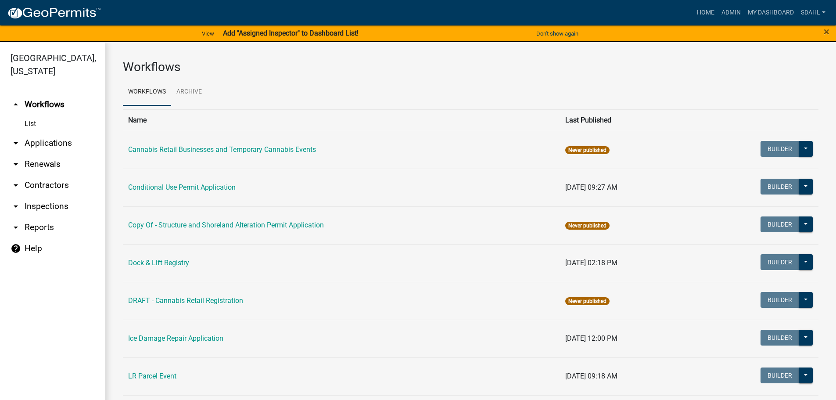
click at [45, 138] on link "arrow_drop_down Applications" at bounding box center [52, 143] width 105 height 21
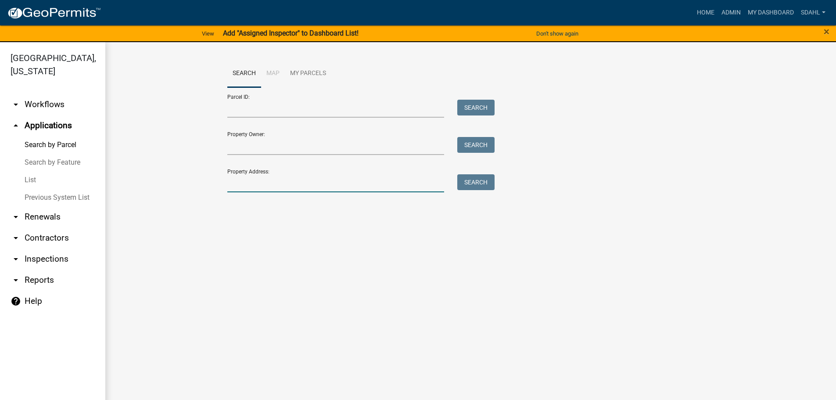
click at [283, 182] on input "Property Address:" at bounding box center [335, 183] width 217 height 18
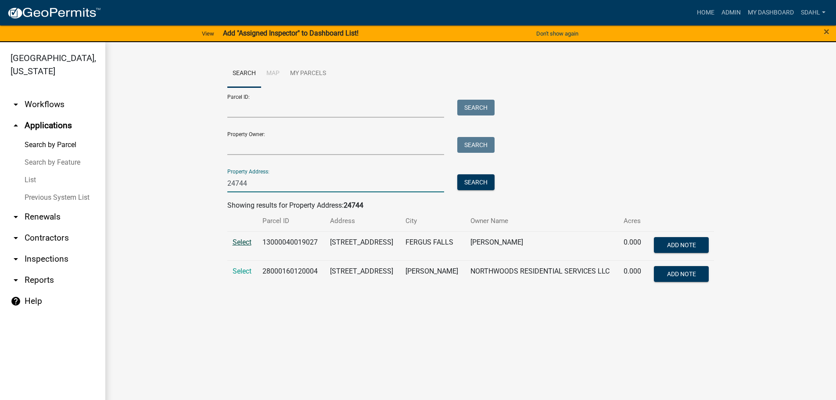
type input "24744"
click at [242, 244] on span "Select" at bounding box center [242, 242] width 19 height 8
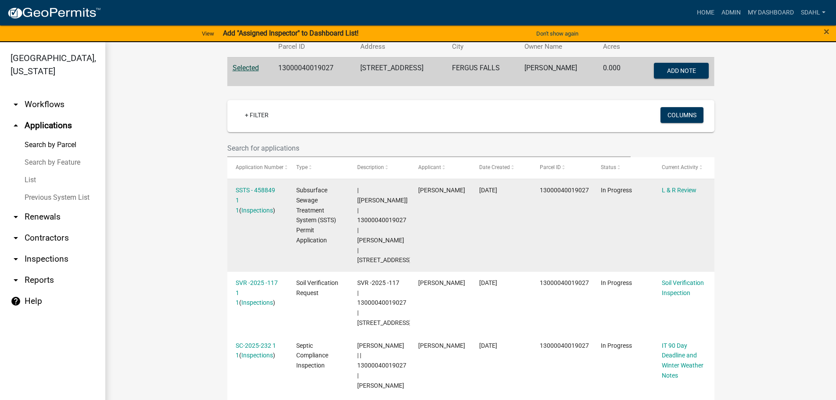
scroll to position [176, 0]
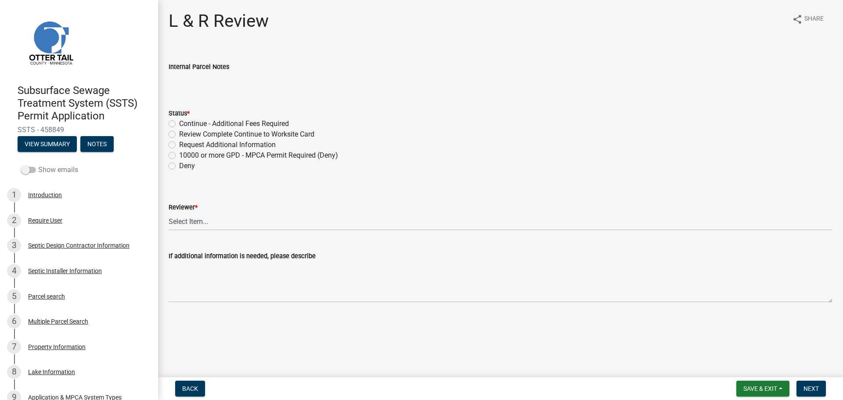
click at [37, 168] on label "Show emails" at bounding box center [49, 170] width 57 height 11
click at [38, 165] on input "Show emails" at bounding box center [38, 165] width 0 height 0
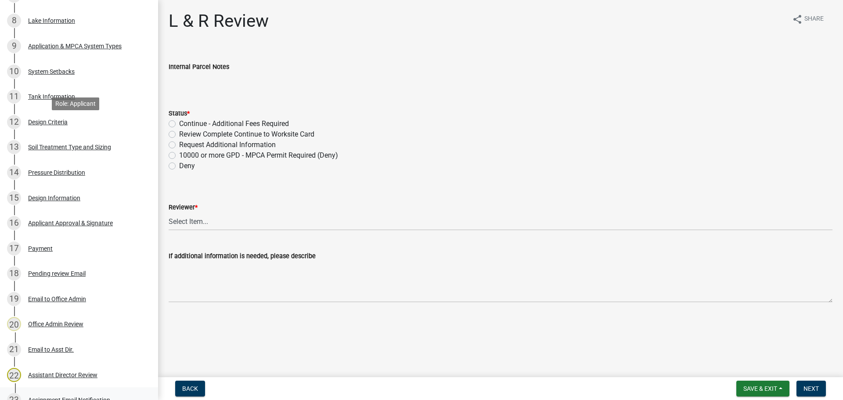
scroll to position [496, 0]
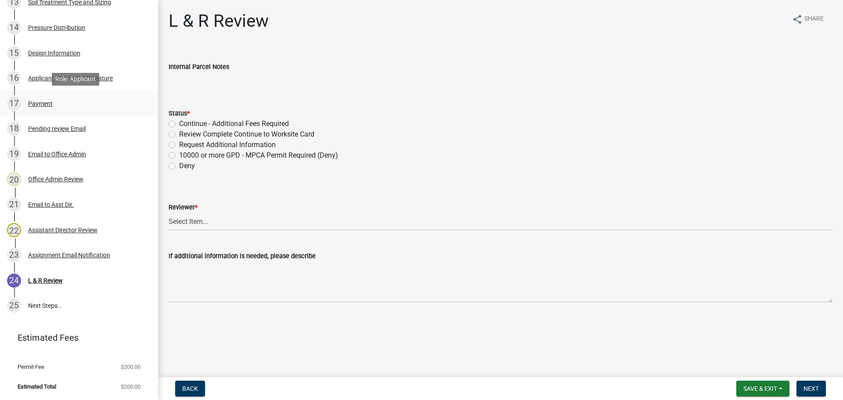
click at [41, 102] on div "Payment" at bounding box center [40, 104] width 25 height 6
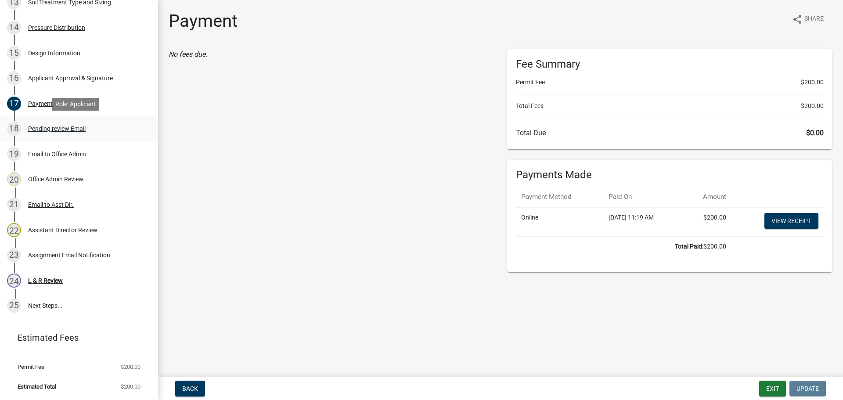
click at [63, 129] on div "Pending review Email" at bounding box center [57, 129] width 58 height 6
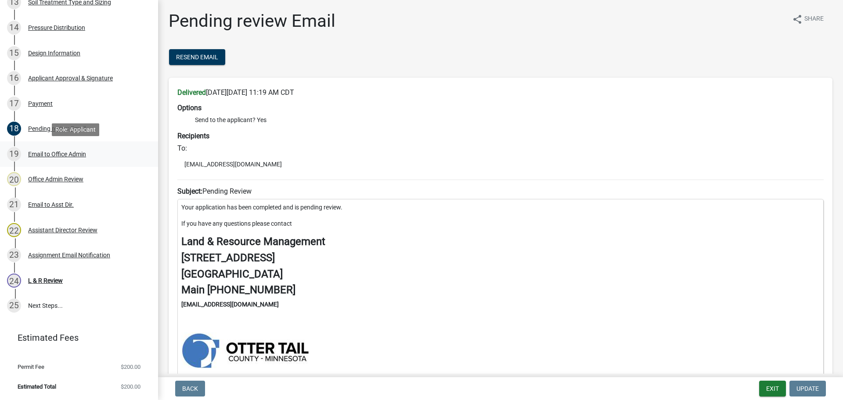
click at [67, 151] on div "Email to Office Admin" at bounding box center [57, 154] width 58 height 6
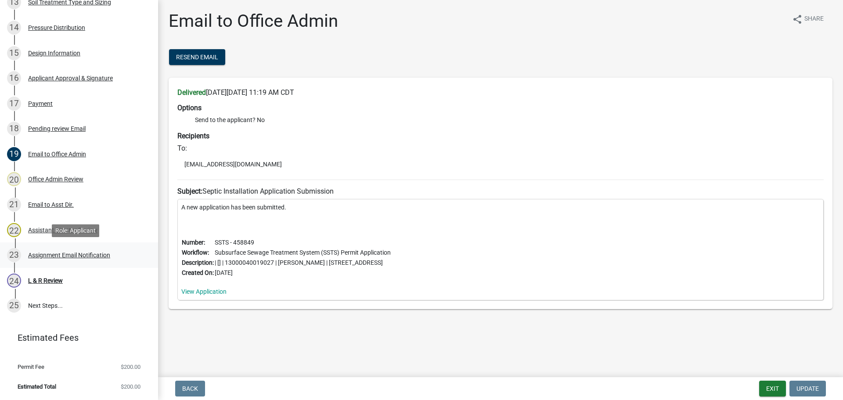
click at [63, 255] on div "Assignment Email Notification" at bounding box center [69, 255] width 82 height 6
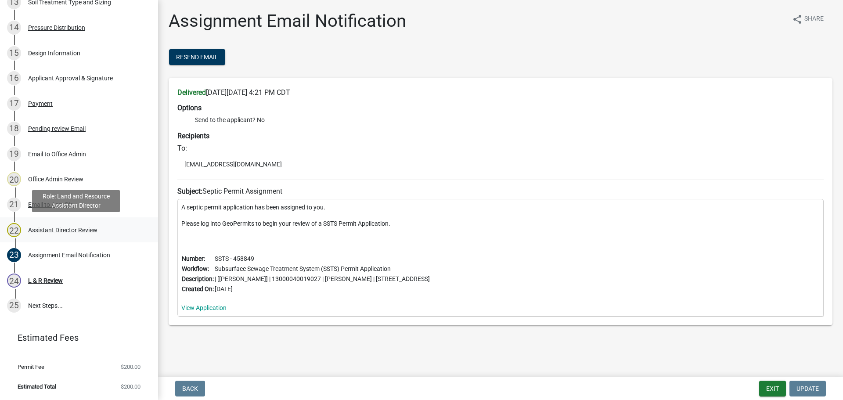
click at [43, 229] on div "Assistant Director Review" at bounding box center [62, 230] width 69 height 6
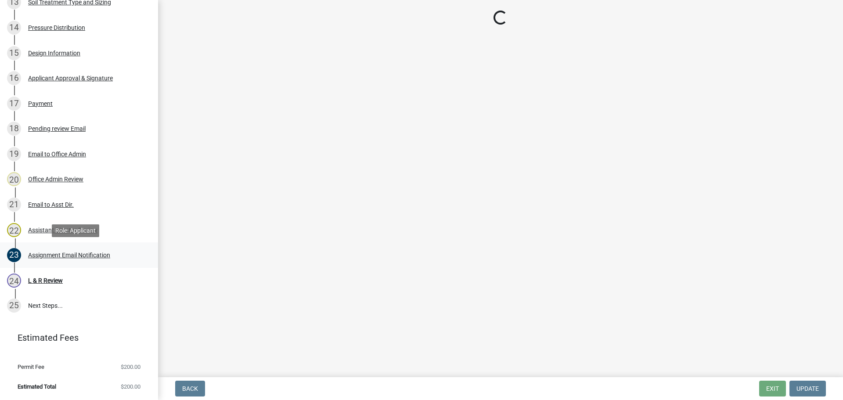
select select "541addf4-52df-4608-91ce-bf29f574816c"
select select "55b171dc-ec57-498b-8d80-4b55e0b91b84"
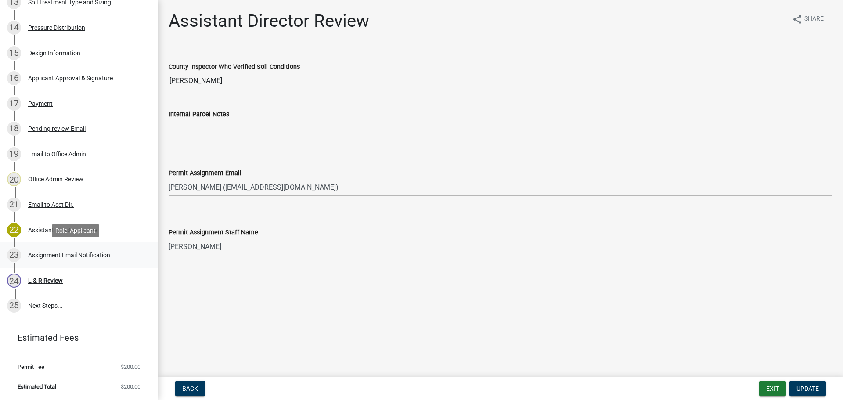
click at [58, 258] on div "Assignment Email Notification" at bounding box center [69, 255] width 82 height 6
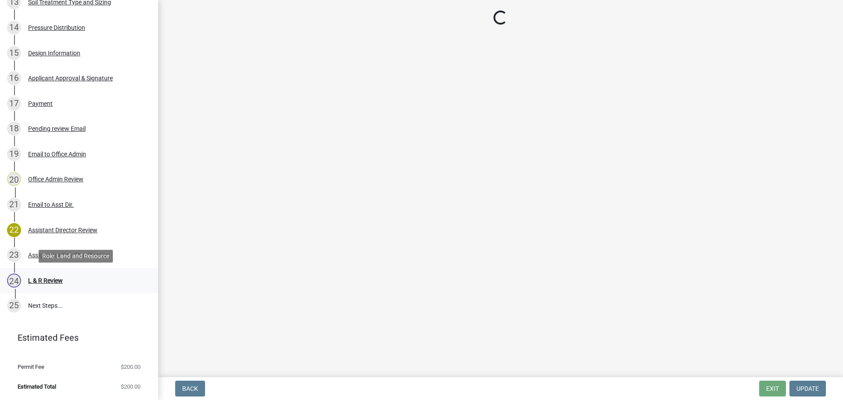
click at [55, 278] on div "L & R Review" at bounding box center [45, 280] width 35 height 6
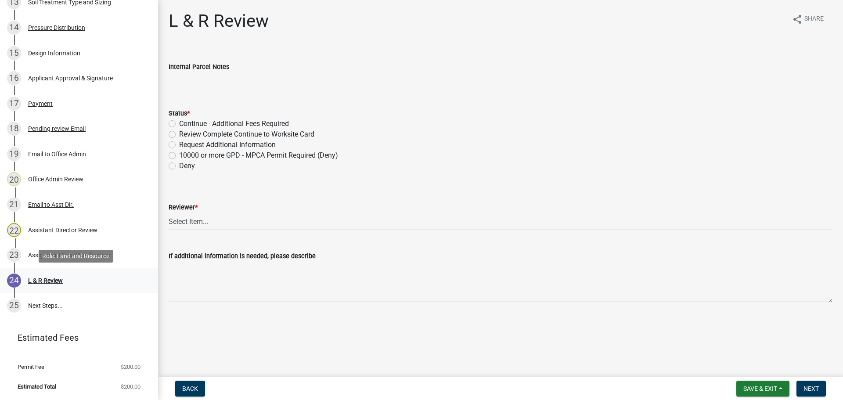
click at [52, 275] on div "24 L & R Review" at bounding box center [75, 281] width 137 height 14
click at [119, 202] on div "21 Email to Asst Dir." at bounding box center [75, 205] width 137 height 14
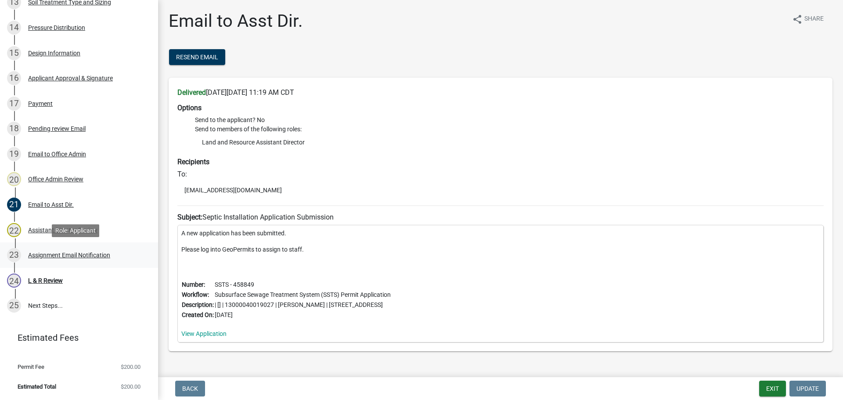
click at [69, 252] on div "Assignment Email Notification" at bounding box center [69, 255] width 82 height 6
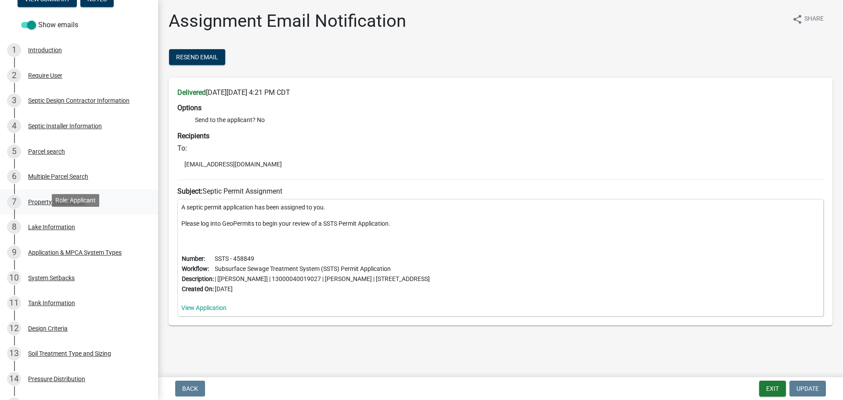
scroll to position [101, 0]
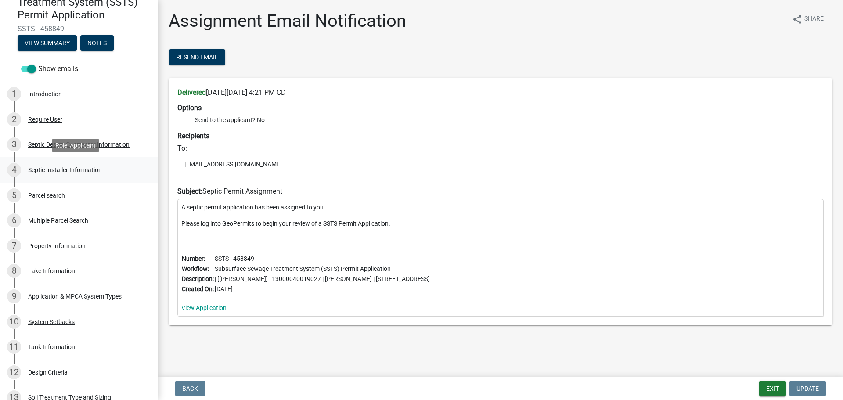
click at [60, 169] on div "Septic Installer Information" at bounding box center [65, 170] width 74 height 6
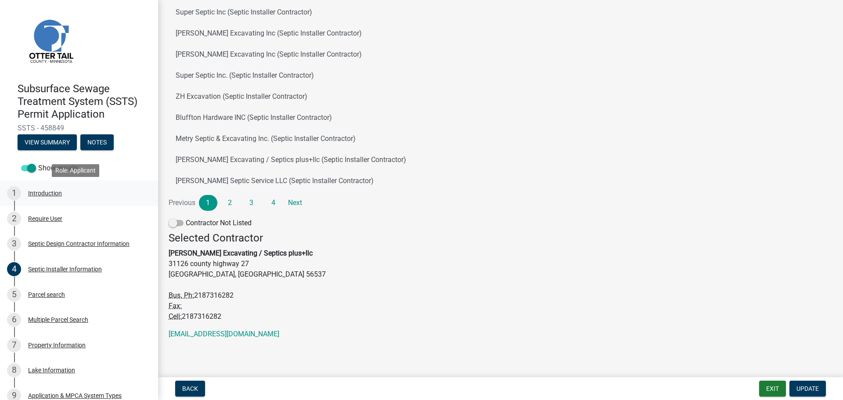
scroll to position [0, 0]
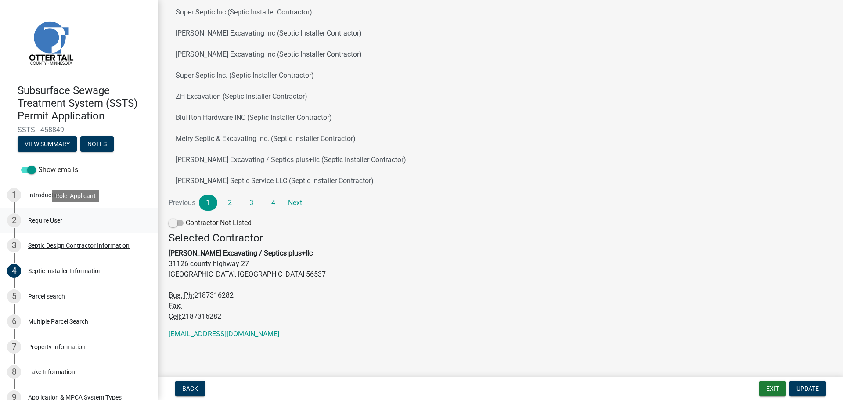
click at [48, 216] on div "2 Require User" at bounding box center [75, 220] width 137 height 14
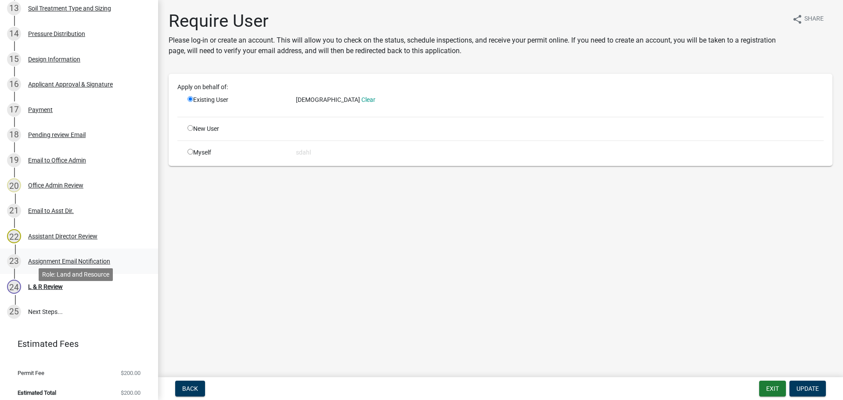
scroll to position [496, 0]
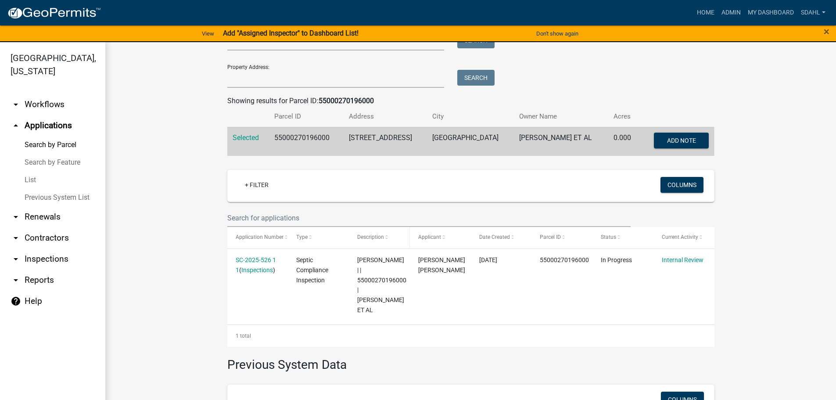
scroll to position [88, 0]
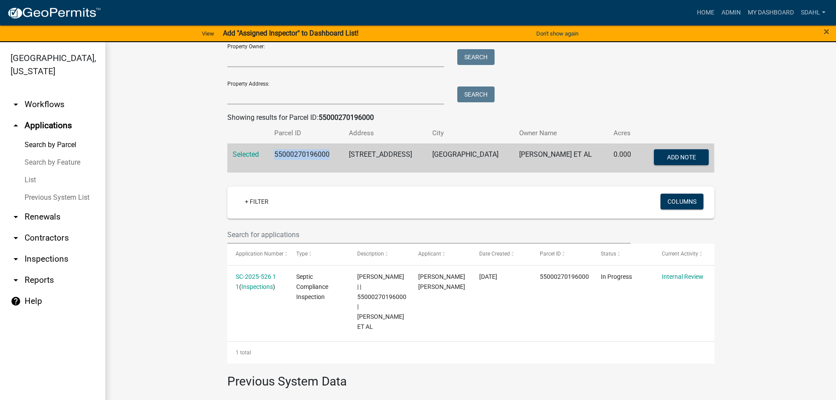
drag, startPoint x: 329, startPoint y: 155, endPoint x: 273, endPoint y: 152, distance: 56.2
click at [273, 152] on td "55000270196000" at bounding box center [306, 158] width 75 height 29
copy td "55000270196000"
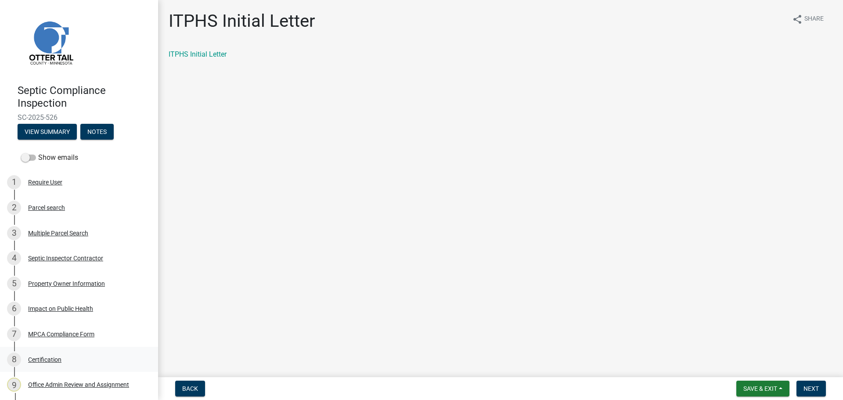
scroll to position [51, 0]
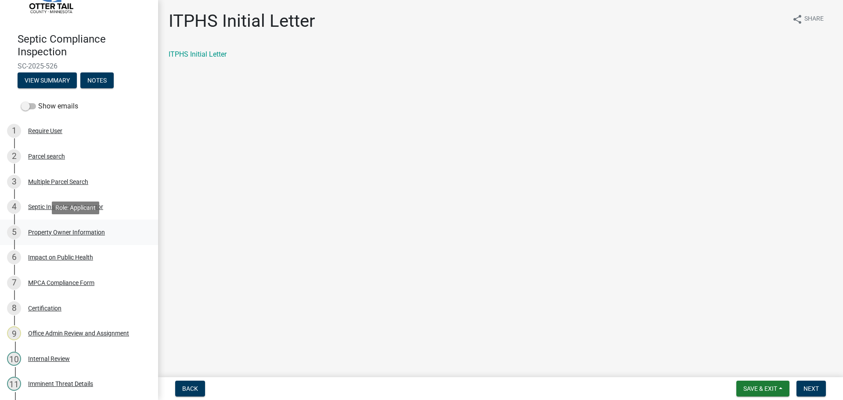
click at [77, 230] on div "Property Owner Information" at bounding box center [66, 232] width 77 height 6
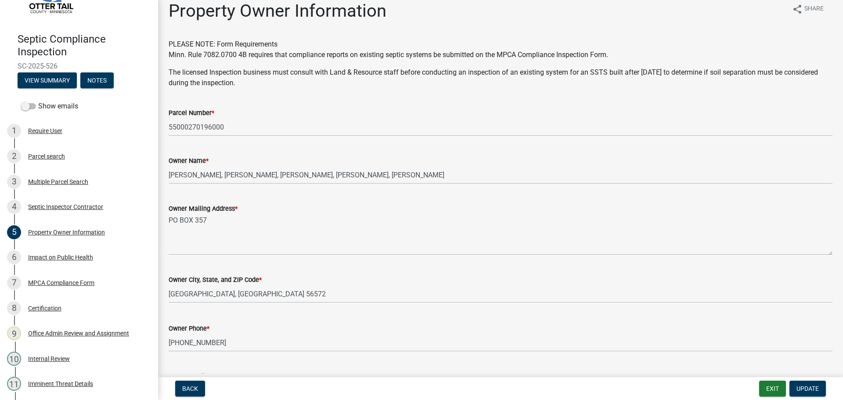
scroll to position [0, 0]
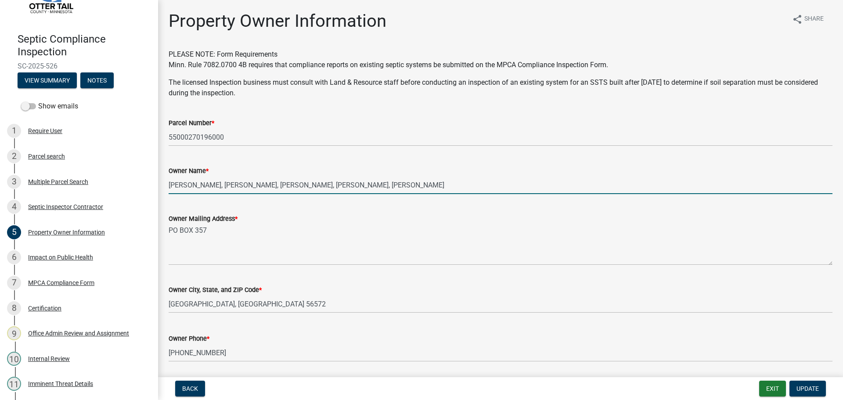
click at [484, 186] on input "[PERSON_NAME], [PERSON_NAME], [PERSON_NAME], [PERSON_NAME], [PERSON_NAME]" at bounding box center [501, 185] width 664 height 18
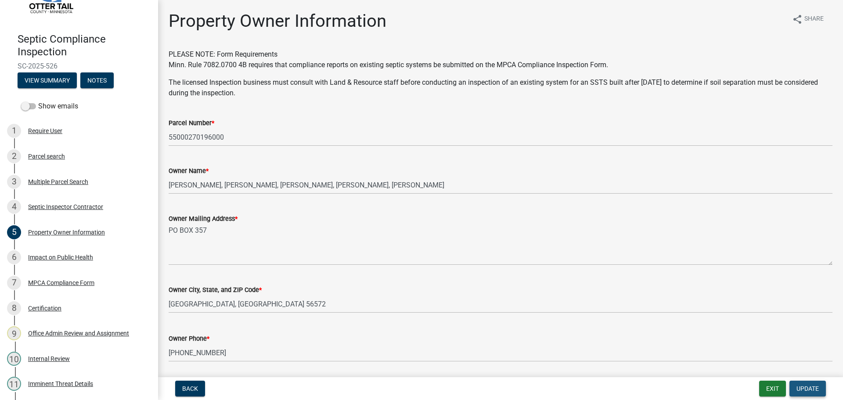
click at [807, 384] on button "Update" at bounding box center [807, 389] width 36 height 16
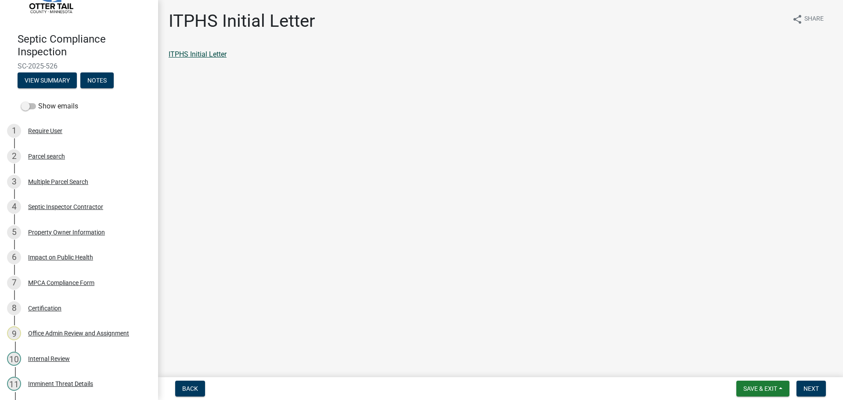
click at [204, 53] on link "ITPHS Initial Letter" at bounding box center [198, 54] width 58 height 8
click at [813, 386] on span "Next" at bounding box center [810, 388] width 15 height 7
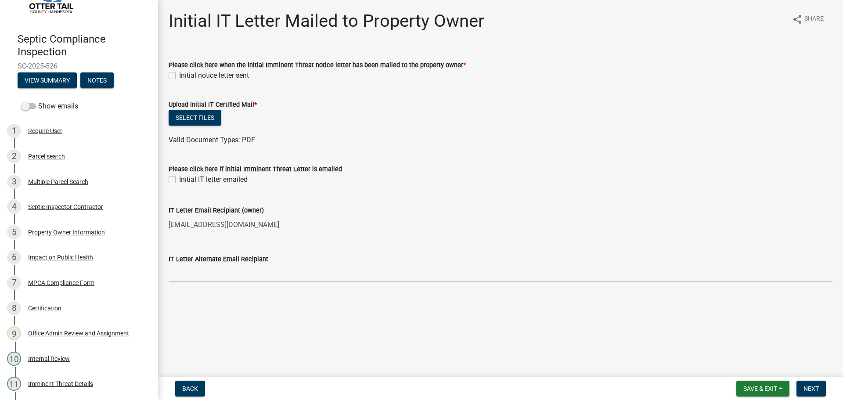
click at [179, 75] on label "Initial notice letter sent" at bounding box center [214, 75] width 70 height 11
click at [179, 75] on input "Initial notice letter sent" at bounding box center [182, 73] width 6 height 6
checkbox input "true"
click at [189, 117] on button "Select files" at bounding box center [195, 118] width 53 height 16
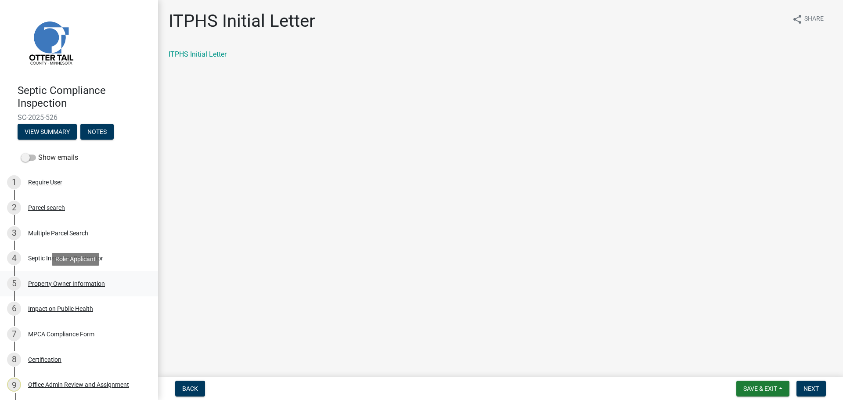
click at [51, 281] on div "Property Owner Information" at bounding box center [66, 284] width 77 height 6
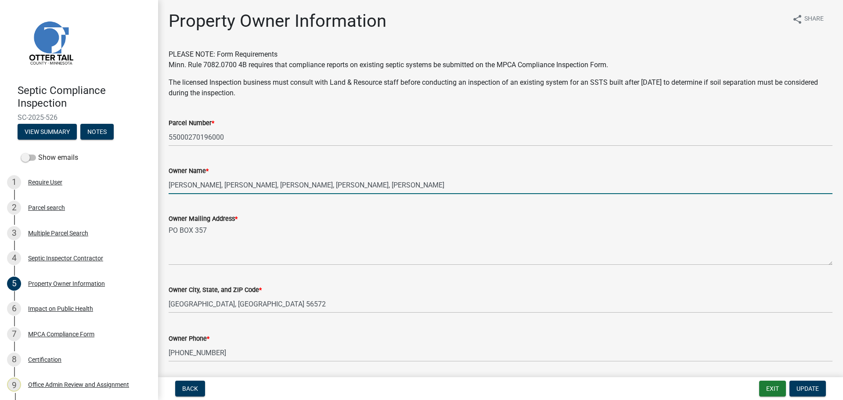
drag, startPoint x: 482, startPoint y: 186, endPoint x: 164, endPoint y: 183, distance: 318.3
click at [164, 183] on div "Owner Name * [PERSON_NAME], [PERSON_NAME], [PERSON_NAME], [PERSON_NAME], [PERSO…" at bounding box center [500, 173] width 677 height 41
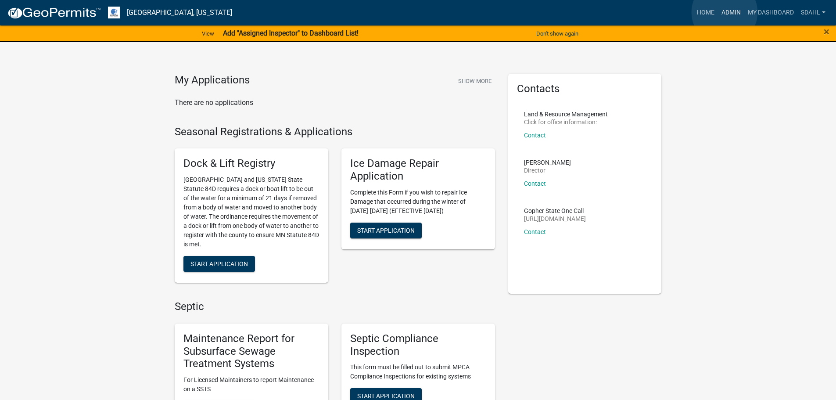
click at [725, 12] on link "Admin" at bounding box center [731, 12] width 26 height 17
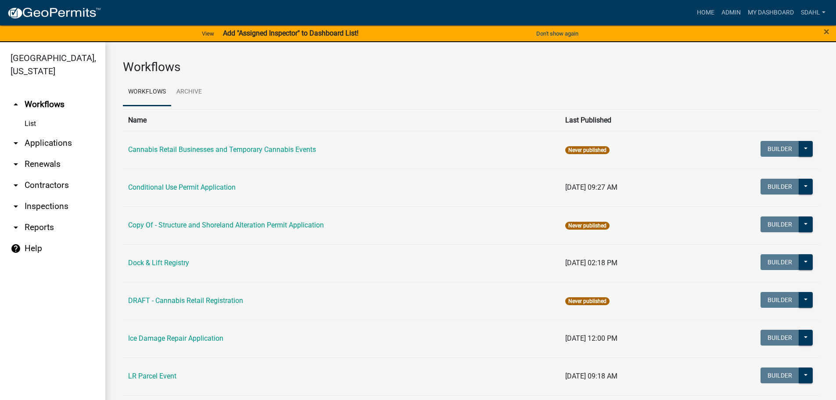
click at [58, 136] on link "arrow_drop_down Applications" at bounding box center [52, 143] width 105 height 21
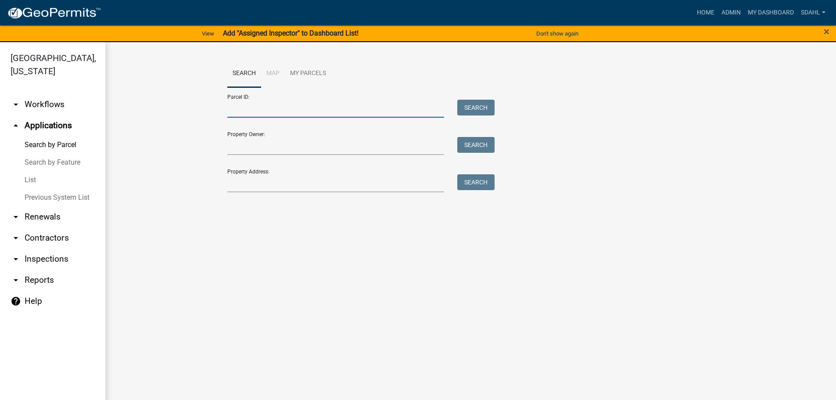
click at [318, 107] on input "Parcel ID:" at bounding box center [335, 109] width 217 height 18
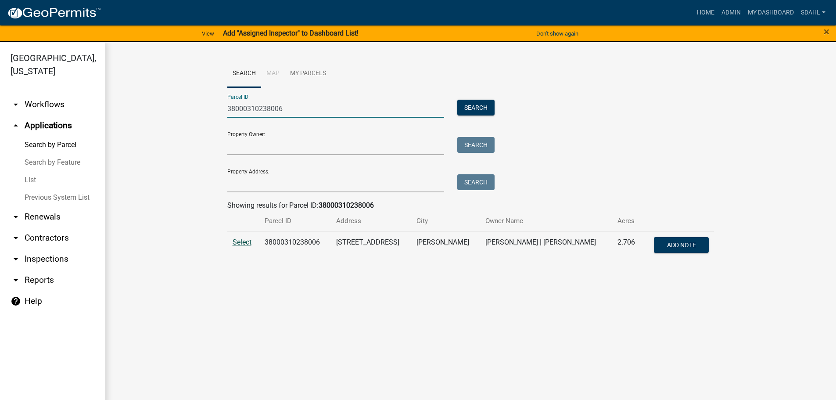
type input "38000310238006"
drag, startPoint x: 242, startPoint y: 243, endPoint x: 208, endPoint y: 240, distance: 34.3
click at [242, 242] on span "Select" at bounding box center [242, 242] width 19 height 8
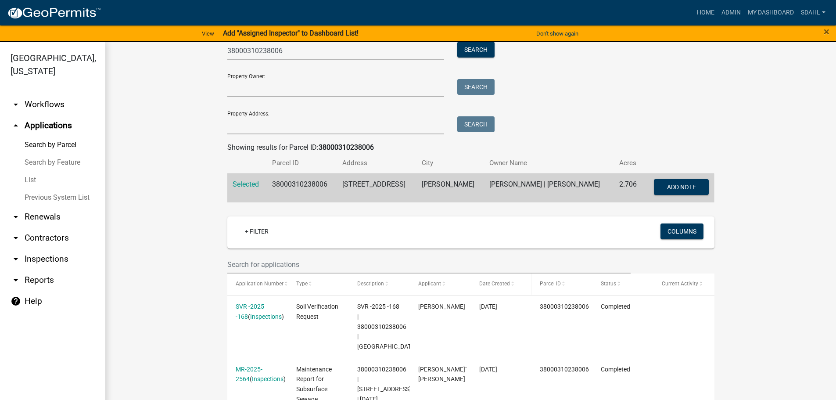
scroll to position [47, 0]
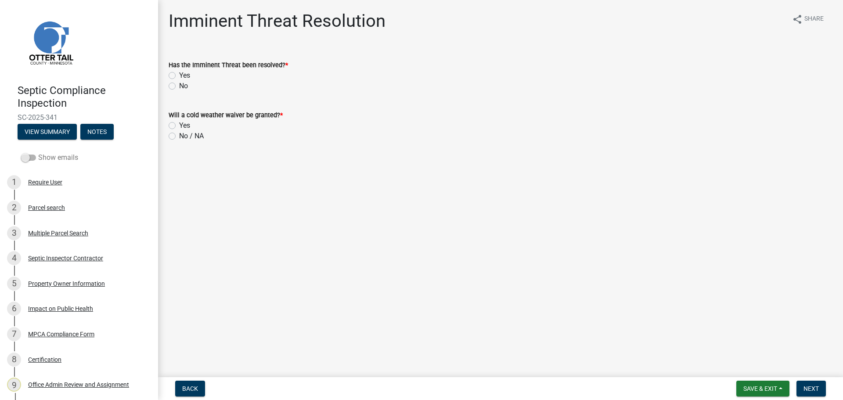
click at [32, 159] on span at bounding box center [28, 158] width 15 height 6
click at [38, 152] on input "Show emails" at bounding box center [38, 152] width 0 height 0
click at [41, 207] on div "Parcel search" at bounding box center [46, 208] width 37 height 6
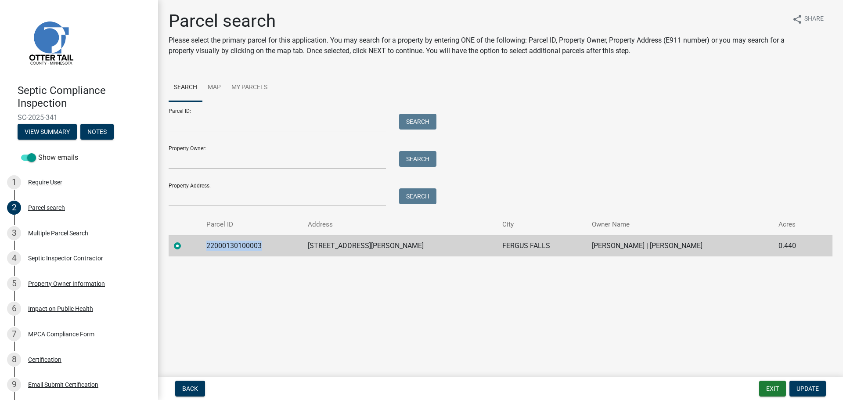
drag, startPoint x: 269, startPoint y: 246, endPoint x: 208, endPoint y: 252, distance: 61.3
click at [208, 252] on td "22000130100003" at bounding box center [251, 246] width 101 height 22
copy td "22000130100003"
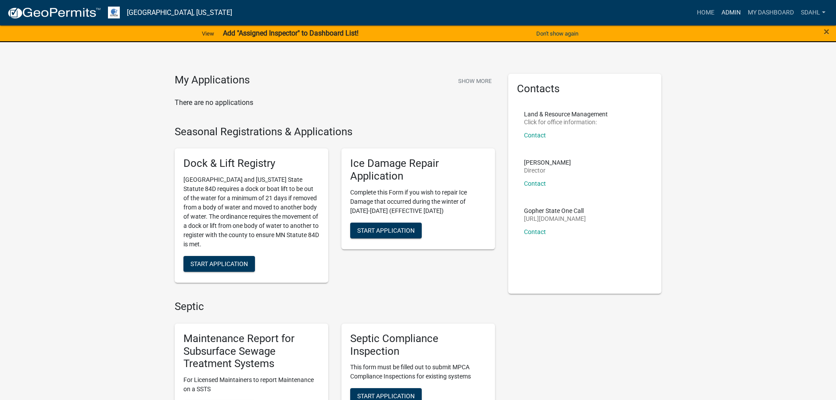
click at [727, 11] on link "Admin" at bounding box center [731, 12] width 26 height 17
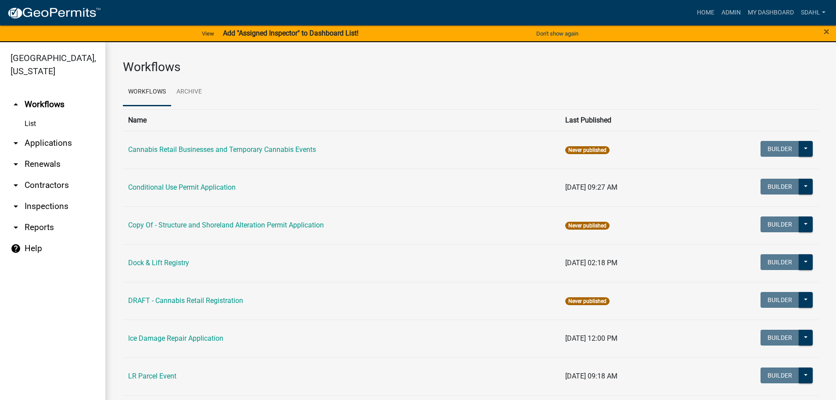
click at [57, 143] on link "arrow_drop_down Applications" at bounding box center [52, 143] width 105 height 21
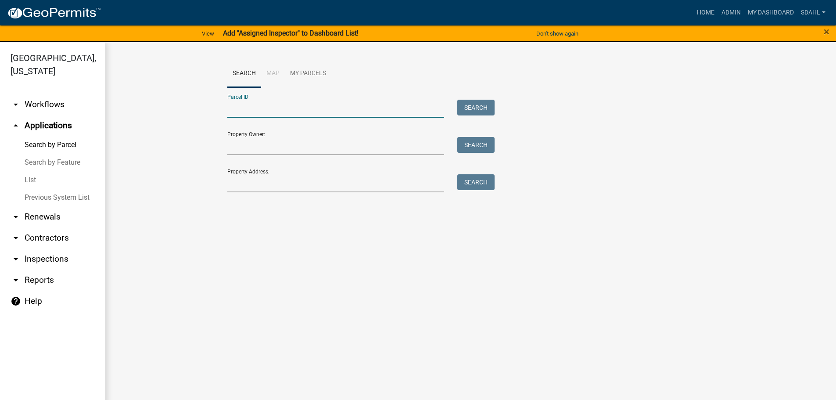
click at [255, 105] on input "Parcel ID:" at bounding box center [335, 109] width 217 height 18
paste input "22000130100003"
type input "22000130100003"
click at [478, 102] on button "Search" at bounding box center [475, 108] width 37 height 16
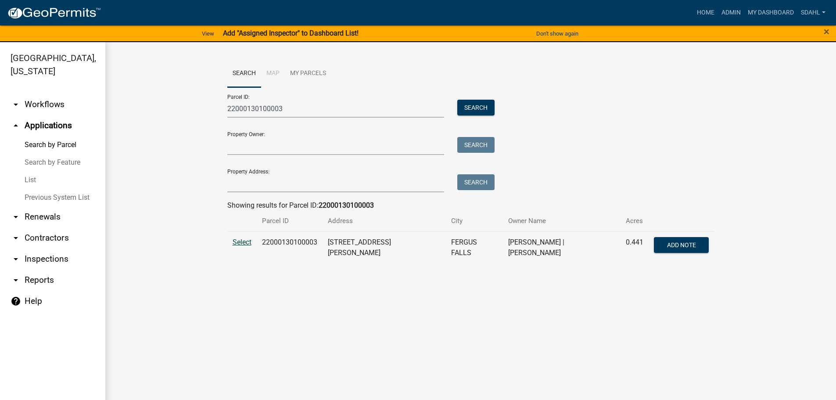
click at [238, 239] on span "Select" at bounding box center [242, 242] width 19 height 8
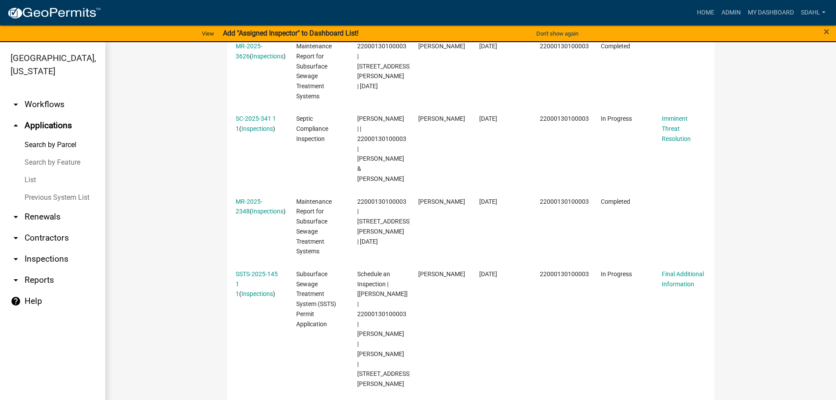
scroll to position [307, 0]
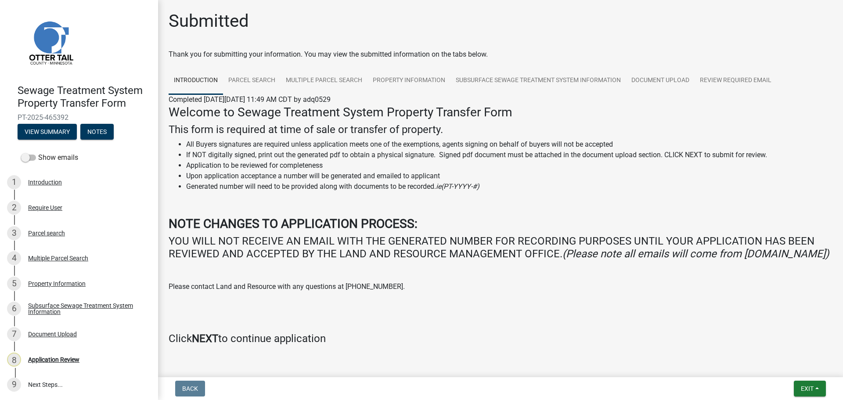
scroll to position [36, 0]
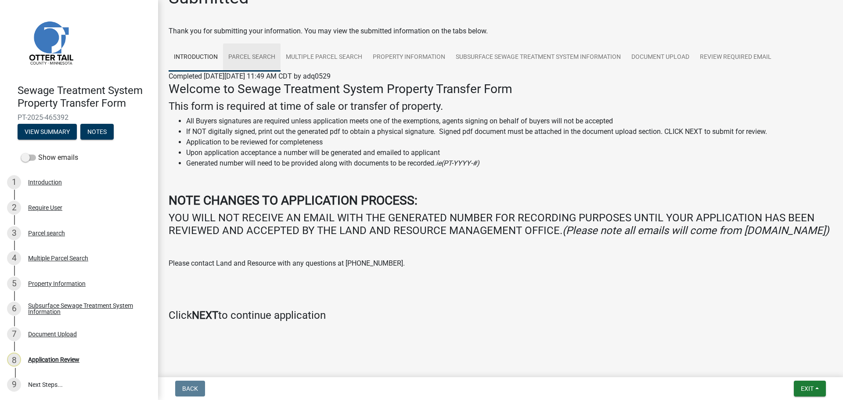
click at [258, 45] on link "Parcel search" at bounding box center [252, 57] width 58 height 28
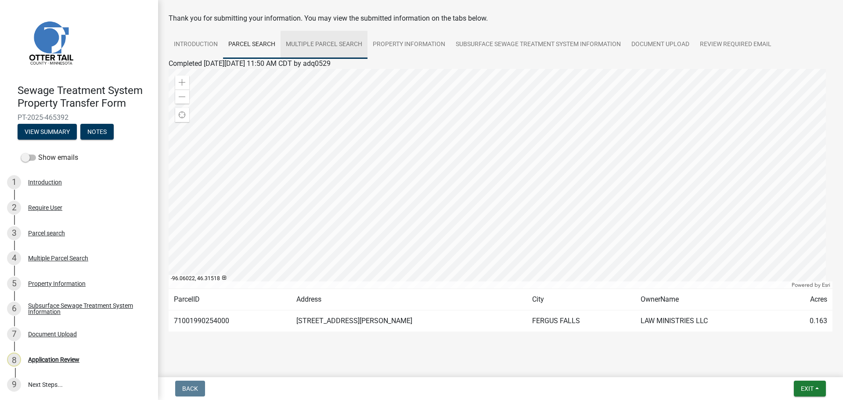
click at [341, 46] on link "Multiple Parcel Search" at bounding box center [324, 45] width 87 height 28
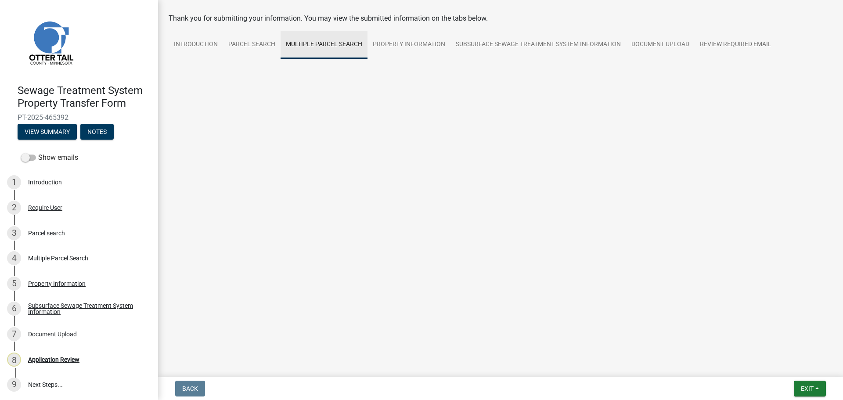
scroll to position [24, 0]
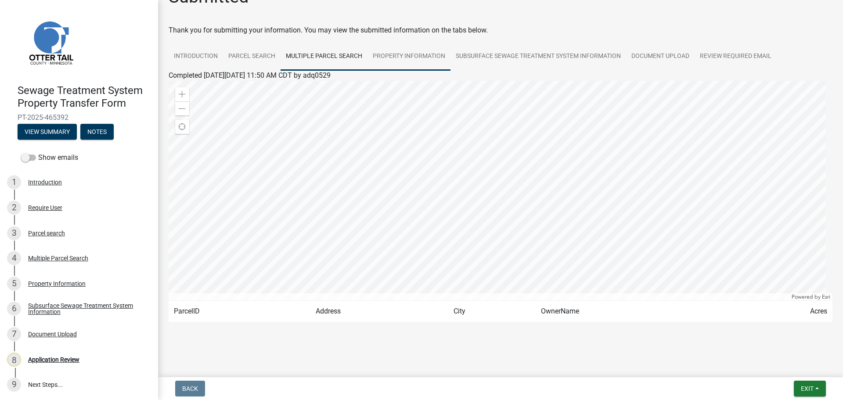
click at [404, 61] on link "Property Information" at bounding box center [408, 57] width 83 height 28
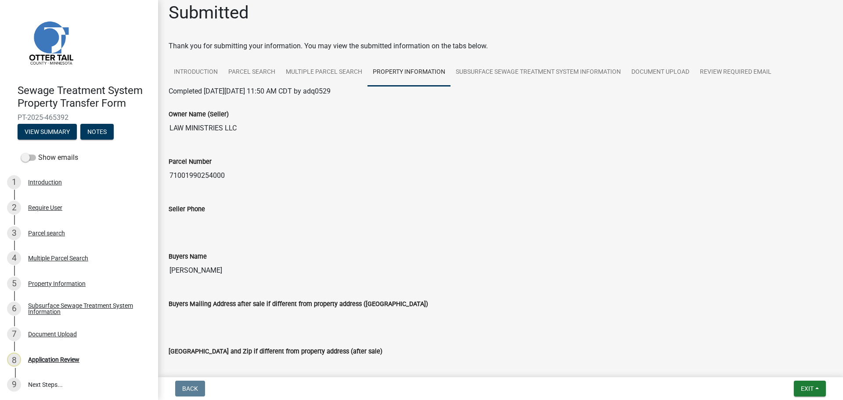
scroll to position [0, 0]
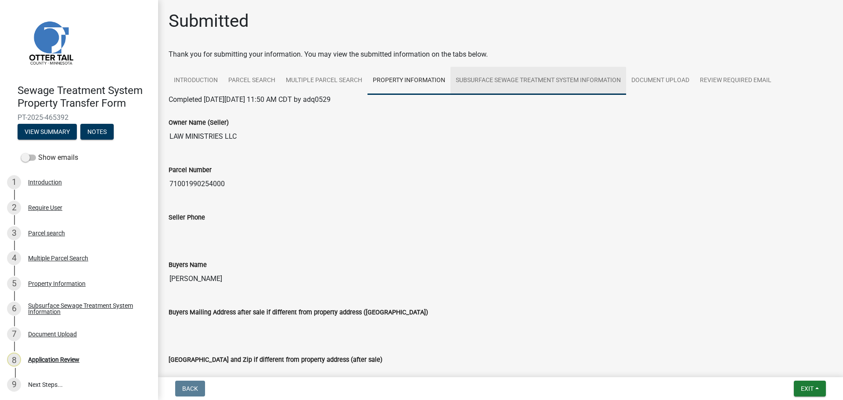
click at [526, 79] on link "Subsurface Sewage Treatment System Information" at bounding box center [538, 81] width 176 height 28
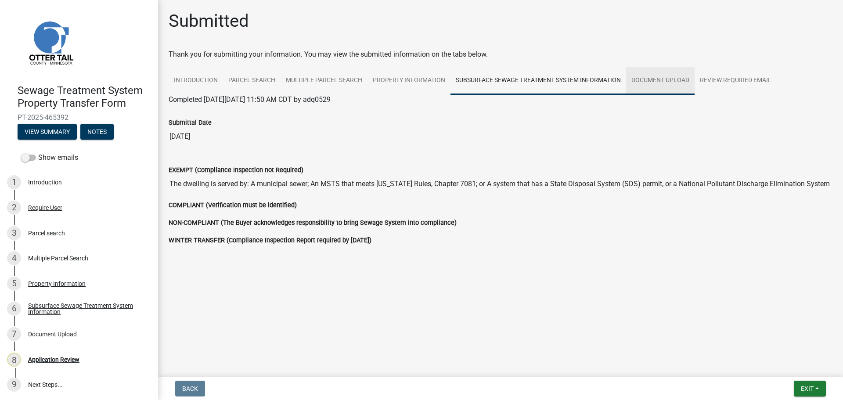
click at [672, 84] on link "Document Upload" at bounding box center [660, 81] width 68 height 28
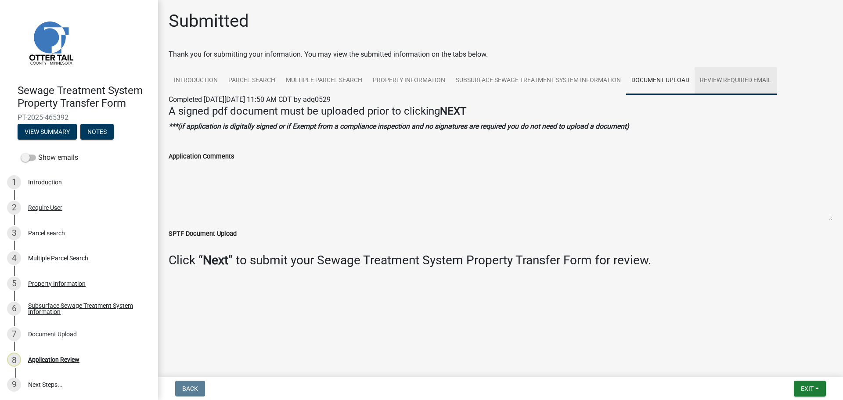
click at [718, 83] on link "Review Required Email" at bounding box center [736, 81] width 82 height 28
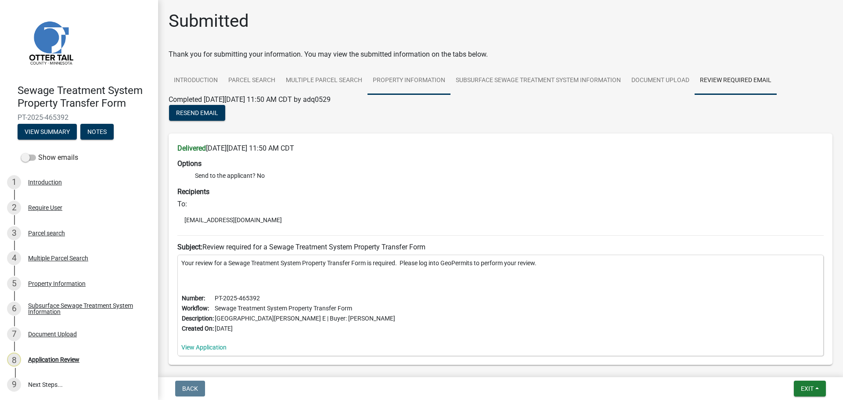
click at [402, 83] on link "Property Information" at bounding box center [408, 81] width 83 height 28
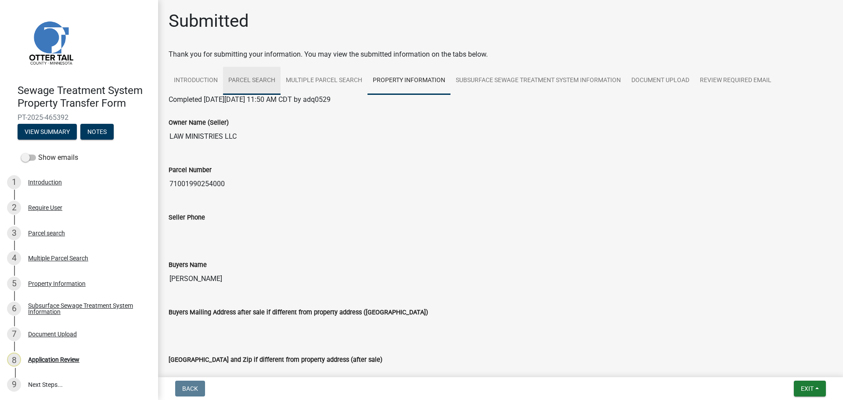
click at [258, 90] on link "Parcel search" at bounding box center [252, 81] width 58 height 28
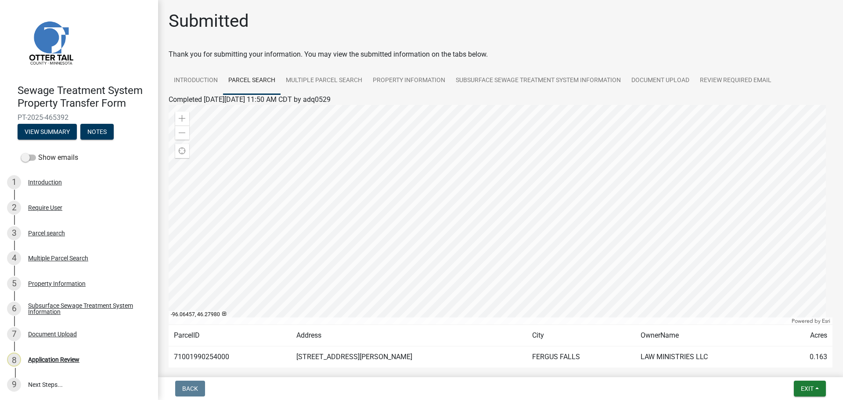
click at [219, 356] on td "71001990254000" at bounding box center [230, 357] width 122 height 22
copy td "71001990254000"
click at [654, 79] on link "Document Upload" at bounding box center [660, 81] width 68 height 28
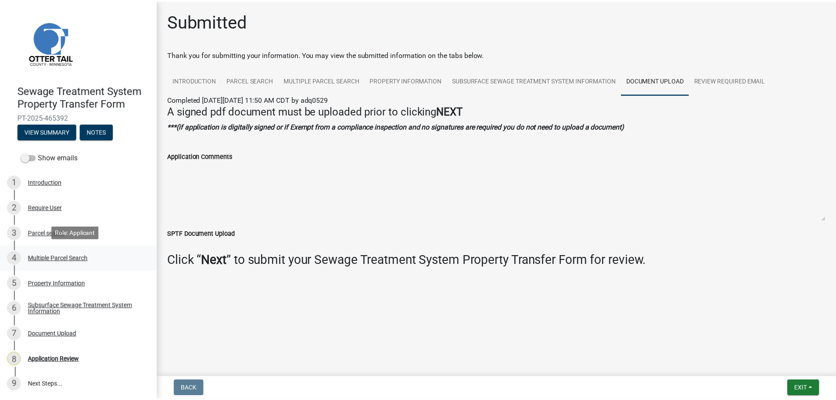
scroll to position [1, 0]
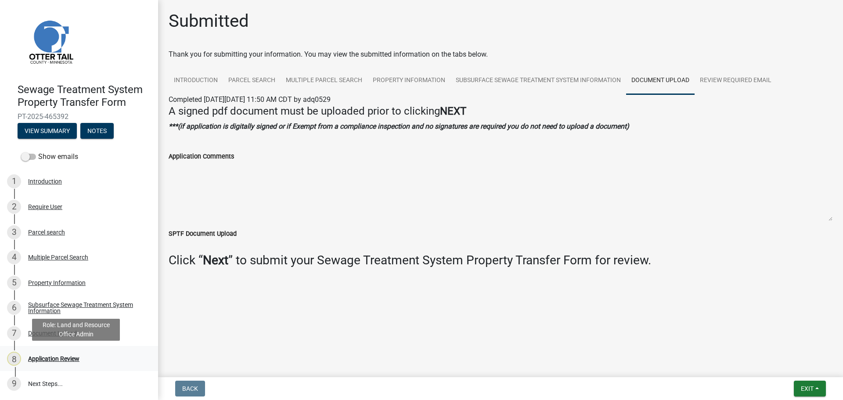
click at [47, 357] on div "Application Review" at bounding box center [53, 359] width 51 height 6
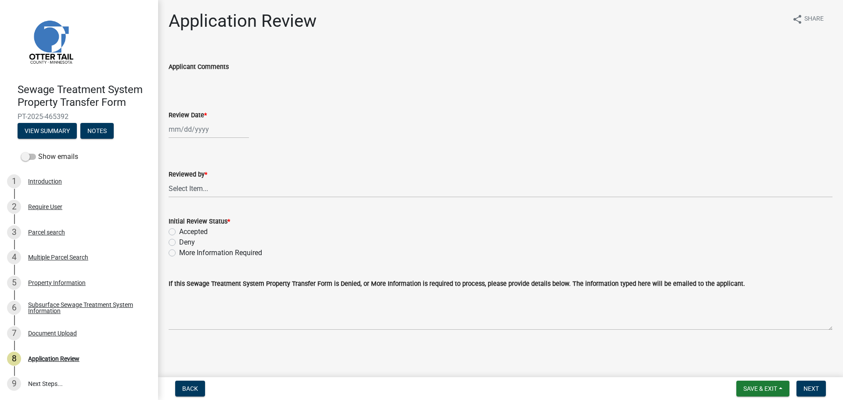
click at [194, 132] on div at bounding box center [209, 129] width 80 height 18
select select "8"
select select "2025"
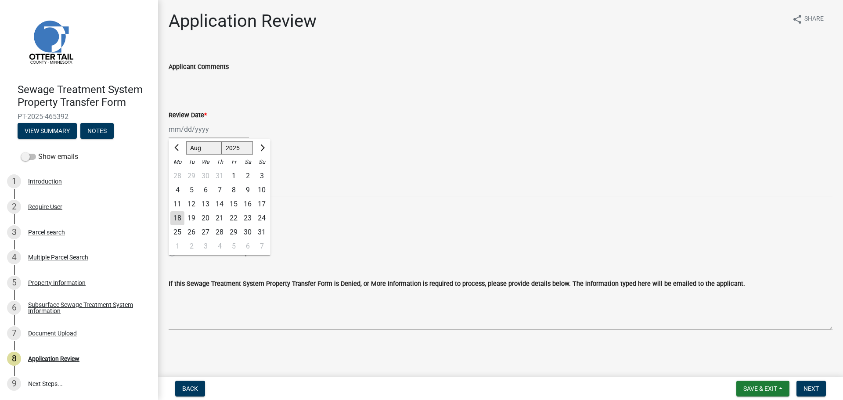
click at [177, 218] on div "18" at bounding box center [177, 218] width 14 height 14
type input "08/18/2025"
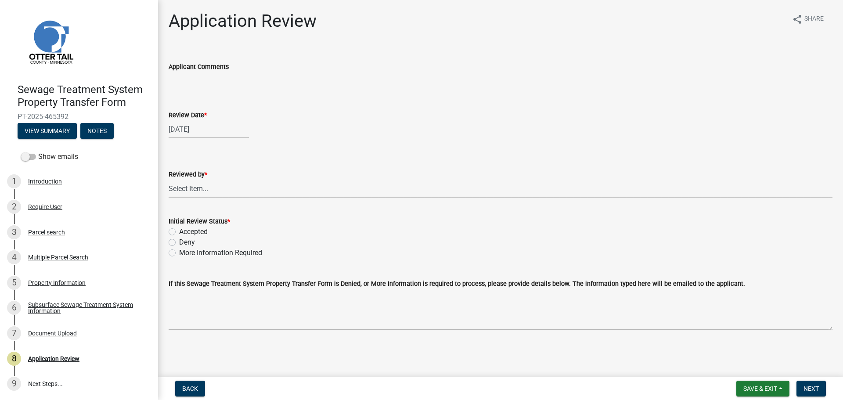
click at [194, 185] on select "Select Item... Alexis Newark Amy Busko Andrea Perales Brittany Tollefson Christ…" at bounding box center [501, 189] width 664 height 18
click at [169, 180] on select "Select Item... Alexis Newark Amy Busko Andrea Perales Brittany Tollefson Christ…" at bounding box center [501, 189] width 664 height 18
select select "67745ee8-7159-4960-80f9-a638286b467c"
click at [188, 230] on label "Accepted" at bounding box center [193, 232] width 29 height 11
click at [185, 230] on input "Accepted" at bounding box center [182, 230] width 6 height 6
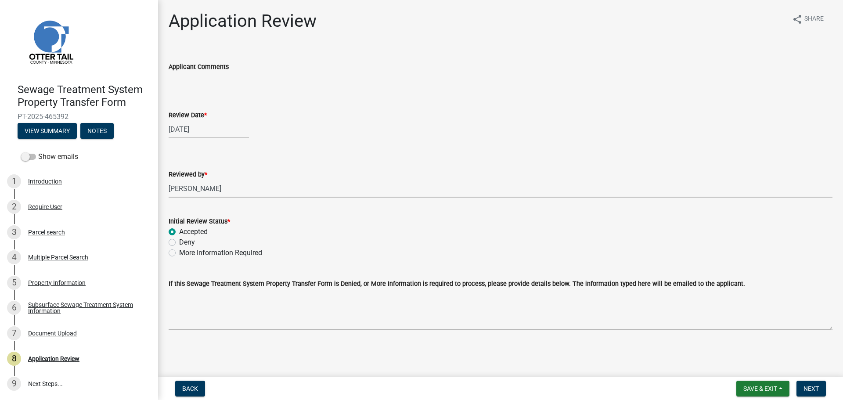
radio input "true"
click at [812, 389] on span "Next" at bounding box center [810, 388] width 15 height 7
